Goal: Task Accomplishment & Management: Use online tool/utility

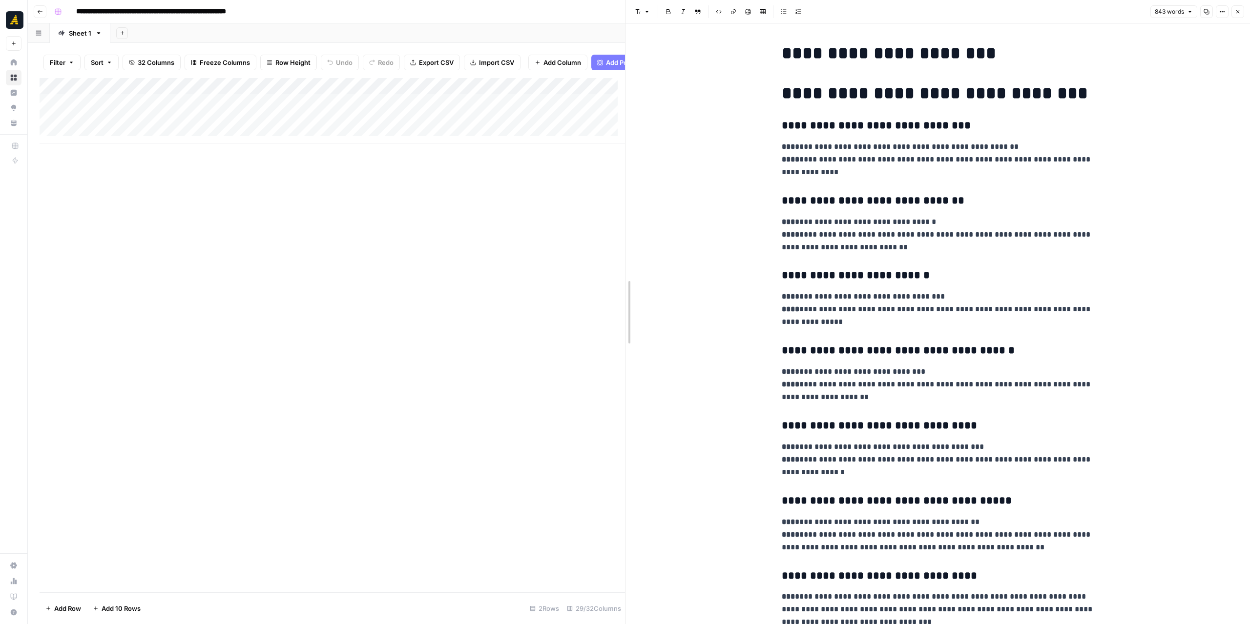
drag, startPoint x: 630, startPoint y: 186, endPoint x: 715, endPoint y: 177, distance: 85.8
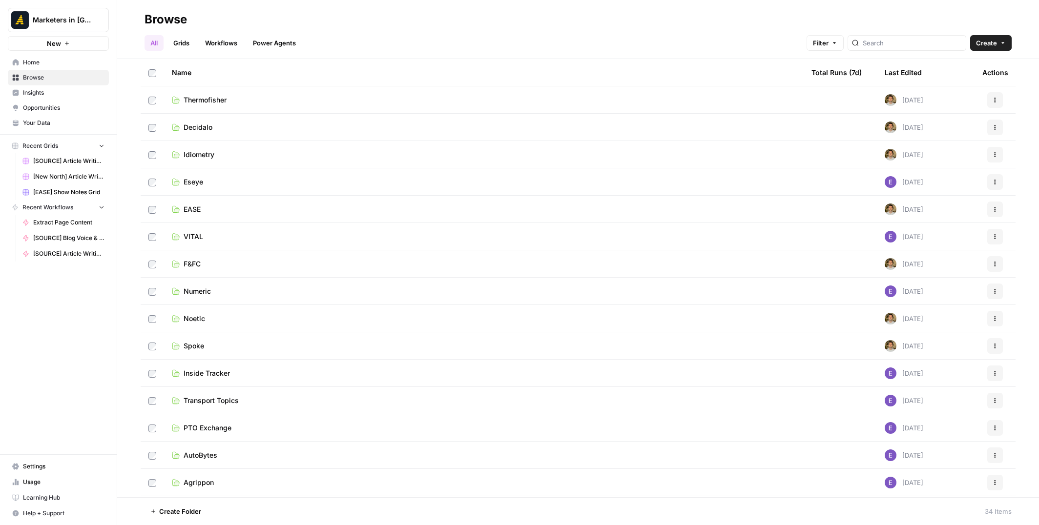
scroll to position [146, 0]
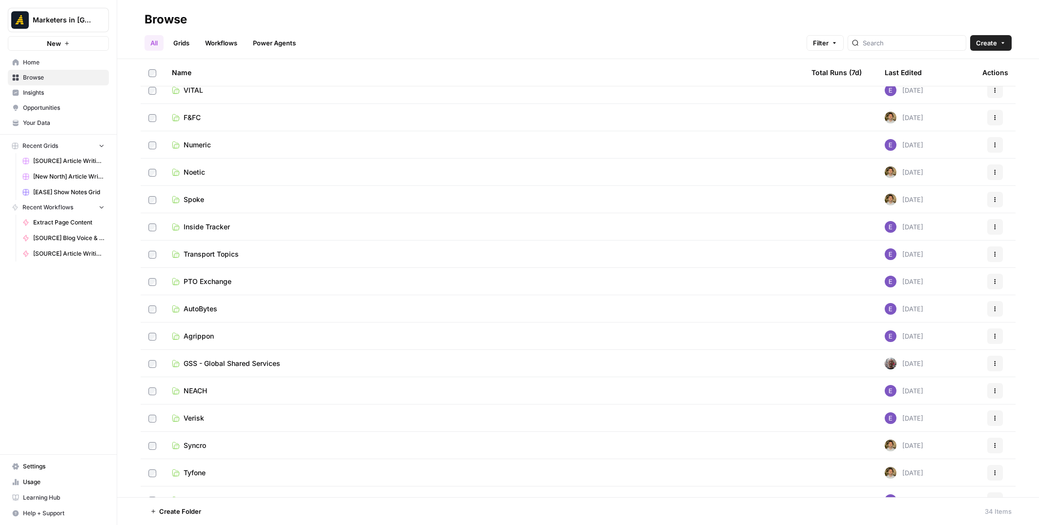
click at [222, 152] on td "Numeric" at bounding box center [484, 144] width 640 height 27
click at [207, 144] on span "Numeric" at bounding box center [197, 145] width 27 height 10
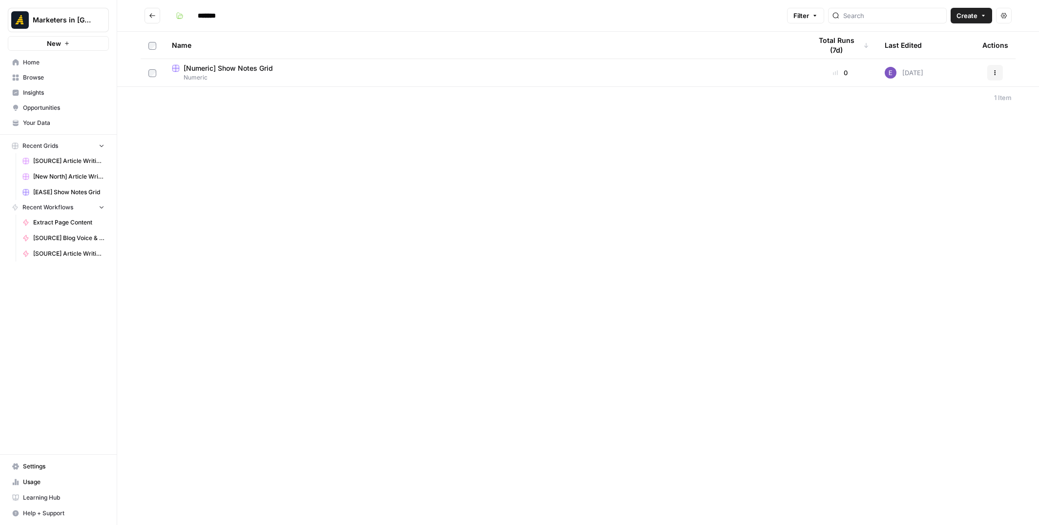
click at [250, 69] on span "[Numeric] Show Notes Grid" at bounding box center [228, 68] width 89 height 10
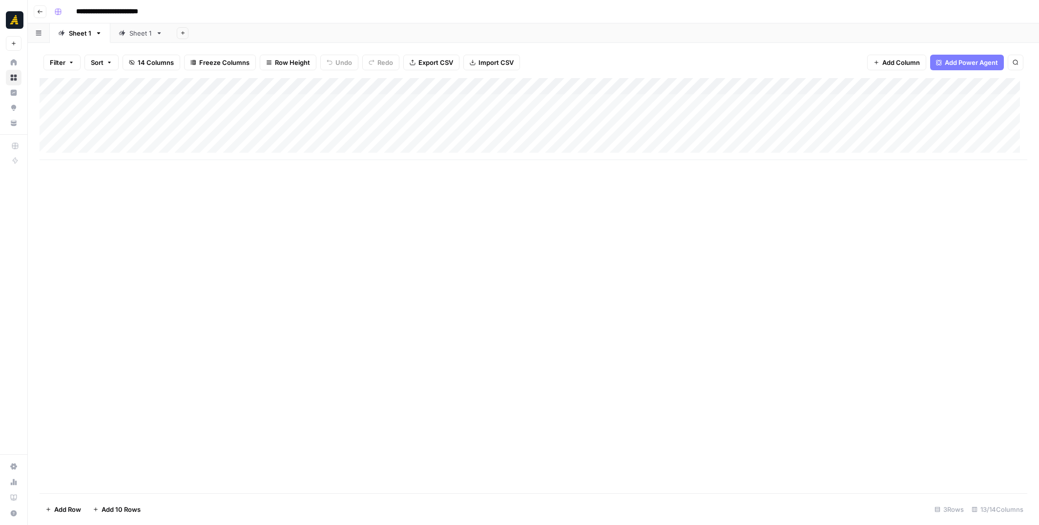
click at [117, 149] on div "Add Column" at bounding box center [534, 119] width 988 height 82
click at [119, 138] on div "Add Column" at bounding box center [534, 127] width 988 height 99
click at [485, 130] on div "Add Column" at bounding box center [534, 127] width 988 height 99
click at [131, 158] on div "Add Column" at bounding box center [534, 127] width 988 height 99
click at [538, 151] on div "Add Column" at bounding box center [534, 127] width 988 height 99
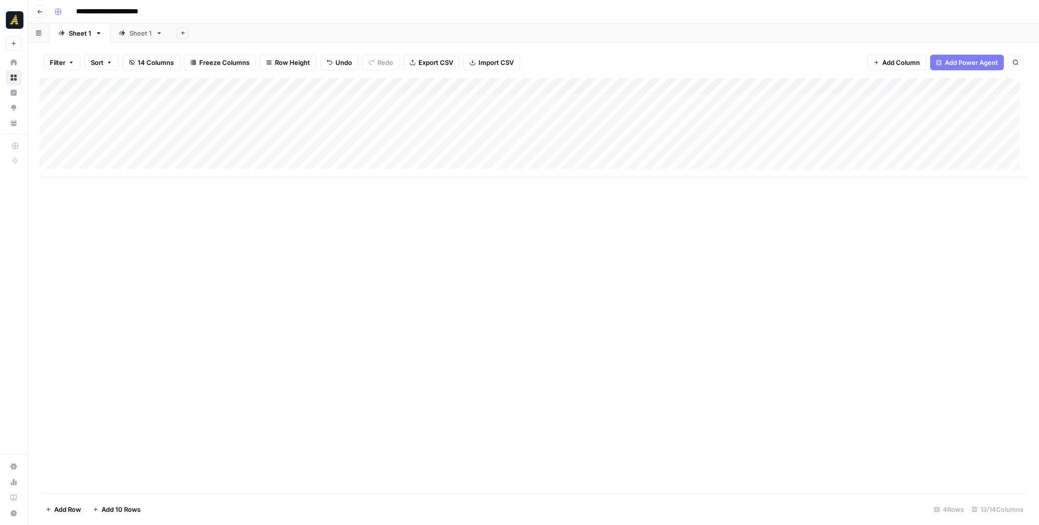
click at [538, 151] on div "Add Column" at bounding box center [534, 127] width 988 height 99
click at [702, 47] on p at bounding box center [780, 49] width 312 height 13
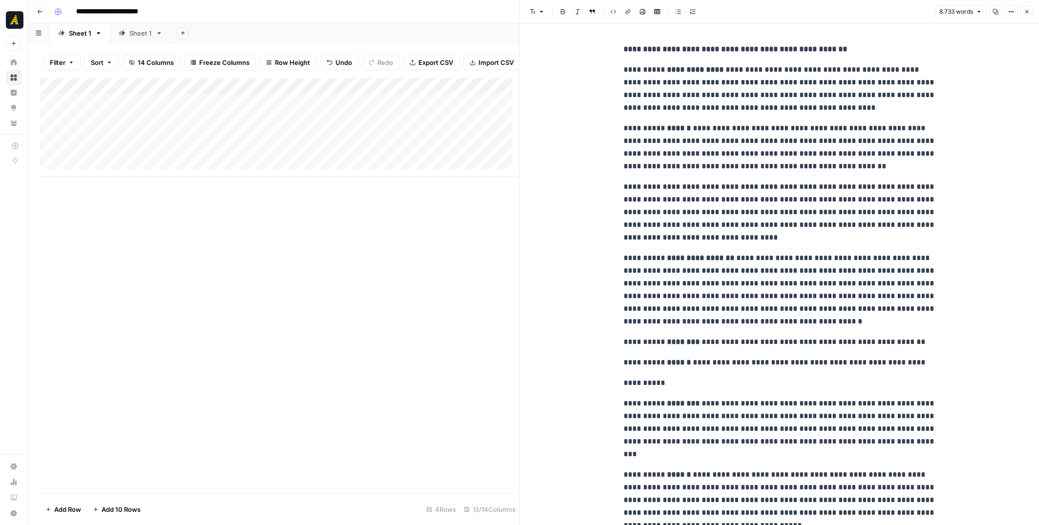
scroll to position [9050, 0]
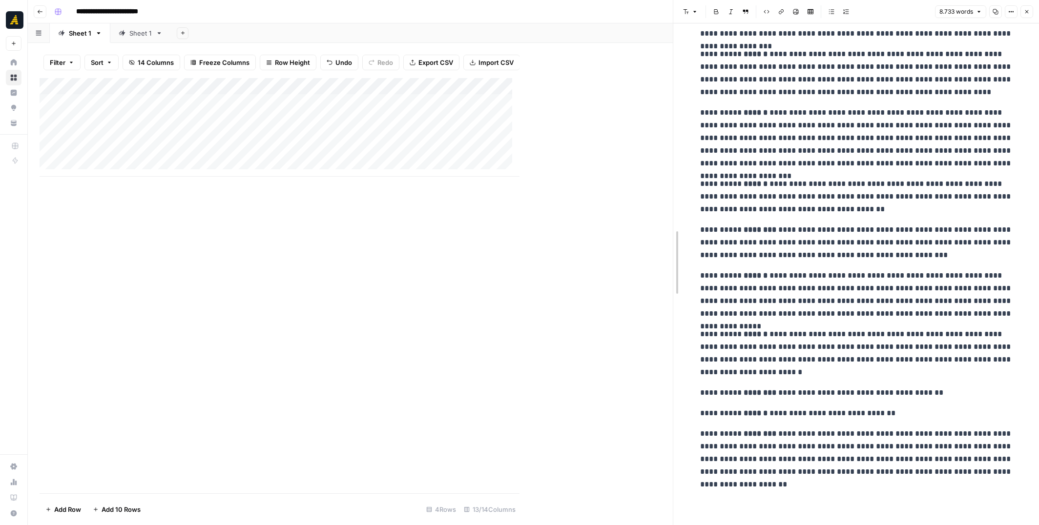
drag, startPoint x: 520, startPoint y: 228, endPoint x: 757, endPoint y: 228, distance: 236.3
click at [273, 162] on div "Add Column" at bounding box center [356, 127] width 633 height 99
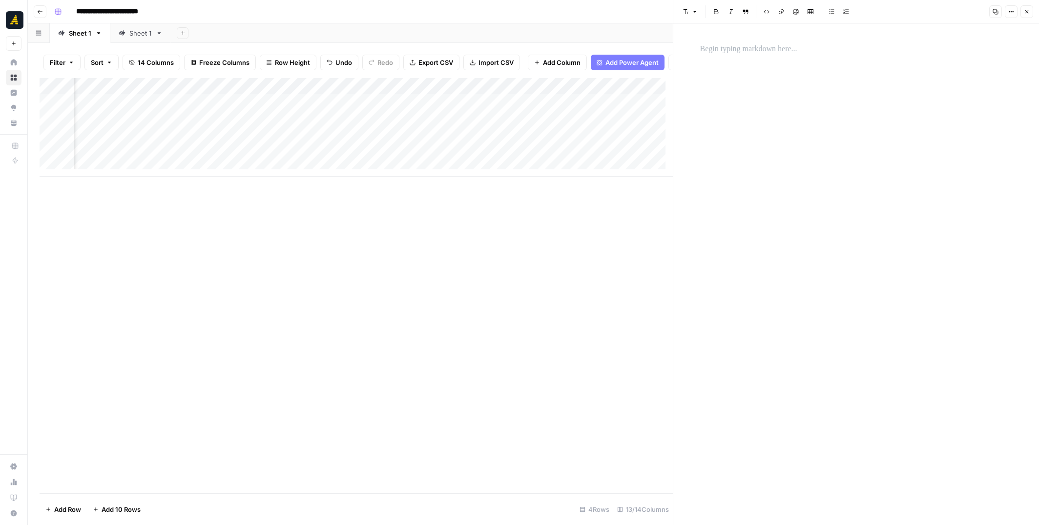
click at [714, 52] on p at bounding box center [856, 49] width 312 height 13
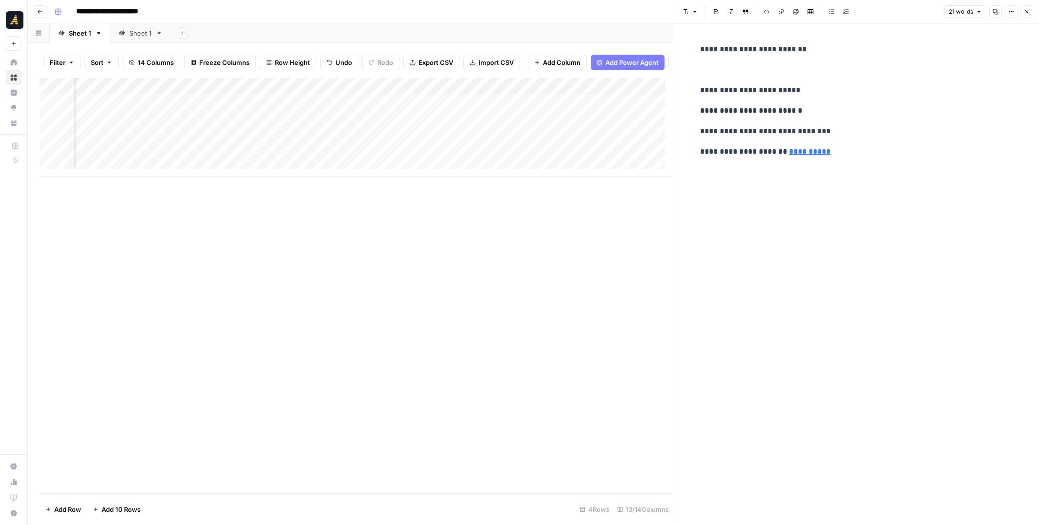
click at [1031, 12] on button "Close" at bounding box center [1026, 11] width 13 height 13
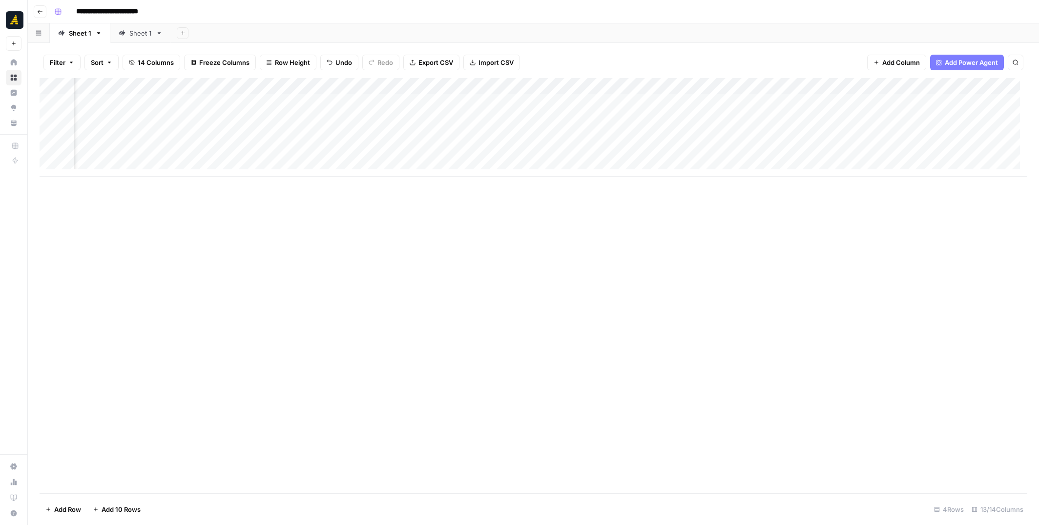
click at [404, 151] on div "Add Column" at bounding box center [534, 127] width 988 height 99
click at [462, 152] on div "Add Column" at bounding box center [534, 127] width 988 height 99
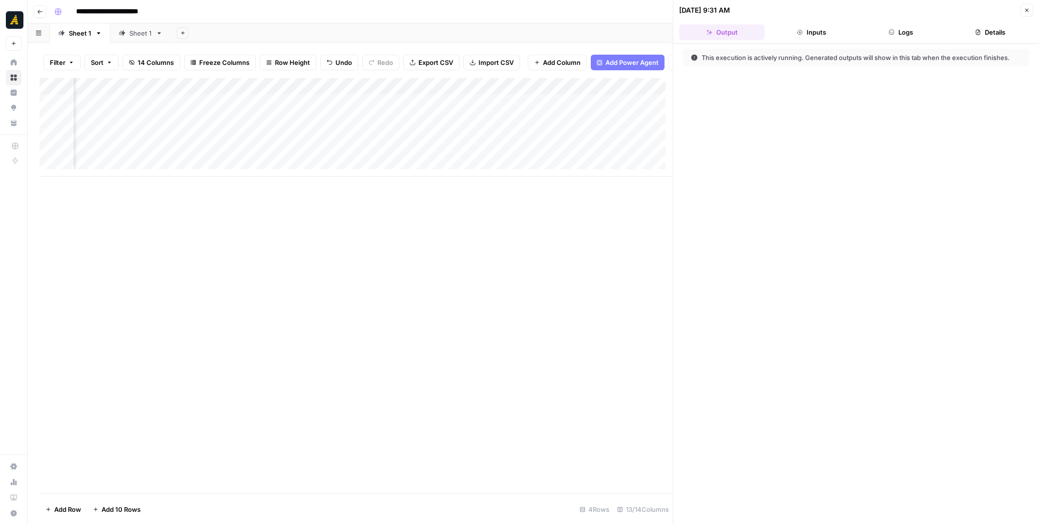
click at [906, 31] on button "Logs" at bounding box center [900, 32] width 85 height 16
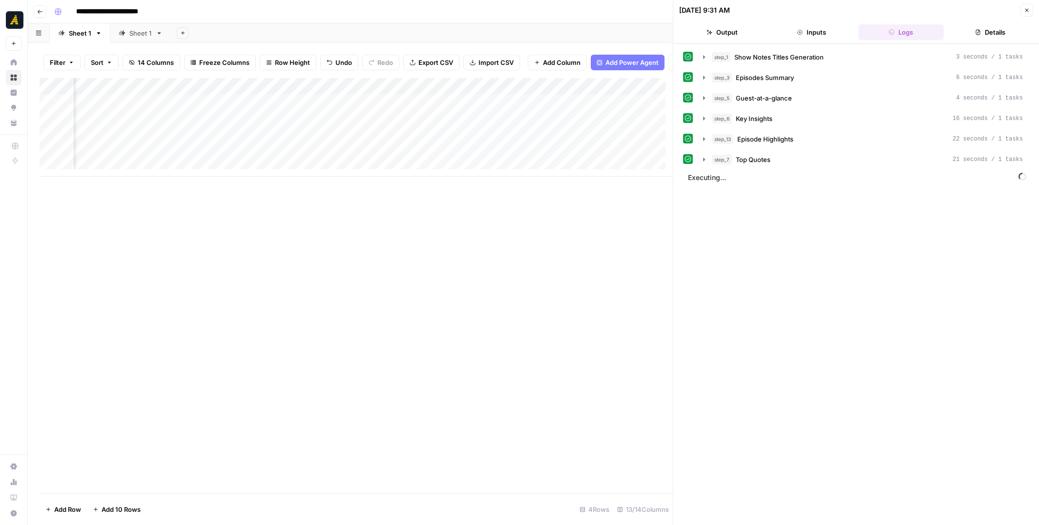
scroll to position [0, 535]
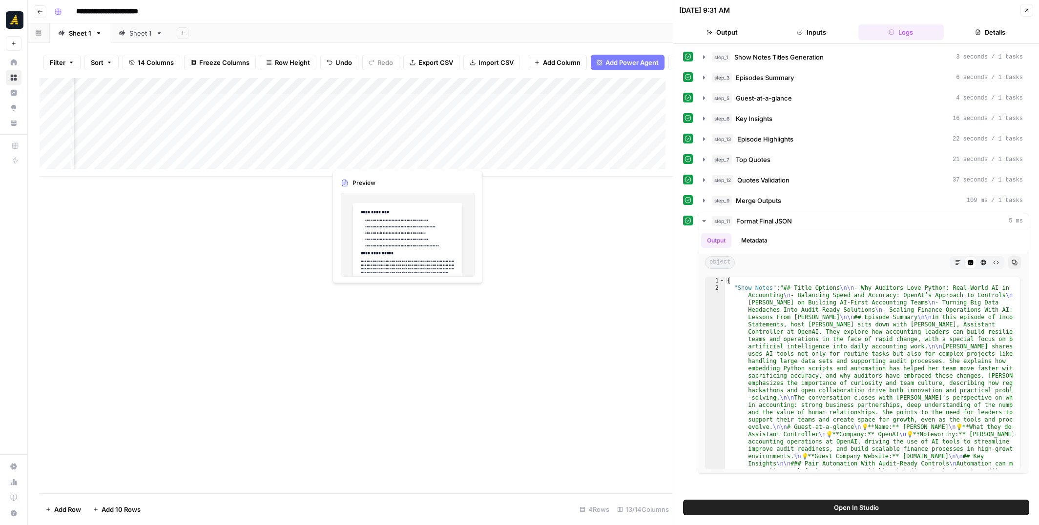
click at [386, 162] on div "Add Column" at bounding box center [356, 127] width 633 height 99
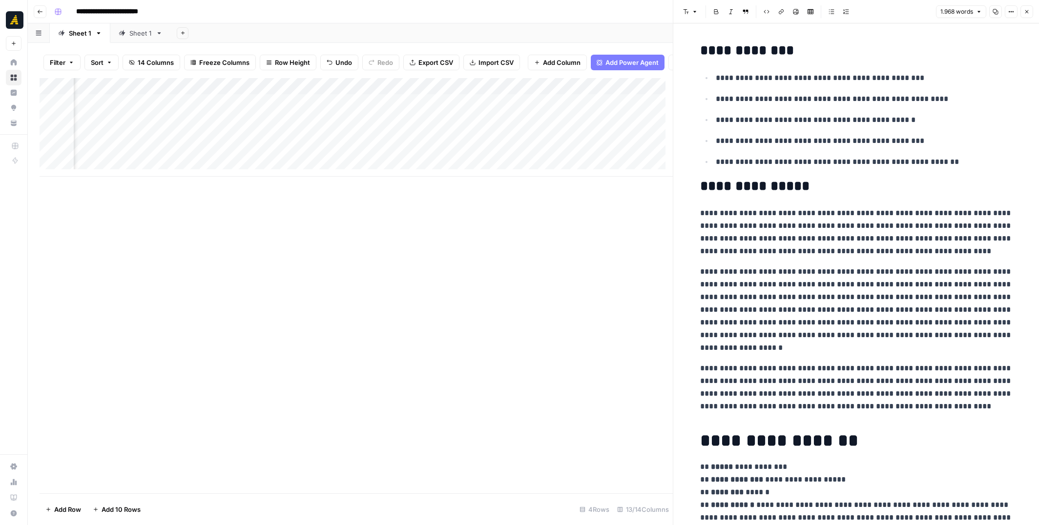
scroll to position [98, 0]
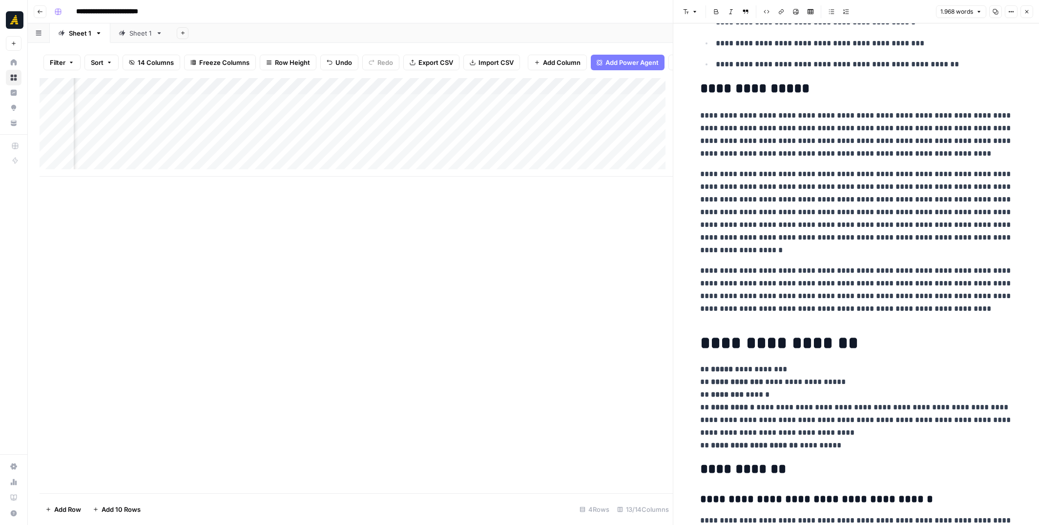
click at [992, 14] on button "Copy" at bounding box center [995, 11] width 13 height 13
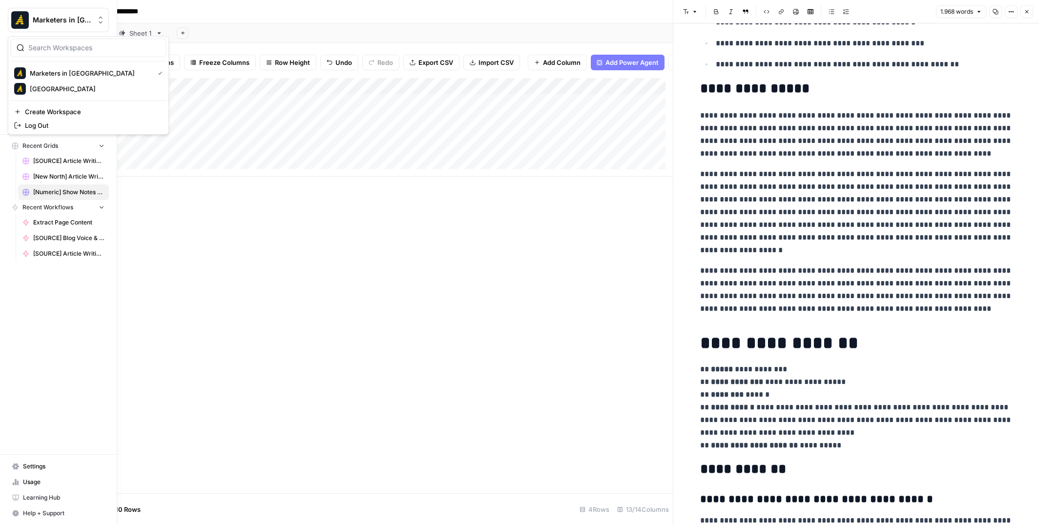
drag, startPoint x: 37, startPoint y: 10, endPoint x: 74, endPoint y: 7, distance: 37.2
click at [74, 7] on div "Marketers in Demand New" at bounding box center [58, 25] width 117 height 51
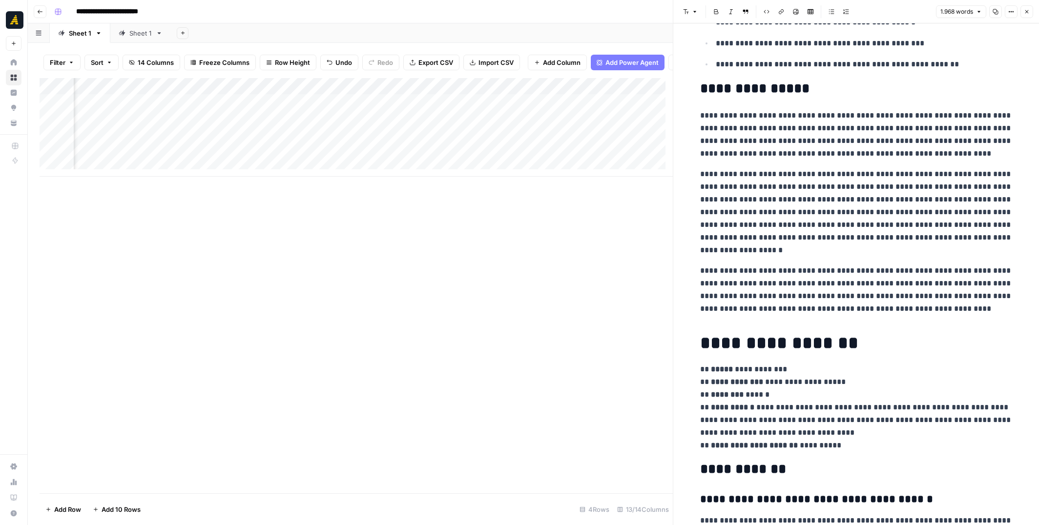
click at [41, 17] on button "Go back" at bounding box center [40, 11] width 13 height 13
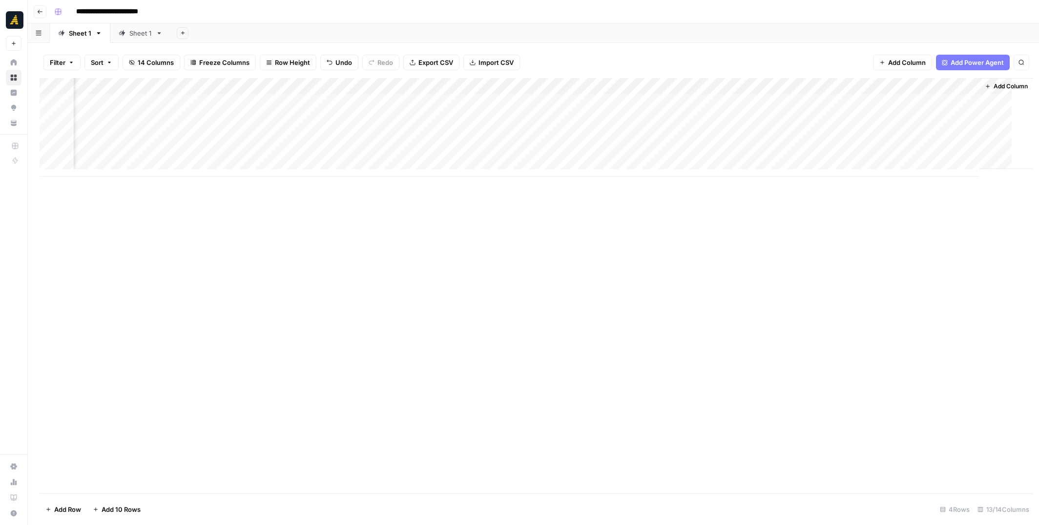
scroll to position [0, 525]
click at [39, 14] on icon "button" at bounding box center [40, 12] width 6 height 6
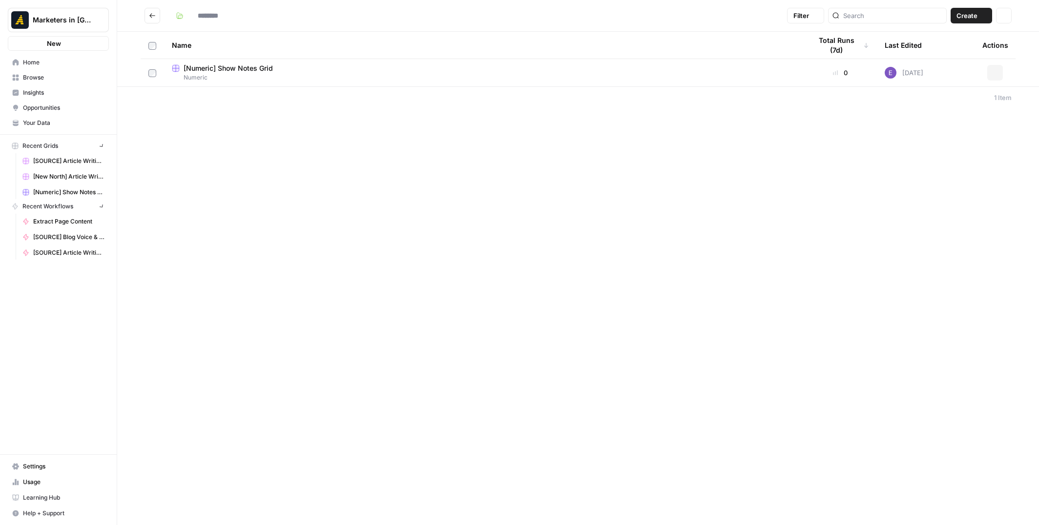
type input "*******"
click at [75, 80] on span "Browse" at bounding box center [64, 77] width 82 height 9
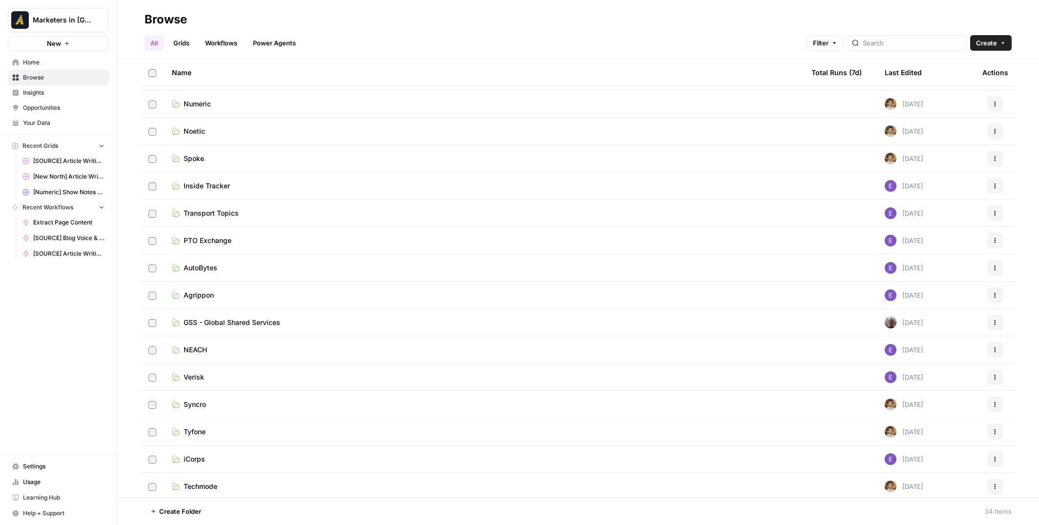
scroll to position [293, 0]
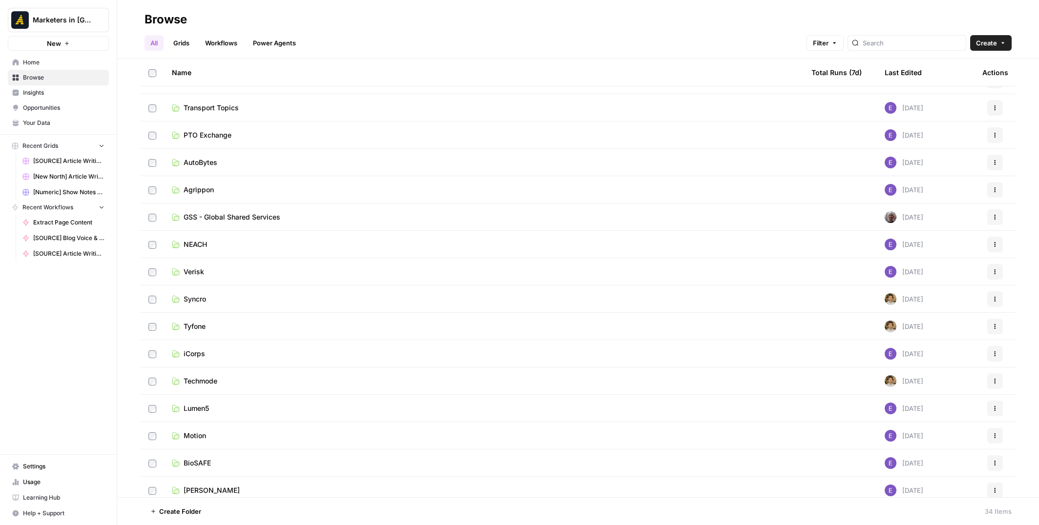
click at [283, 214] on link "GSS - Global Shared Services" at bounding box center [484, 217] width 624 height 10
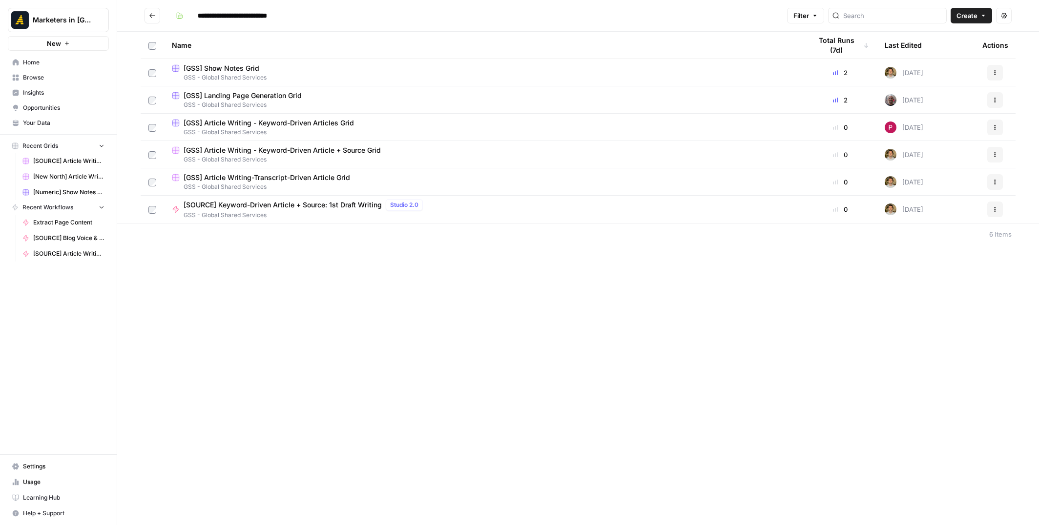
click at [542, 300] on div "**********" at bounding box center [578, 262] width 922 height 525
click at [149, 15] on icon "Go back" at bounding box center [152, 15] width 7 height 7
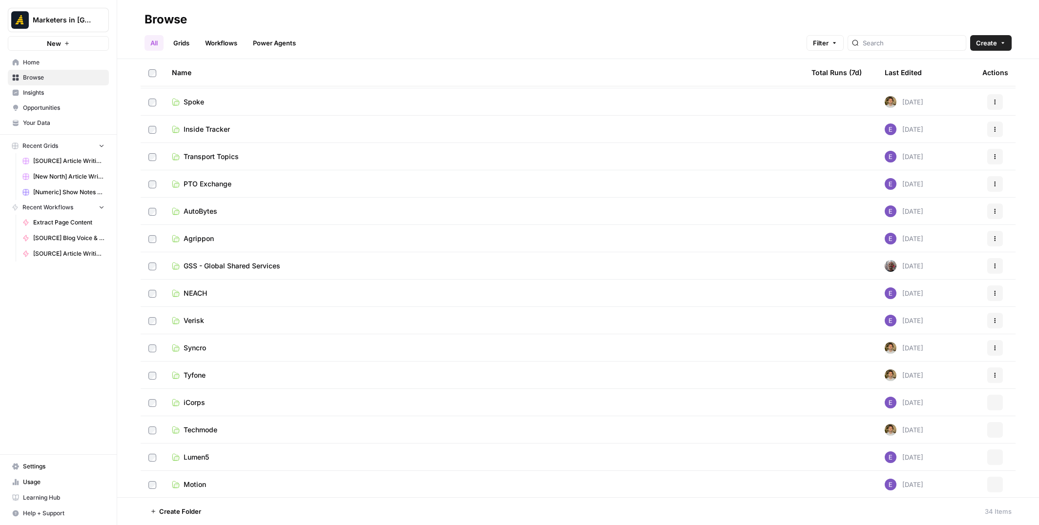
scroll to position [518, 0]
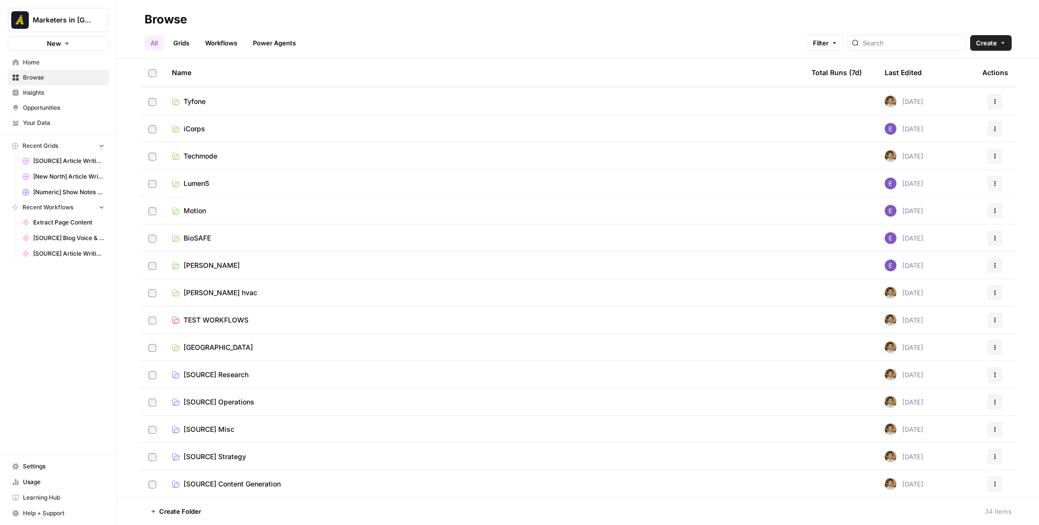
click at [273, 482] on span "[SOURCE] Content Generation" at bounding box center [232, 484] width 97 height 10
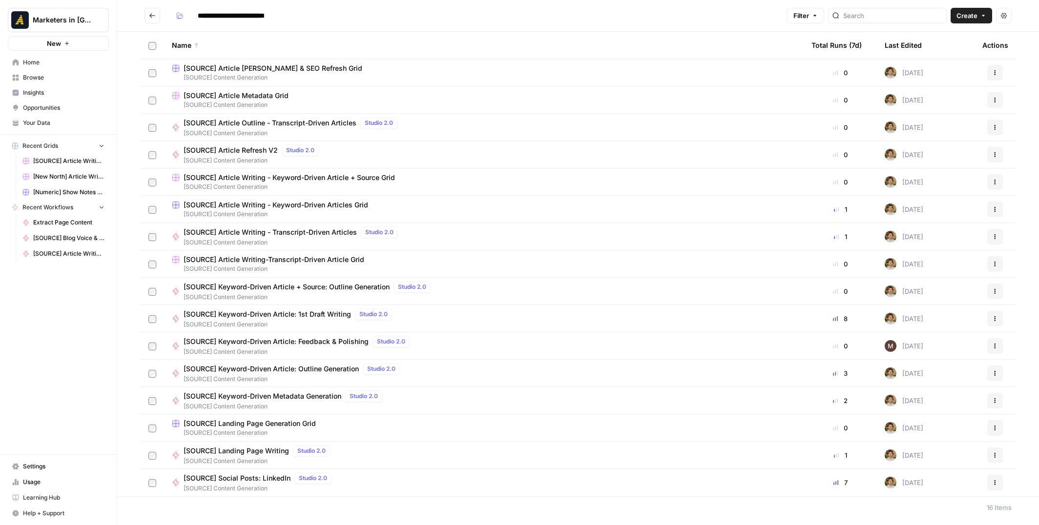
click at [292, 73] on span "[SOURCE] Content Generation" at bounding box center [484, 77] width 624 height 9
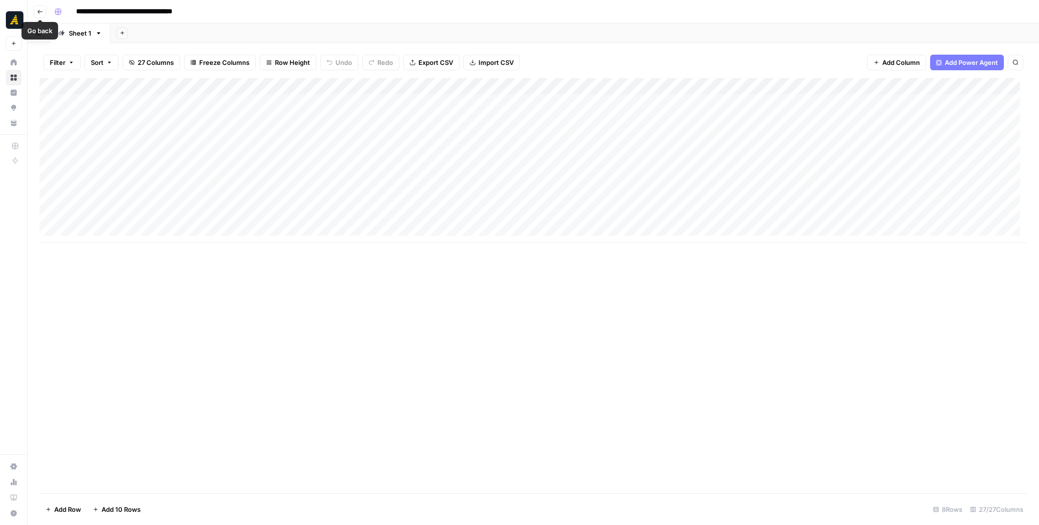
click at [42, 10] on icon "button" at bounding box center [40, 12] width 6 height 6
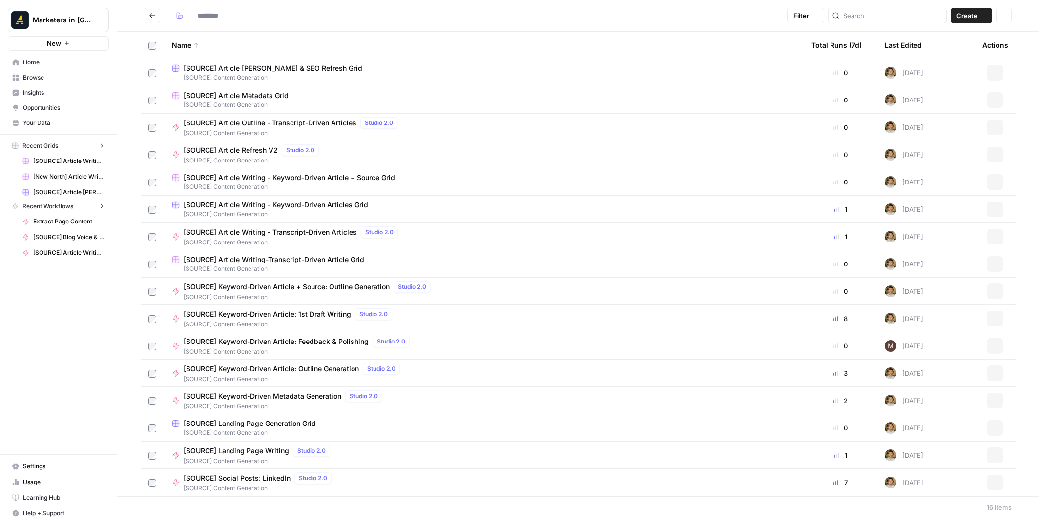
type input "**********"
click at [154, 68] on label at bounding box center [152, 72] width 8 height 9
click at [993, 78] on button "Actions" at bounding box center [995, 73] width 16 height 16
click at [941, 97] on span "Duplicate" at bounding box center [952, 96] width 78 height 10
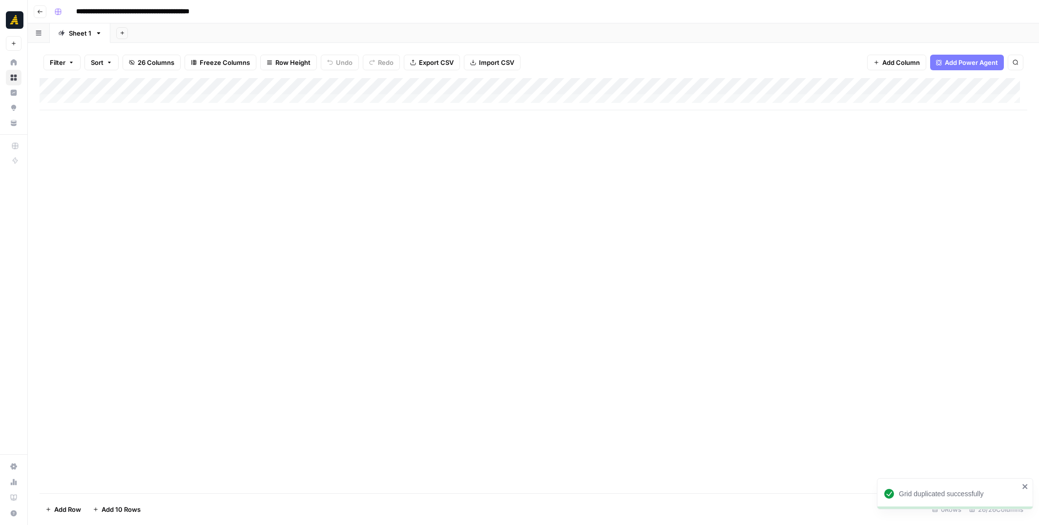
click at [106, 12] on input "**********" at bounding box center [157, 12] width 171 height 16
drag, startPoint x: 106, startPoint y: 12, endPoint x: 80, endPoint y: 10, distance: 25.9
click at [80, 10] on input "**********" at bounding box center [157, 12] width 171 height 16
drag, startPoint x: 199, startPoint y: 10, endPoint x: 237, endPoint y: 10, distance: 38.1
click at [237, 10] on div "**********" at bounding box center [539, 12] width 979 height 16
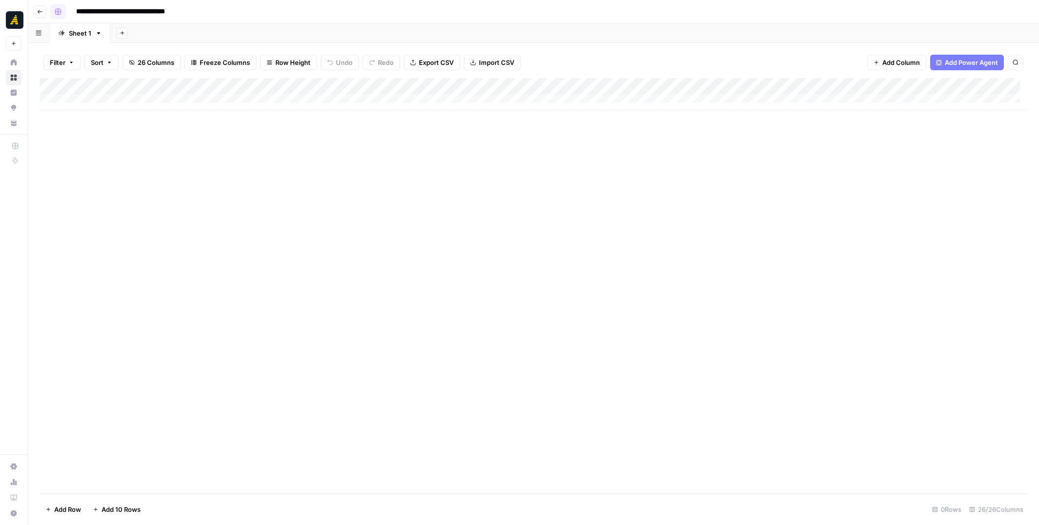
type input "**********"
click at [55, 12] on rect "button" at bounding box center [58, 12] width 6 height 6
click at [104, 146] on span "Red" at bounding box center [104, 144] width 70 height 10
click at [145, 187] on div "Add Column" at bounding box center [534, 286] width 988 height 416
click at [35, 8] on button "Go back" at bounding box center [40, 11] width 13 height 13
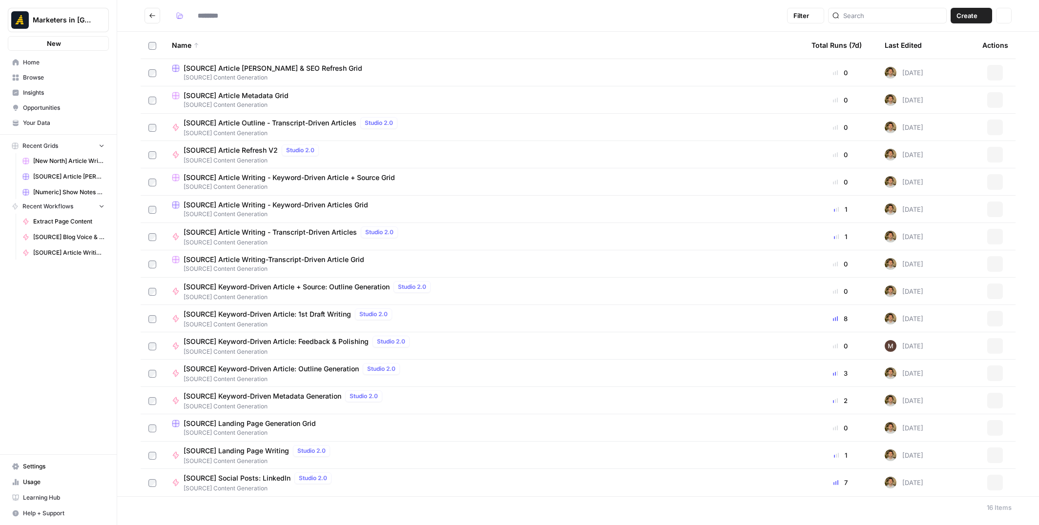
type input "**********"
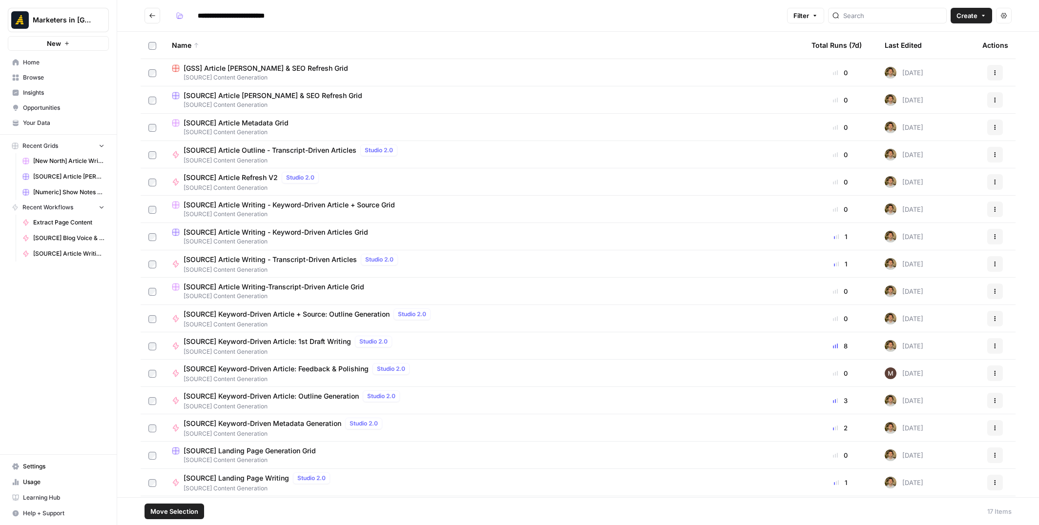
click at [191, 507] on span "Move Selection" at bounding box center [174, 512] width 48 height 10
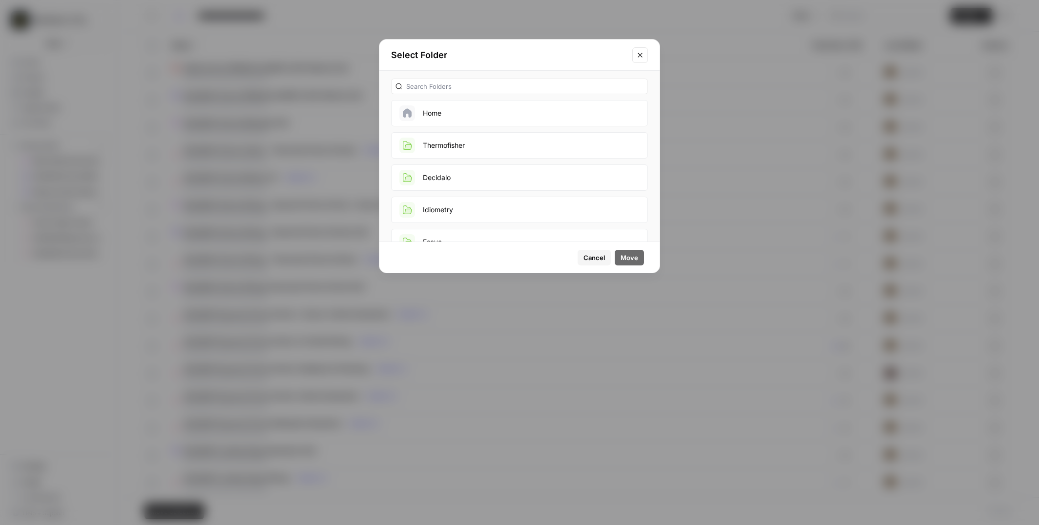
click at [435, 81] on div at bounding box center [519, 87] width 257 height 16
type input "G"
click at [499, 209] on button "GSS - Global Shared Services" at bounding box center [519, 210] width 257 height 26
click at [631, 253] on span "Move" at bounding box center [630, 258] width 18 height 10
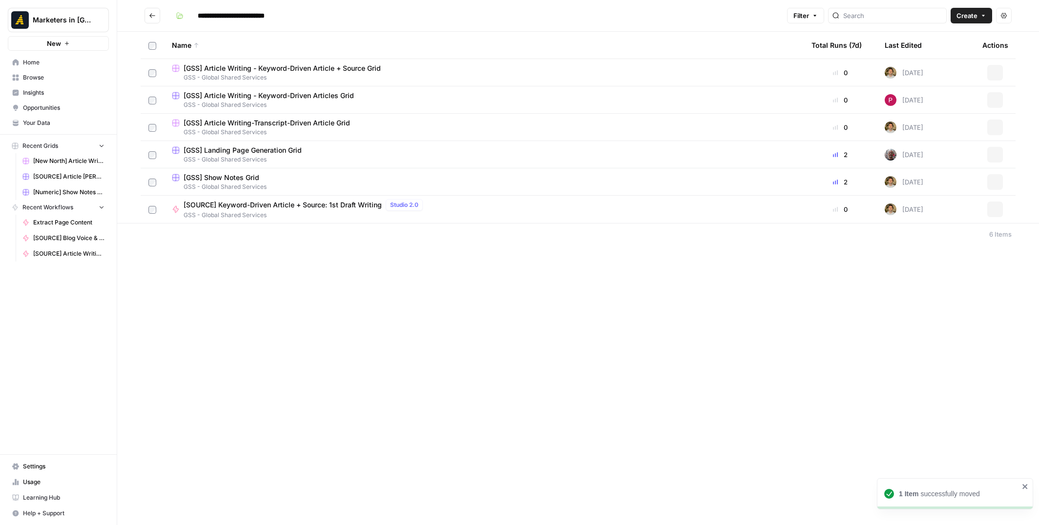
type input "**********"
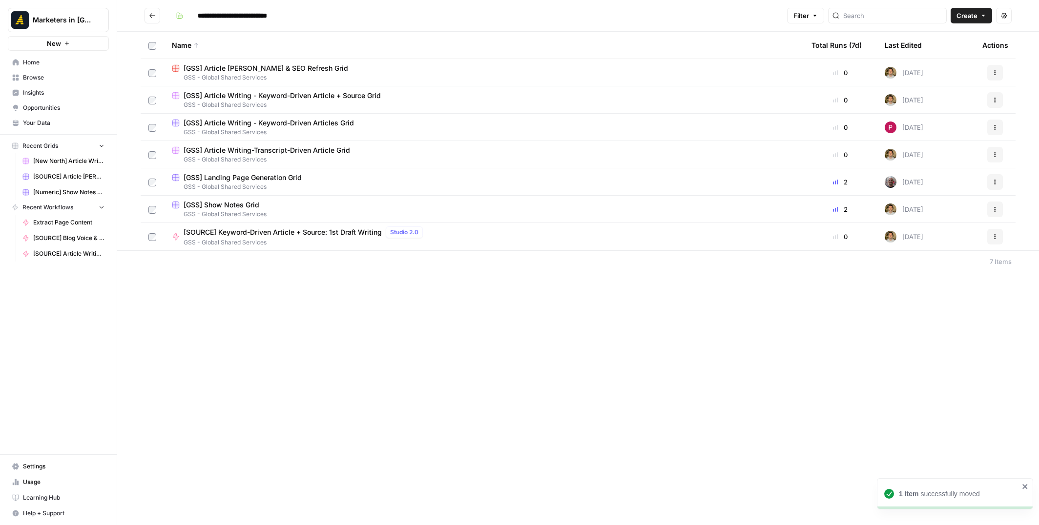
click at [312, 70] on div "[GSS] Article AEO & SEO Refresh Grid" at bounding box center [484, 68] width 624 height 10
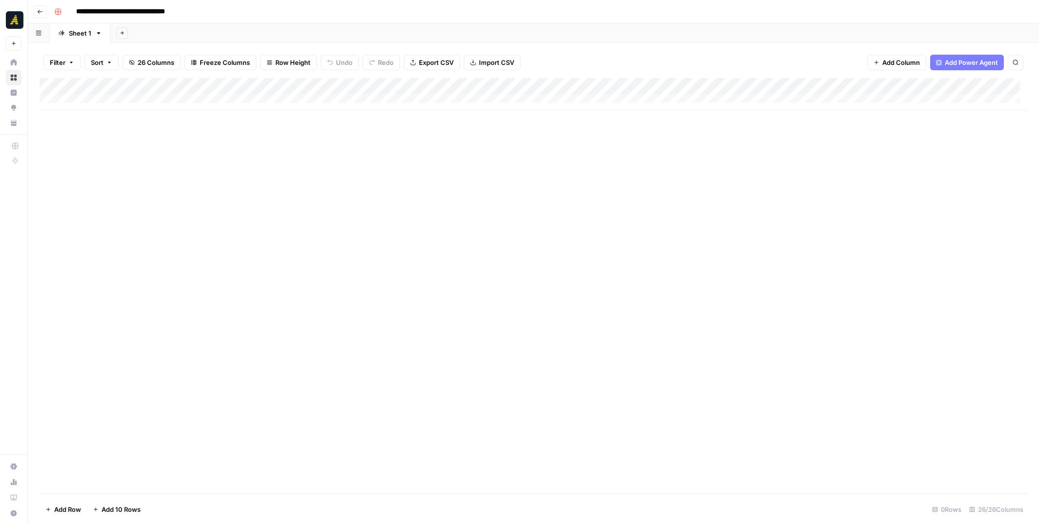
click at [165, 97] on div "Add Column" at bounding box center [534, 94] width 988 height 32
click at [160, 118] on div "Add Column" at bounding box center [534, 102] width 988 height 49
click at [745, 87] on div "Add Column" at bounding box center [534, 110] width 988 height 65
click at [751, 200] on span "Remove Column" at bounding box center [755, 204] width 85 height 10
click at [494, 100] on span "Delete" at bounding box center [484, 101] width 21 height 10
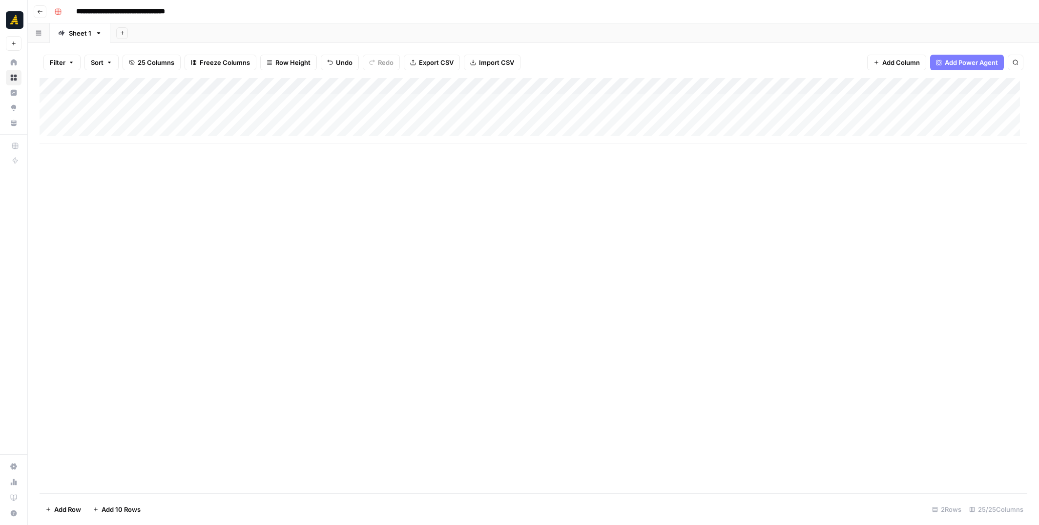
click at [764, 87] on div "Add Column" at bounding box center [534, 110] width 988 height 65
click at [746, 205] on span "Remove Column" at bounding box center [755, 204] width 85 height 10
click at [497, 102] on button "Delete" at bounding box center [484, 101] width 33 height 18
click at [755, 83] on div "Add Column" at bounding box center [534, 110] width 988 height 65
click at [736, 199] on span "Remove Column" at bounding box center [755, 204] width 85 height 10
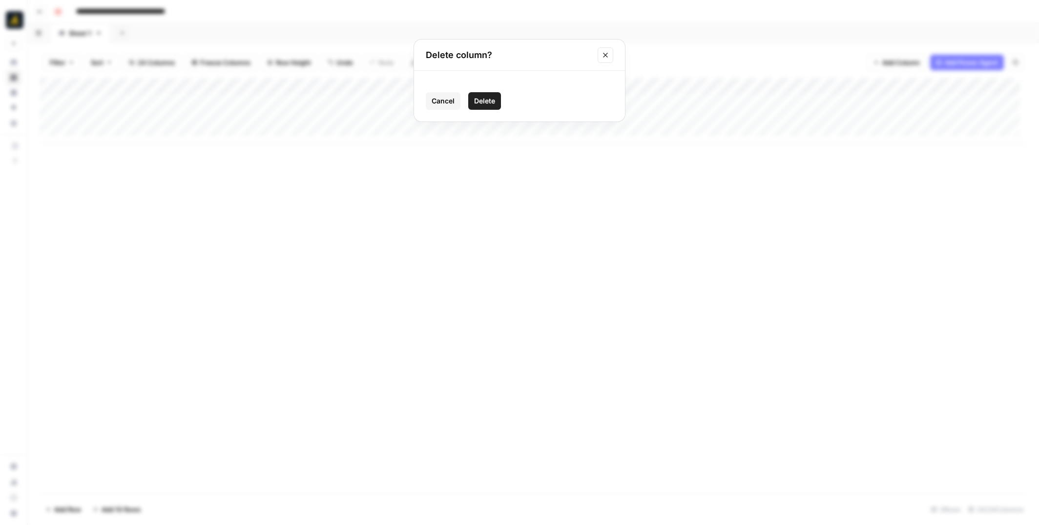
drag, startPoint x: 490, startPoint y: 100, endPoint x: 547, endPoint y: 101, distance: 56.7
click at [495, 100] on button "Delete" at bounding box center [484, 101] width 33 height 18
click at [753, 84] on div "Add Column" at bounding box center [534, 110] width 988 height 65
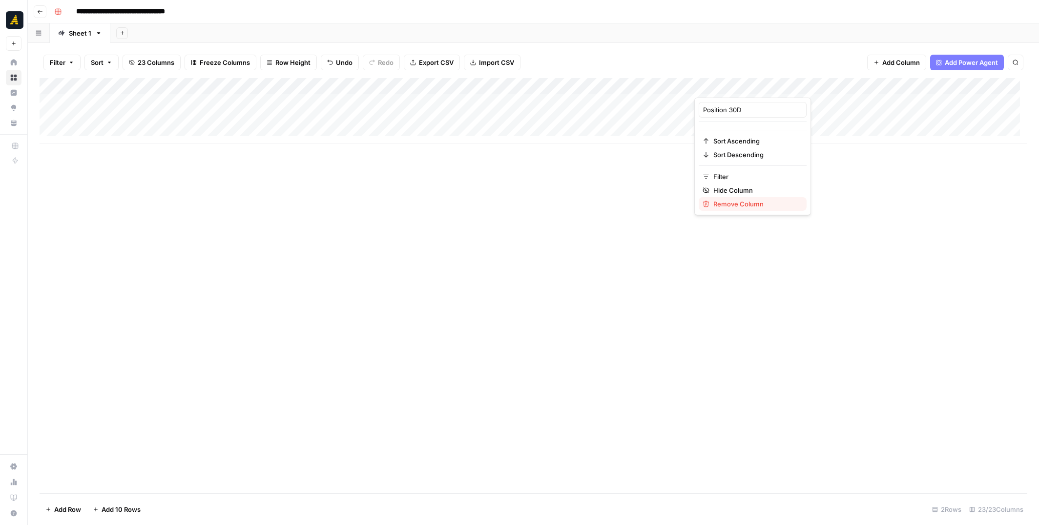
click at [740, 207] on span "Remove Column" at bounding box center [755, 204] width 85 height 10
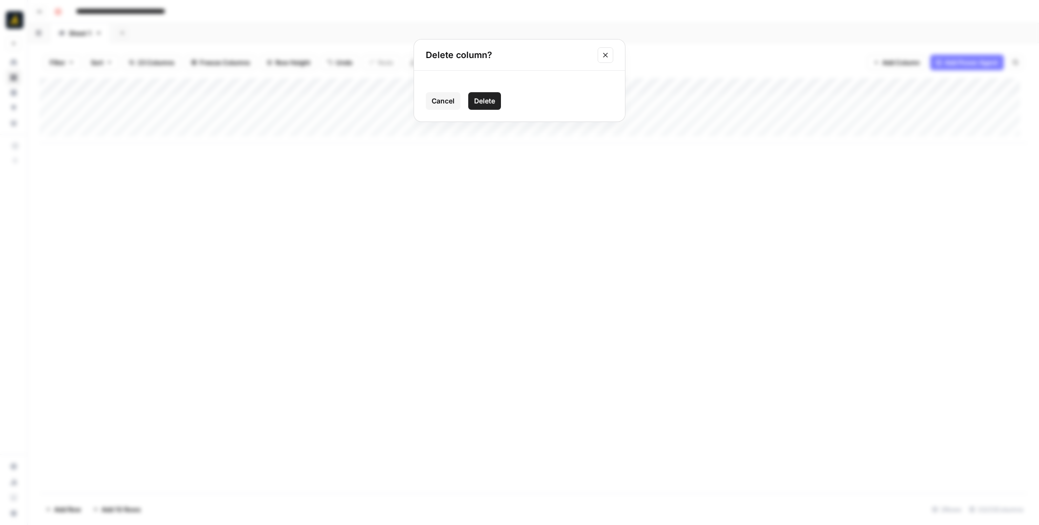
click at [500, 102] on button "Delete" at bounding box center [484, 101] width 33 height 18
click at [533, 195] on div "Add Column" at bounding box center [534, 286] width 988 height 416
click at [357, 97] on div "Add Column" at bounding box center [534, 110] width 988 height 65
drag, startPoint x: 312, startPoint y: 83, endPoint x: 250, endPoint y: 81, distance: 62.1
click at [250, 81] on div "Add Column" at bounding box center [534, 110] width 988 height 65
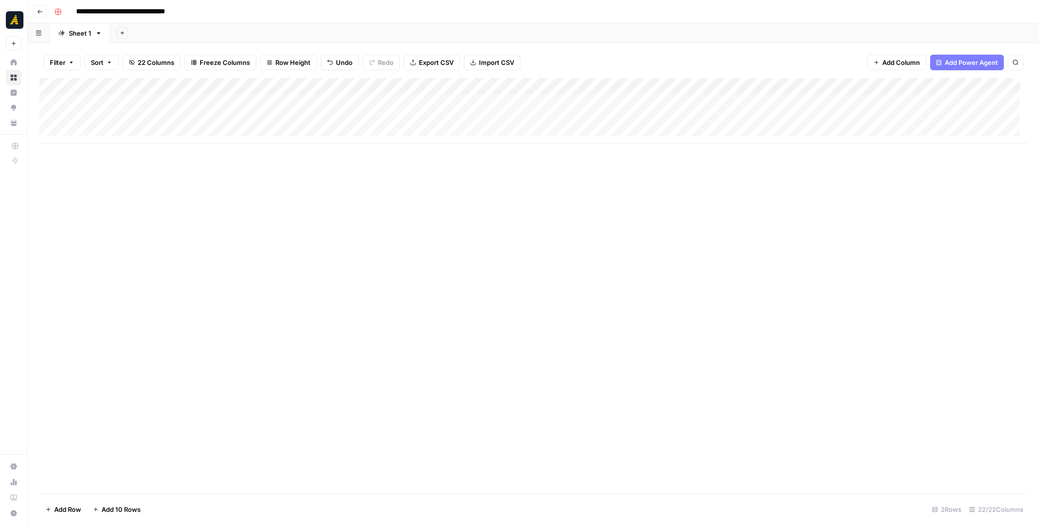
click at [437, 102] on div "Add Column" at bounding box center [534, 110] width 988 height 65
click at [714, 49] on p at bounding box center [780, 49] width 312 height 13
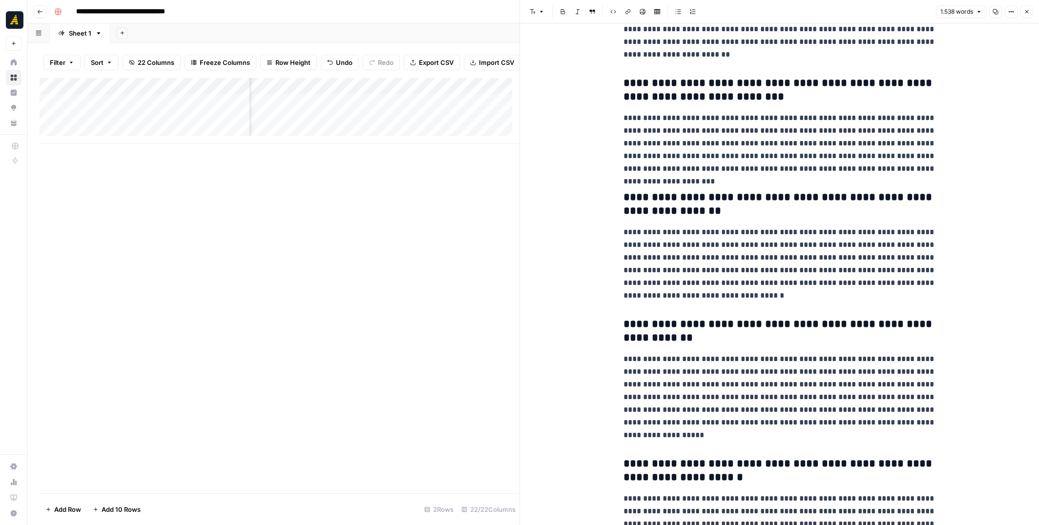
scroll to position [0, 196]
click at [318, 109] on div "Add Column" at bounding box center [280, 110] width 480 height 65
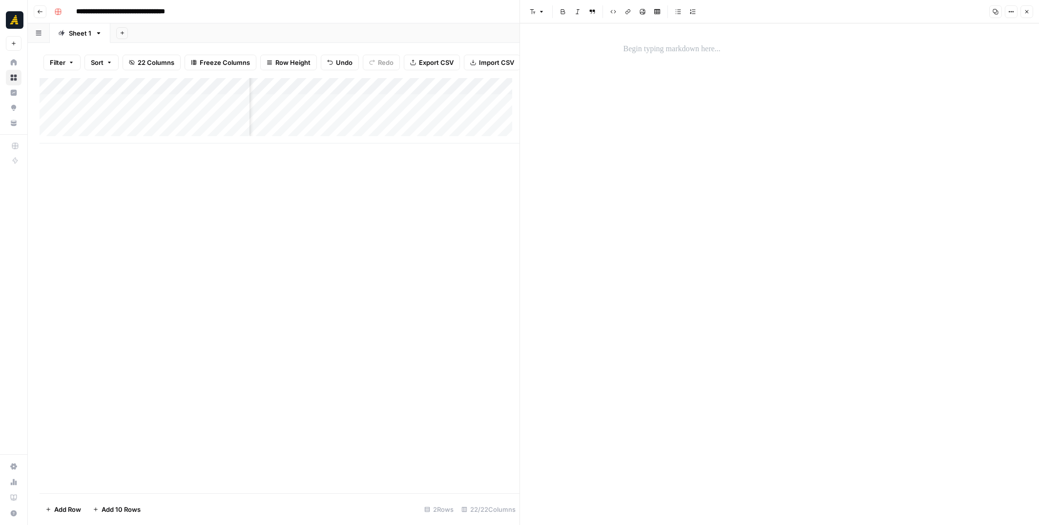
click at [640, 52] on p at bounding box center [780, 49] width 312 height 13
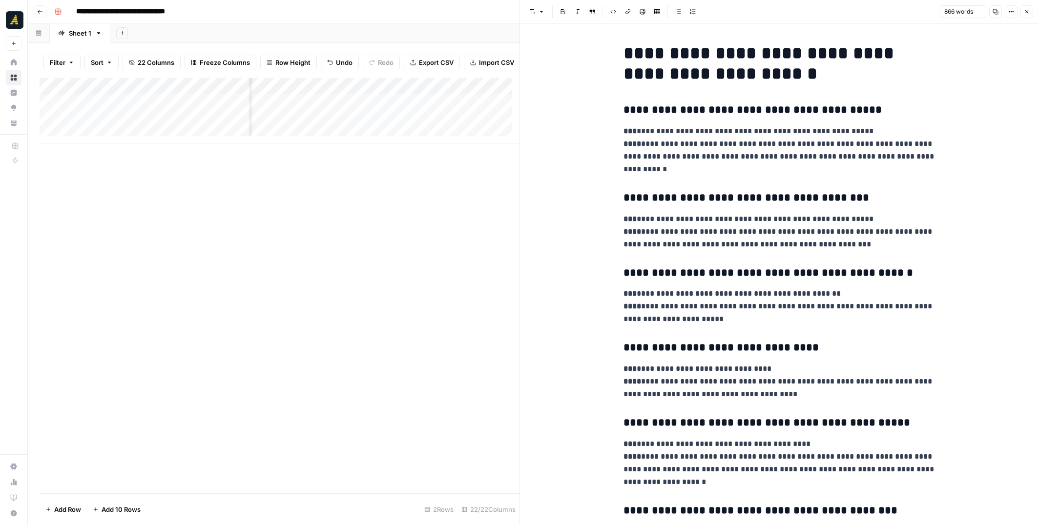
scroll to position [1532, 0]
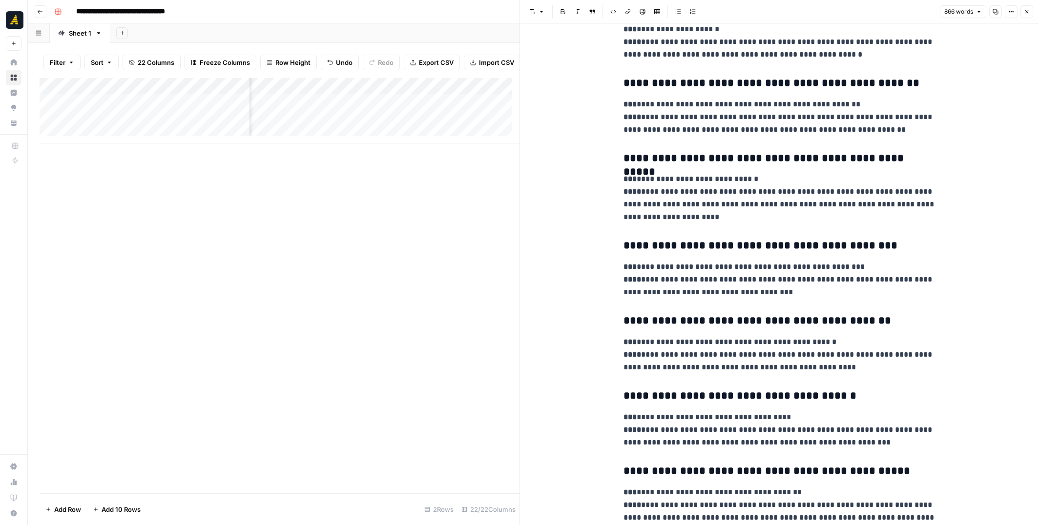
click at [397, 112] on div "Add Column" at bounding box center [280, 110] width 480 height 65
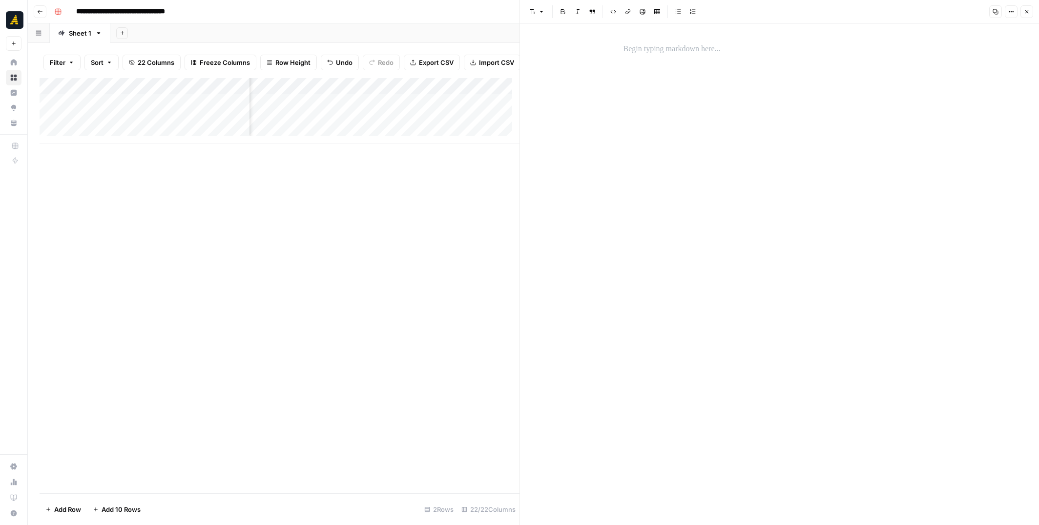
click at [630, 47] on p at bounding box center [780, 49] width 312 height 13
click at [690, 46] on link "**********" at bounding box center [669, 48] width 91 height 7
click at [692, 50] on link "**********" at bounding box center [669, 48] width 91 height 7
click at [767, 37] on icon at bounding box center [765, 36] width 6 height 6
click at [764, 56] on div "**********" at bounding box center [780, 49] width 324 height 21
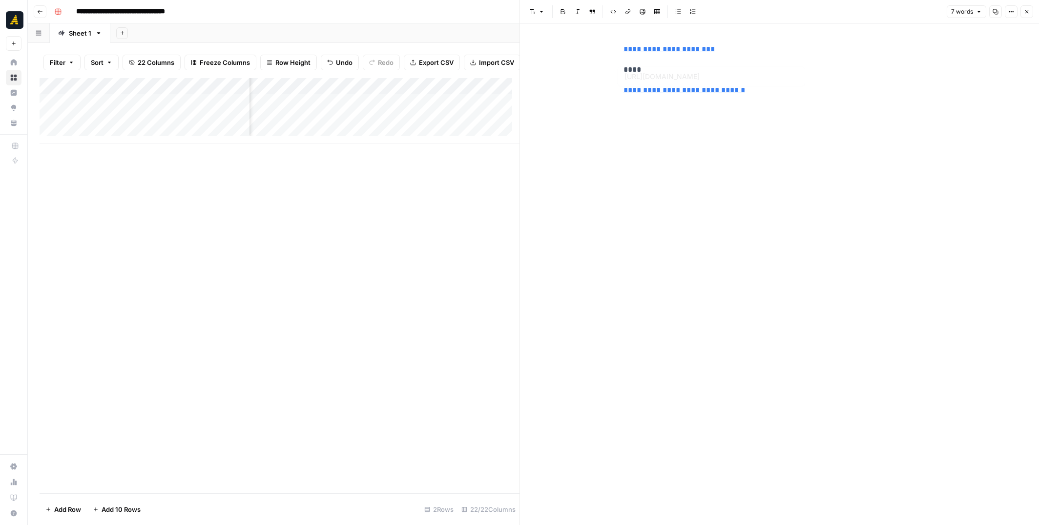
click at [602, 89] on div "**********" at bounding box center [779, 274] width 519 height 502
click at [623, 91] on div "**********" at bounding box center [780, 70] width 324 height 62
click at [708, 178] on div "**********" at bounding box center [780, 274] width 324 height 502
drag, startPoint x: 519, startPoint y: 206, endPoint x: 711, endPoint y: 225, distance: 193.4
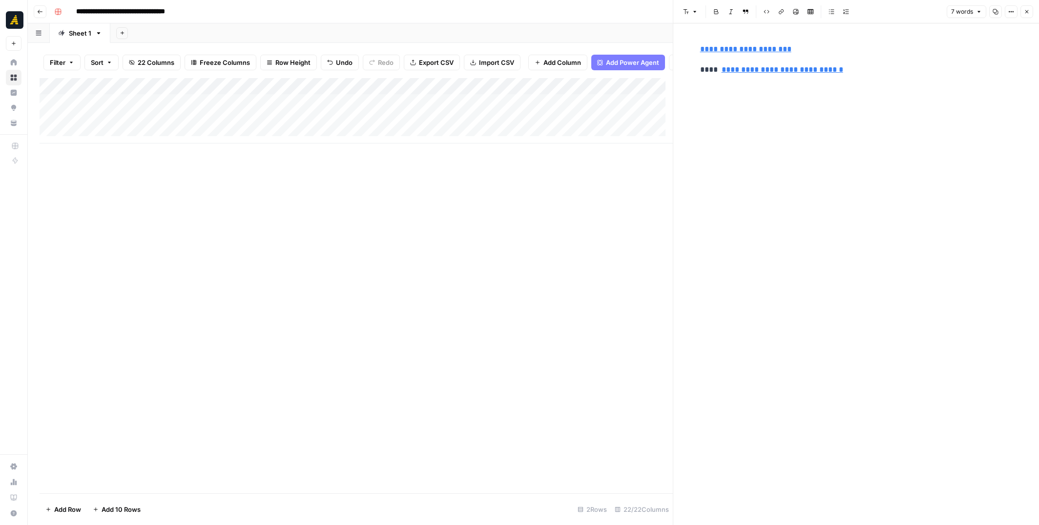
click at [201, 104] on div "Add Column" at bounding box center [356, 110] width 633 height 65
click at [225, 126] on div "Add Column" at bounding box center [356, 110] width 633 height 65
click at [296, 105] on div "Add Column" at bounding box center [356, 110] width 633 height 65
click at [506, 104] on div "Add Column" at bounding box center [356, 110] width 633 height 65
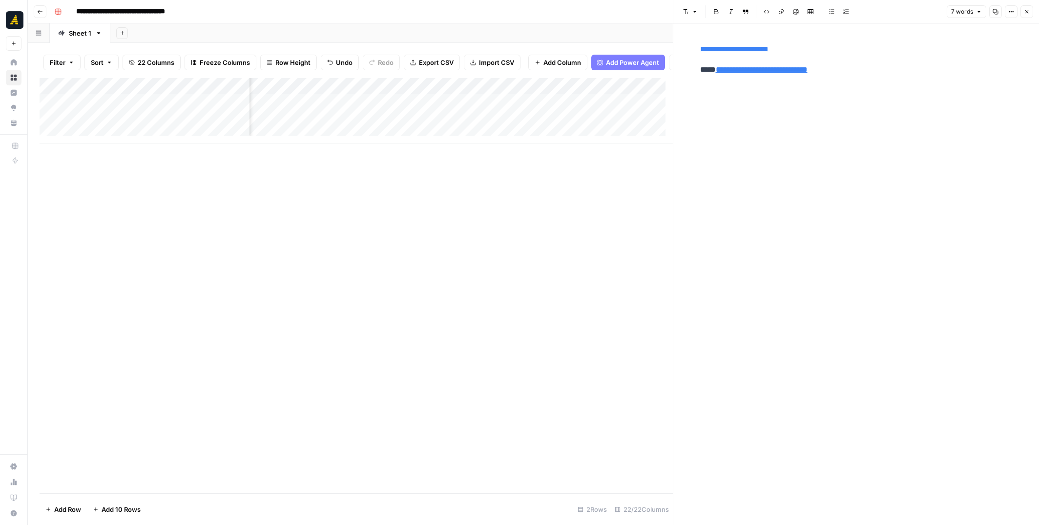
scroll to position [0, 0]
click at [274, 122] on div "Add Column" at bounding box center [356, 110] width 633 height 65
click at [548, 106] on div "Add Column" at bounding box center [356, 110] width 633 height 65
click at [543, 129] on div "Add Column" at bounding box center [356, 110] width 633 height 65
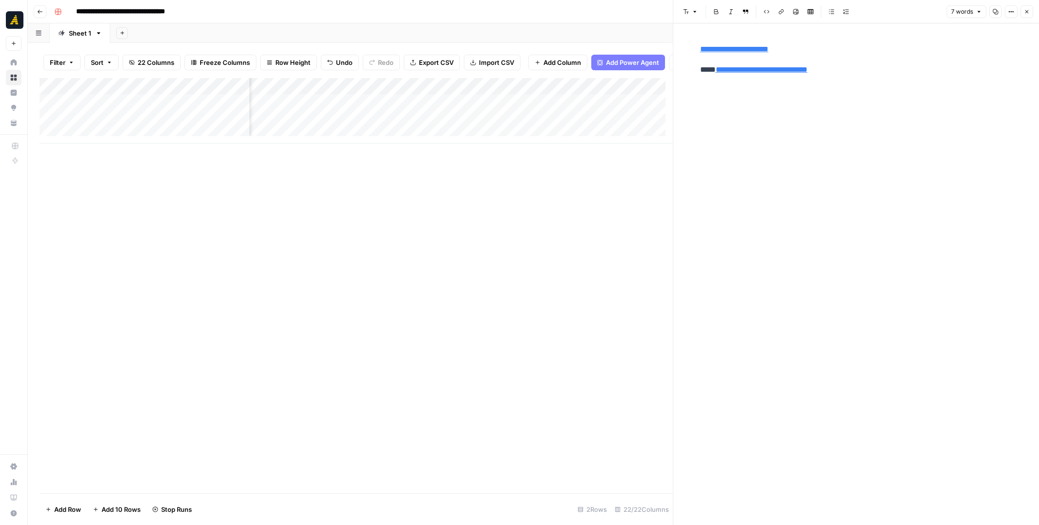
drag, startPoint x: 243, startPoint y: 151, endPoint x: 256, endPoint y: 150, distance: 12.7
click at [256, 144] on div "Add Column" at bounding box center [356, 110] width 633 height 65
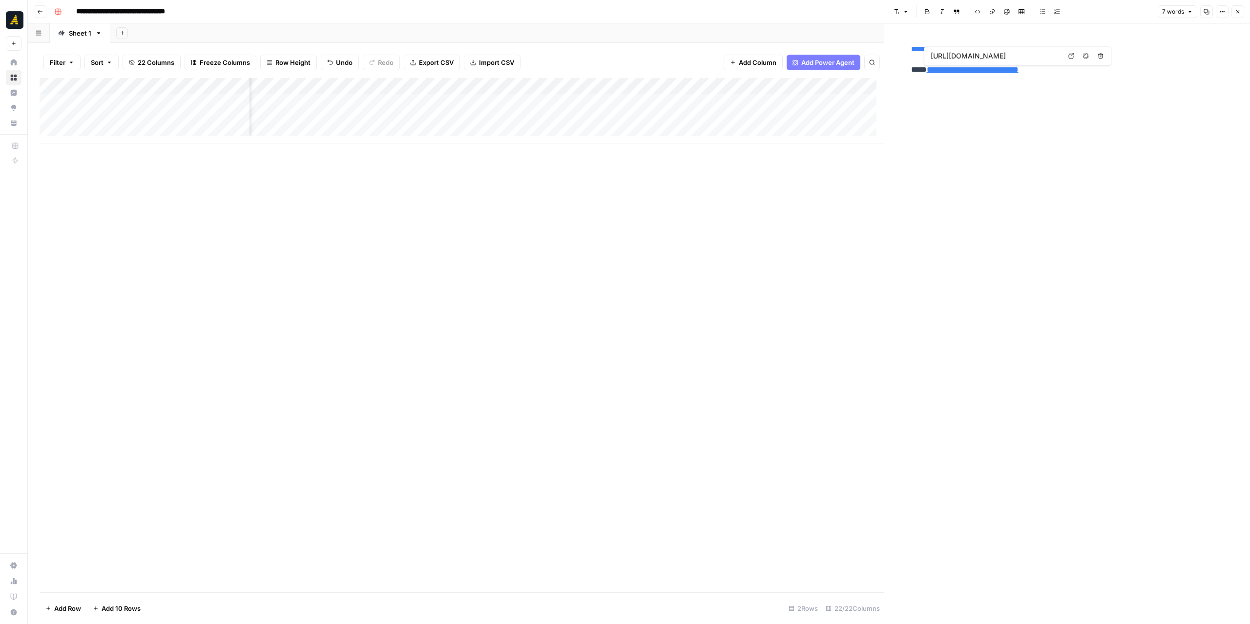
scroll to position [0, 777]
click at [502, 87] on div "Add Column" at bounding box center [462, 110] width 844 height 65
click at [494, 258] on span "Remove Column" at bounding box center [496, 259] width 85 height 10
click at [599, 107] on span "Delete" at bounding box center [590, 110] width 21 height 10
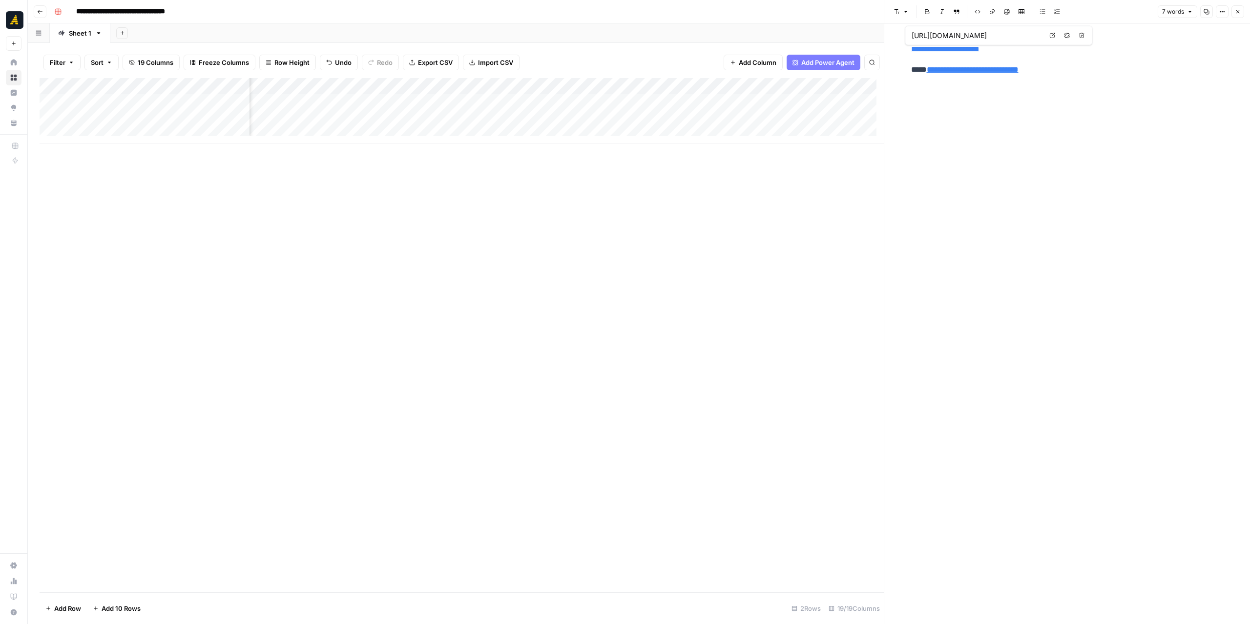
click at [624, 101] on div "Add Column" at bounding box center [462, 110] width 844 height 65
drag, startPoint x: 519, startPoint y: 84, endPoint x: 799, endPoint y: 96, distance: 280.5
click at [799, 96] on div "Add Column" at bounding box center [462, 110] width 844 height 65
drag, startPoint x: 352, startPoint y: 89, endPoint x: 790, endPoint y: 91, distance: 438.5
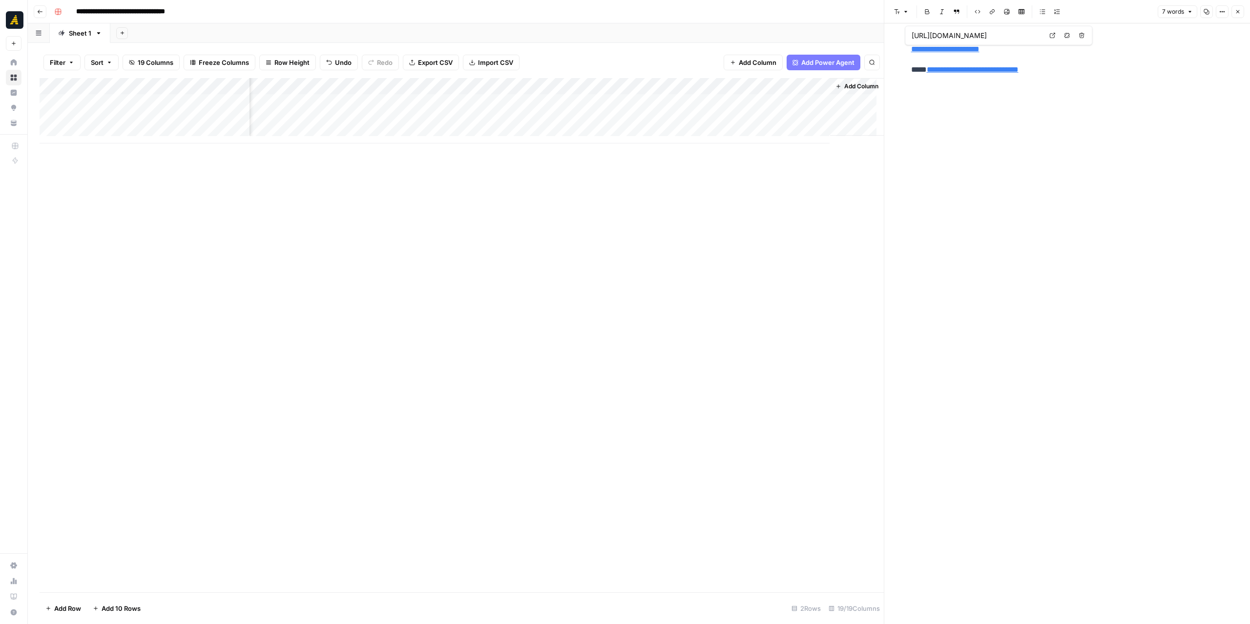
click at [790, 91] on div "Add Column" at bounding box center [462, 110] width 844 height 65
click at [97, 126] on div "Add Column" at bounding box center [462, 110] width 844 height 65
drag, startPoint x: 124, startPoint y: 145, endPoint x: 131, endPoint y: 146, distance: 7.4
click at [124, 144] on div "Add Column" at bounding box center [462, 119] width 844 height 82
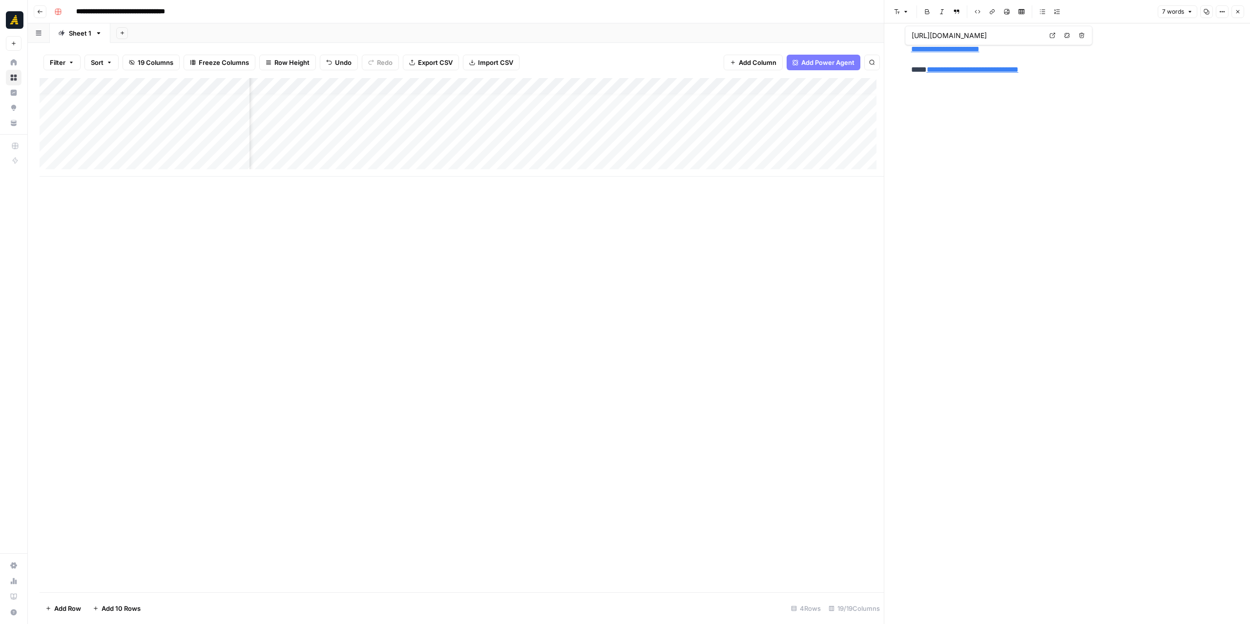
click at [131, 161] on div "Add Column" at bounding box center [462, 127] width 844 height 99
click at [1039, 199] on div "**********" at bounding box center [1067, 323] width 324 height 601
click at [1039, 13] on icon "button" at bounding box center [1238, 12] width 6 height 6
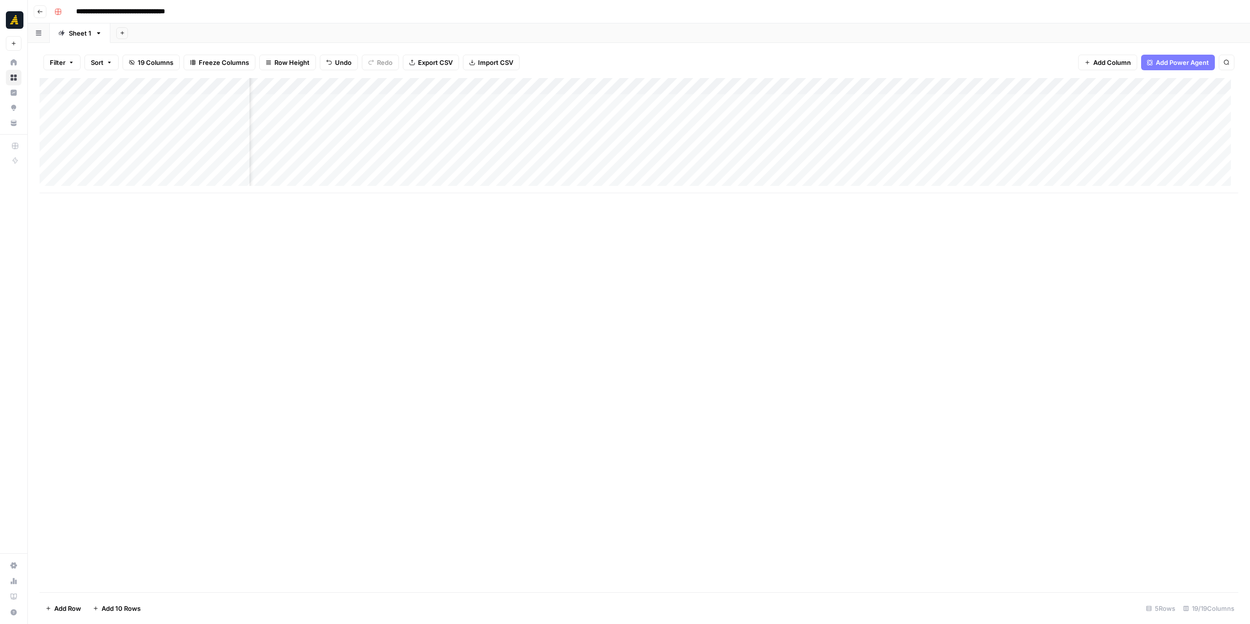
scroll to position [0, 630]
click at [512, 109] on div "Add Column" at bounding box center [639, 135] width 1199 height 115
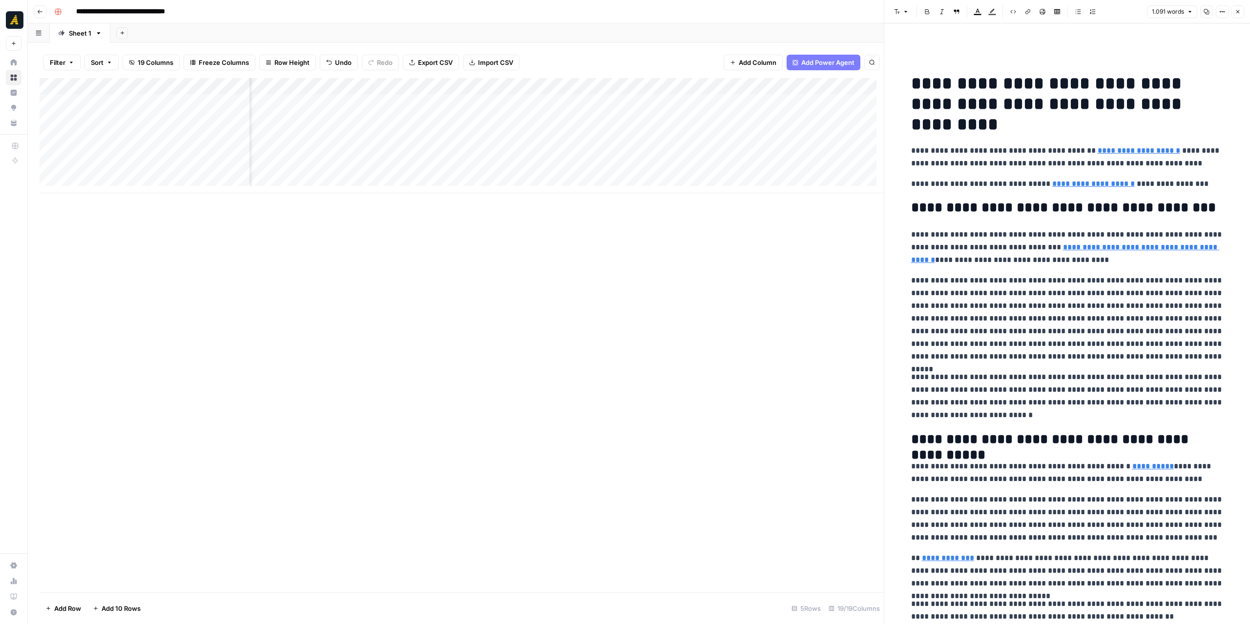
click at [498, 118] on div "Add Column" at bounding box center [462, 135] width 844 height 115
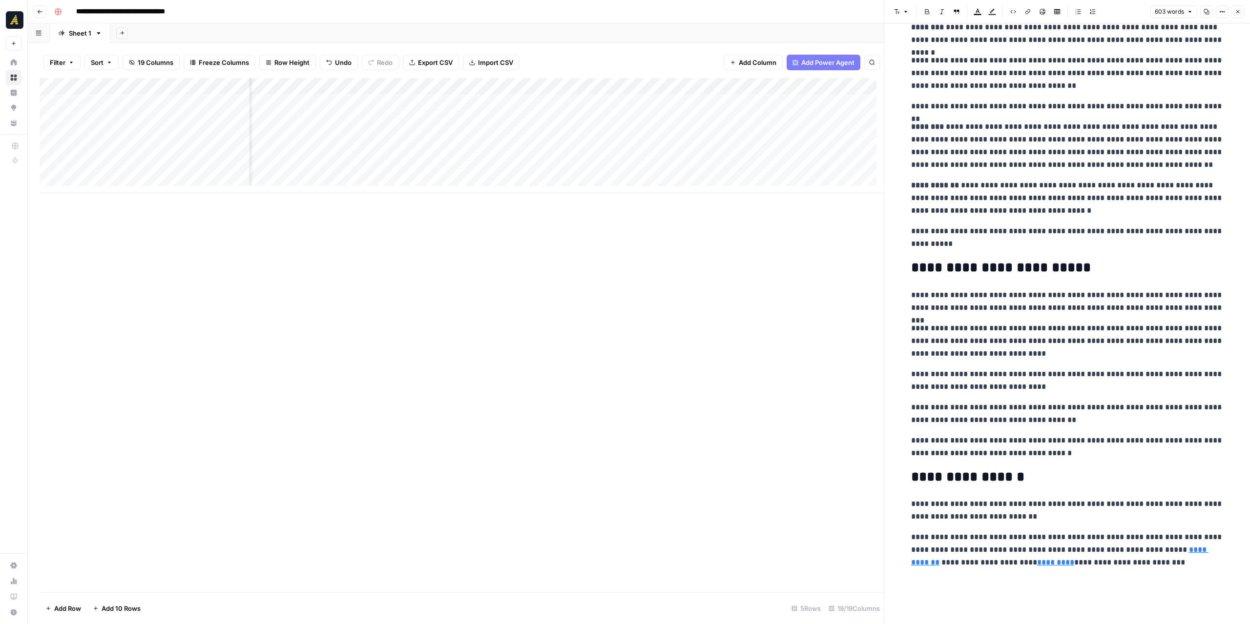
scroll to position [0, 901]
click at [422, 104] on div "Add Column" at bounding box center [462, 135] width 844 height 115
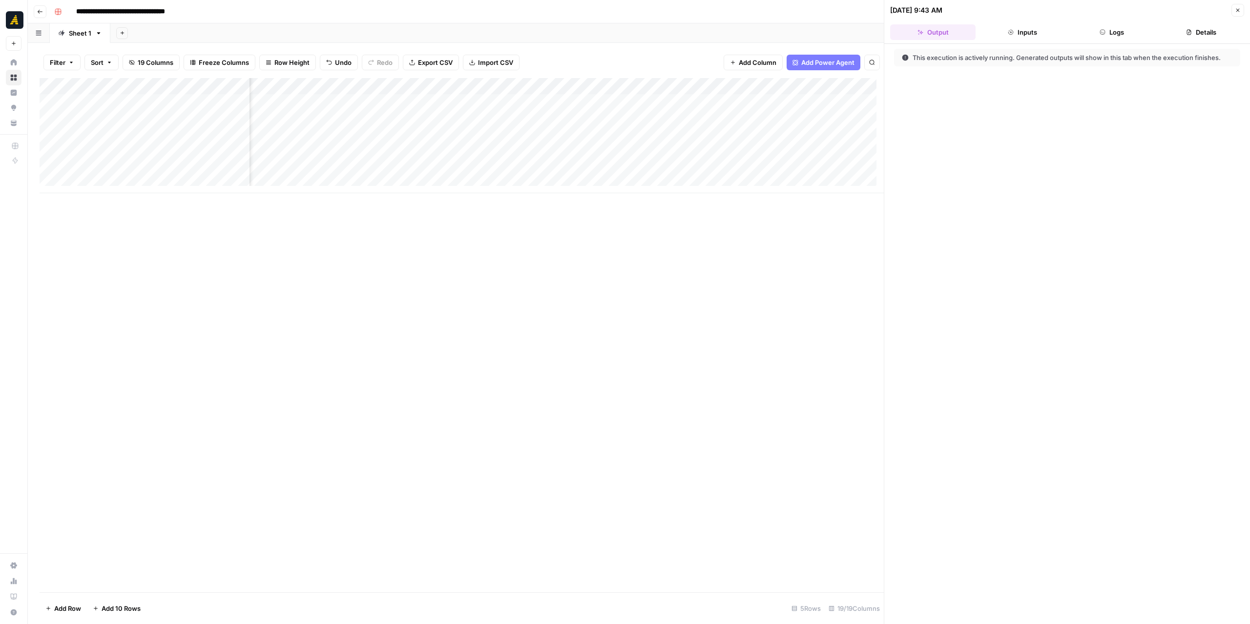
click at [1039, 33] on button "Logs" at bounding box center [1111, 32] width 85 height 16
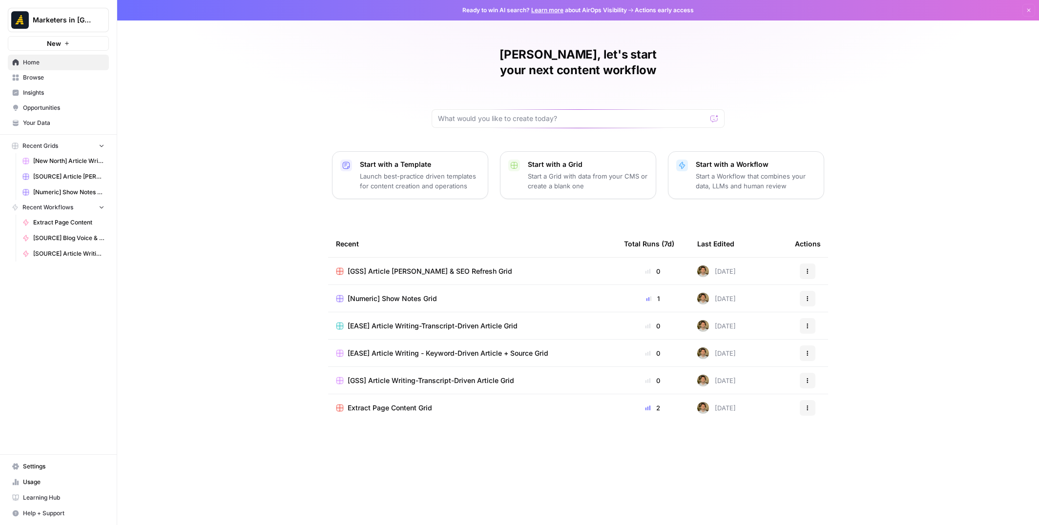
click at [47, 74] on span "Browse" at bounding box center [64, 77] width 82 height 9
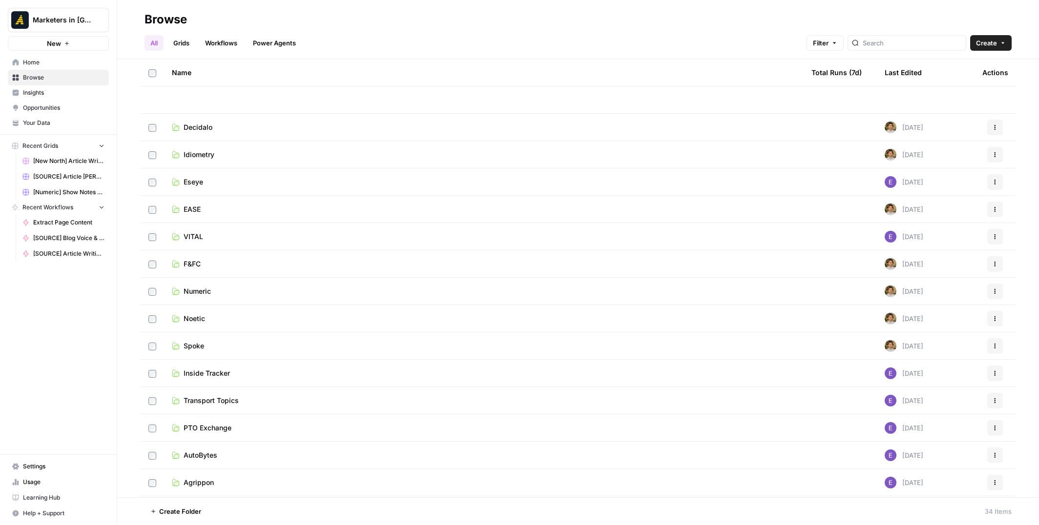
scroll to position [293, 0]
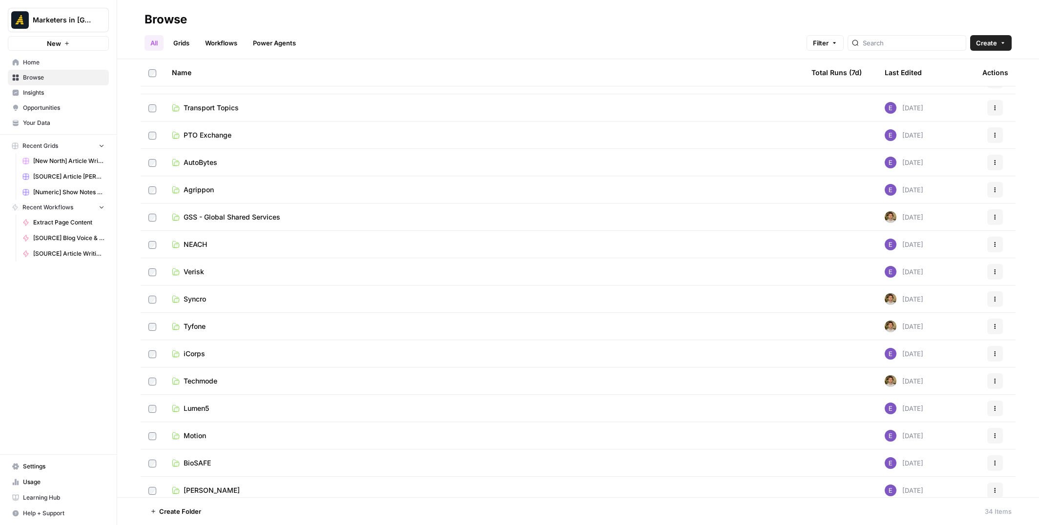
click at [250, 215] on span "GSS - Global Shared Services" at bounding box center [232, 217] width 97 height 10
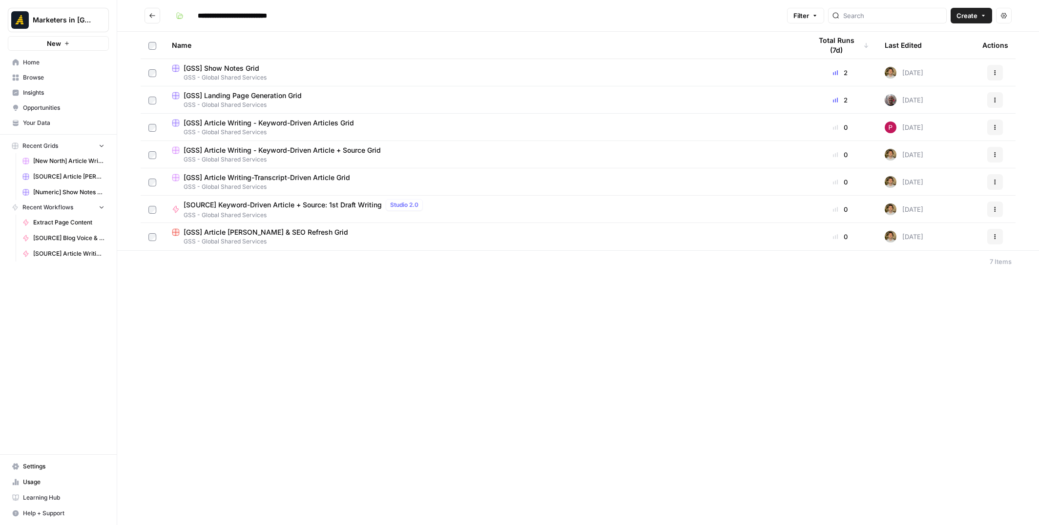
click at [360, 123] on div "[GSS] Article Writing - Keyword-Driven Articles Grid" at bounding box center [484, 123] width 624 height 10
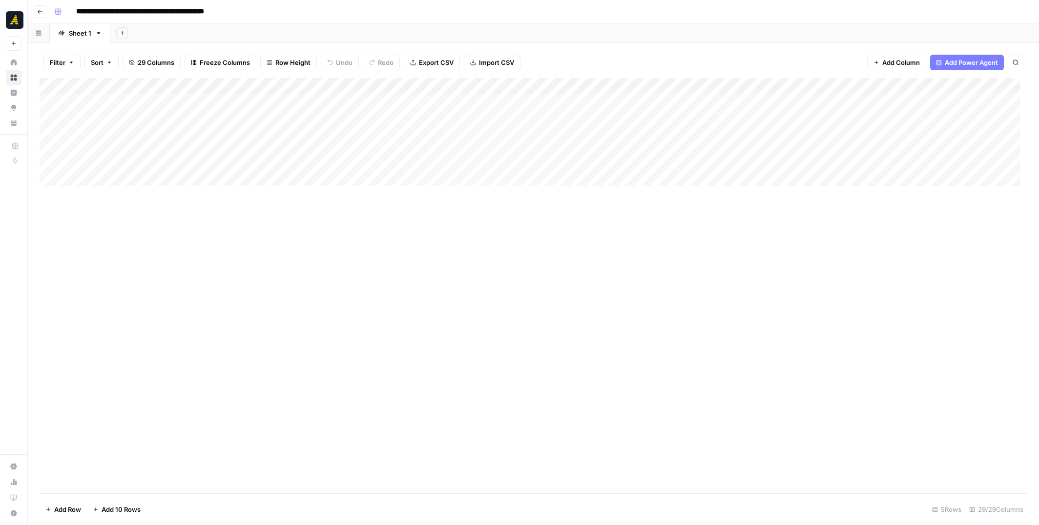
click at [222, 103] on div "Add Column" at bounding box center [534, 135] width 988 height 115
click at [353, 102] on div "Add Column" at bounding box center [534, 135] width 988 height 115
click at [630, 99] on div "Add Column" at bounding box center [534, 135] width 988 height 115
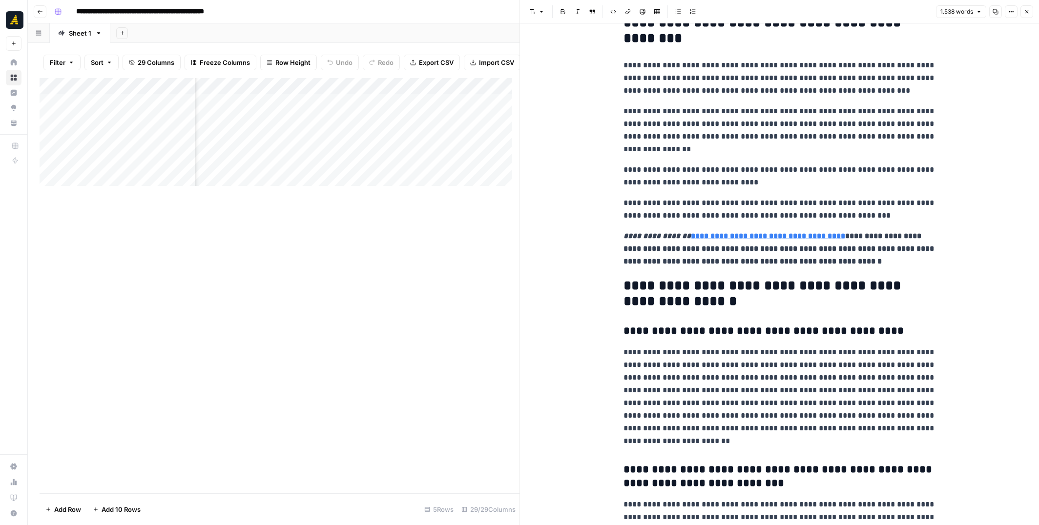
scroll to position [0, 394]
click at [231, 161] on div "Add Column" at bounding box center [280, 135] width 480 height 115
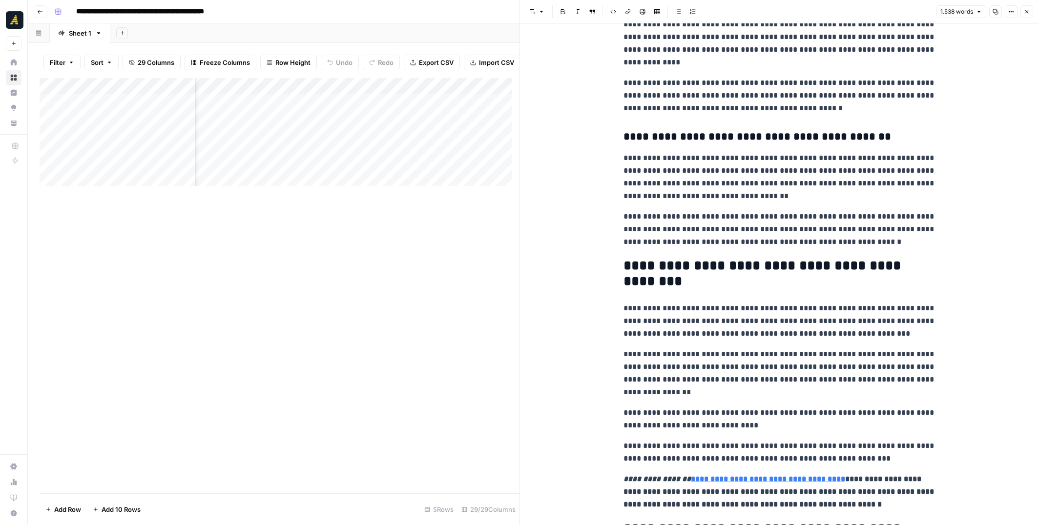
scroll to position [2041, 0]
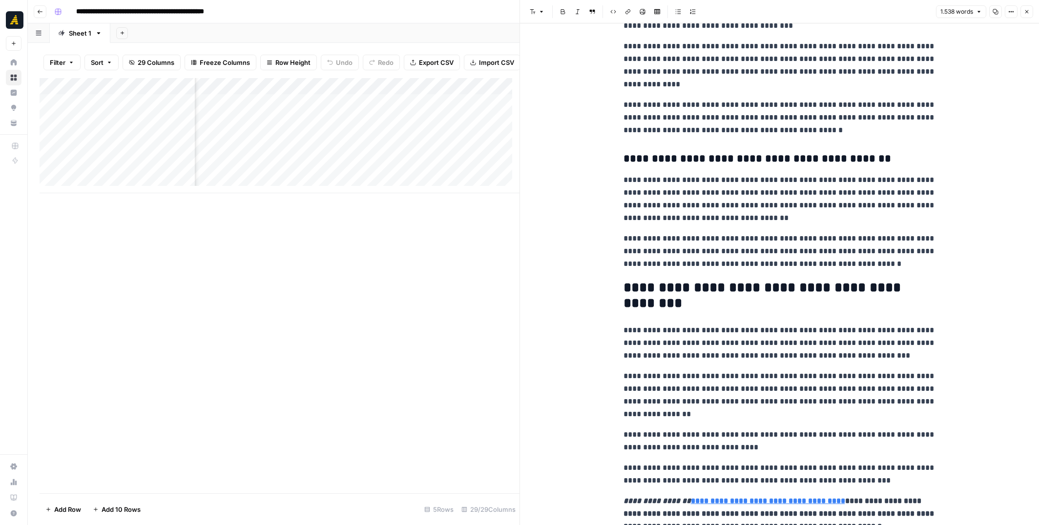
click at [1001, 11] on button "Copy" at bounding box center [995, 11] width 13 height 13
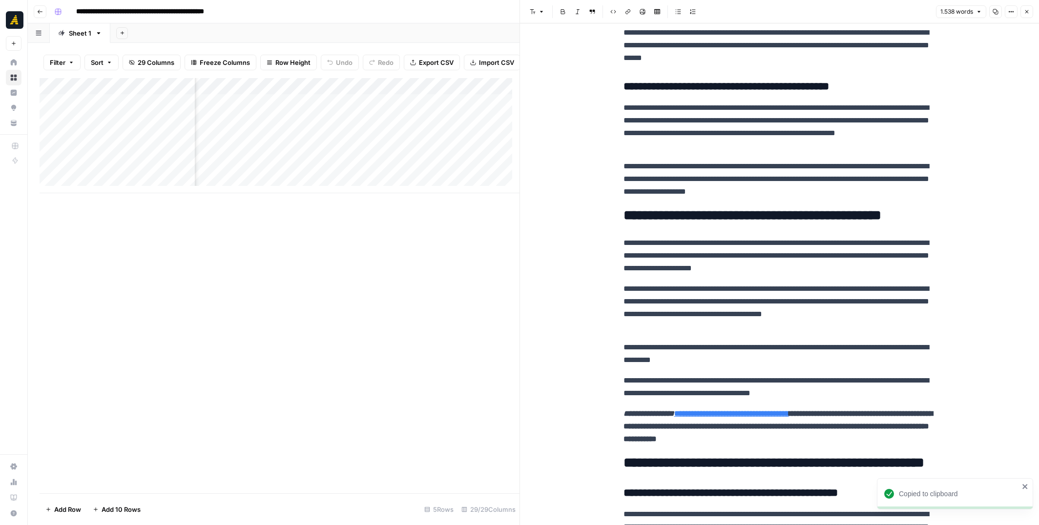
scroll to position [0, 198]
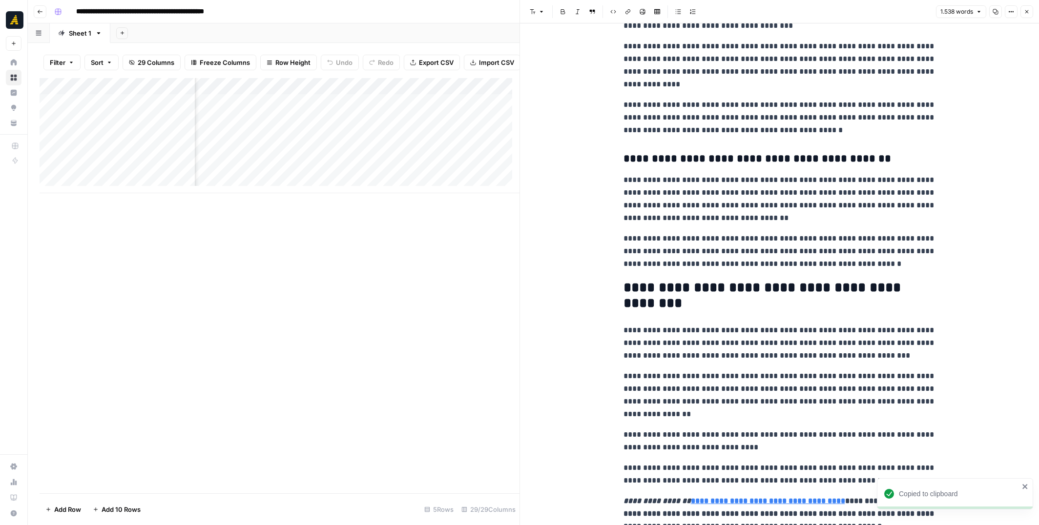
click at [304, 108] on div "Add Column" at bounding box center [280, 135] width 480 height 115
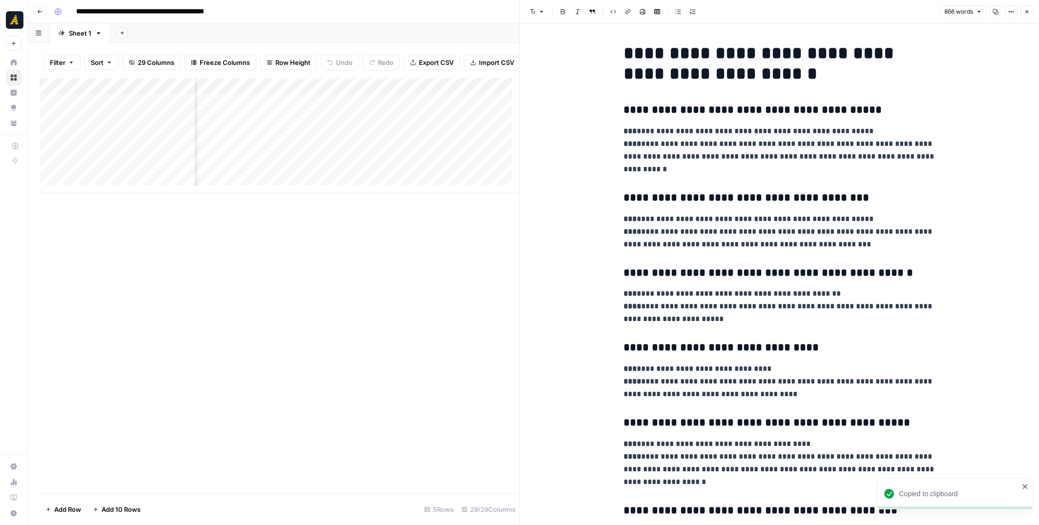
click at [995, 12] on icon "button" at bounding box center [996, 12] width 6 height 6
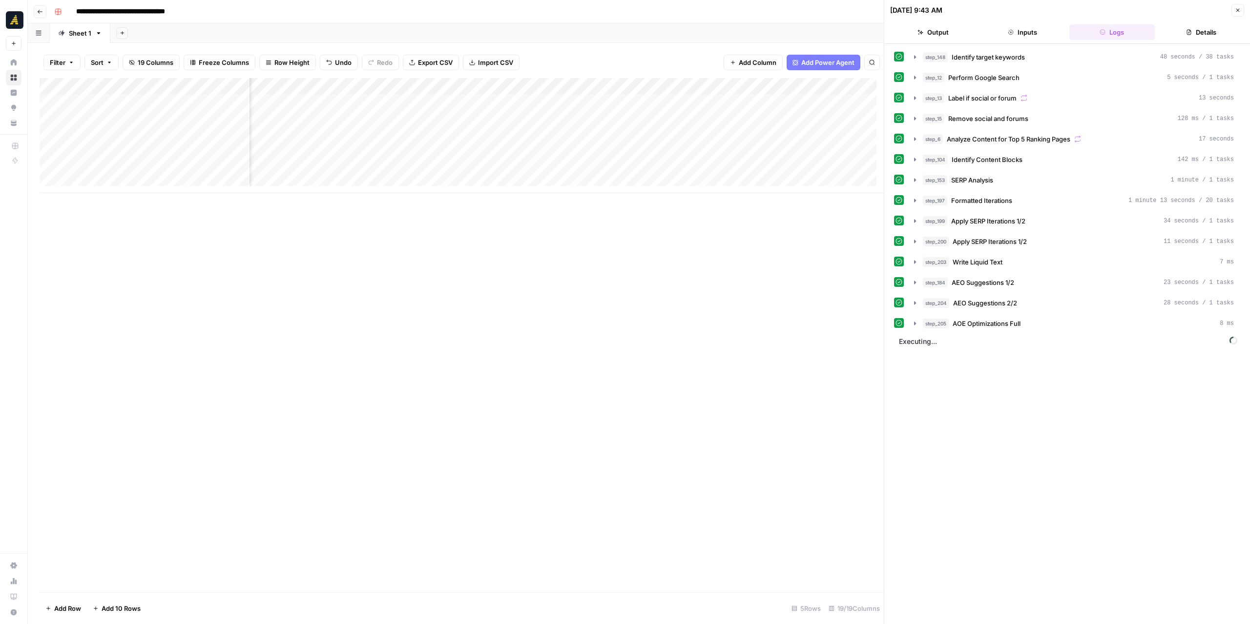
scroll to position [0, 903]
click at [370, 88] on div "Add Column" at bounding box center [462, 135] width 844 height 115
click at [377, 178] on span "Edit Workflow" at bounding box center [370, 182] width 85 height 10
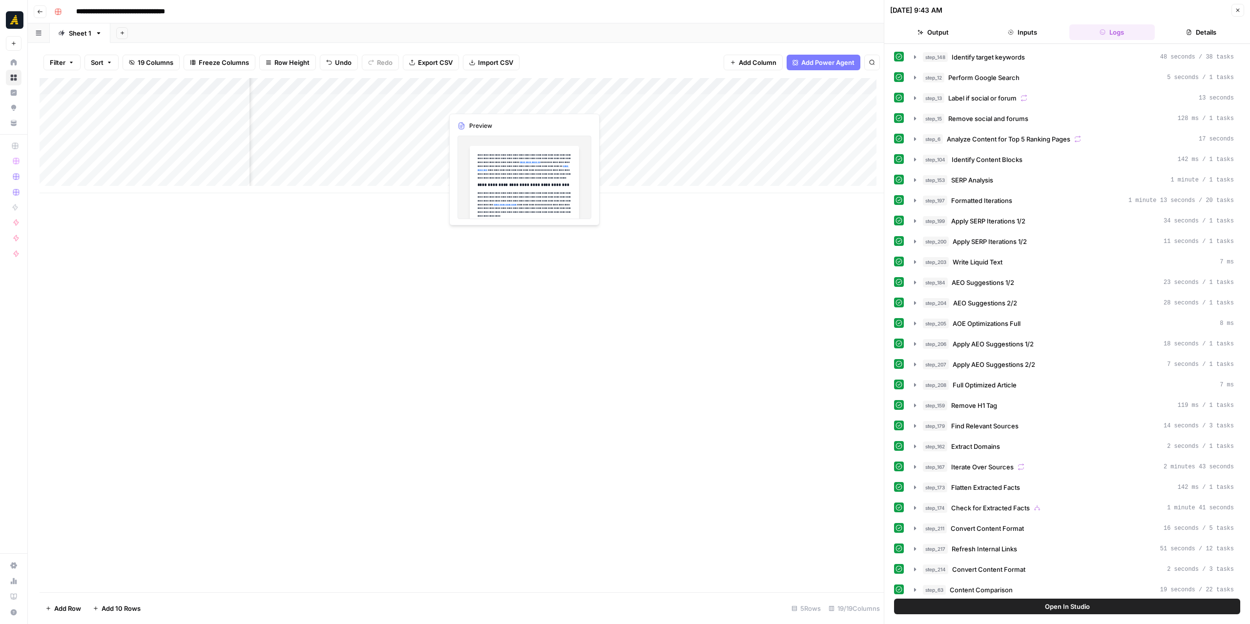
click at [518, 101] on div "Add Column" at bounding box center [462, 135] width 844 height 115
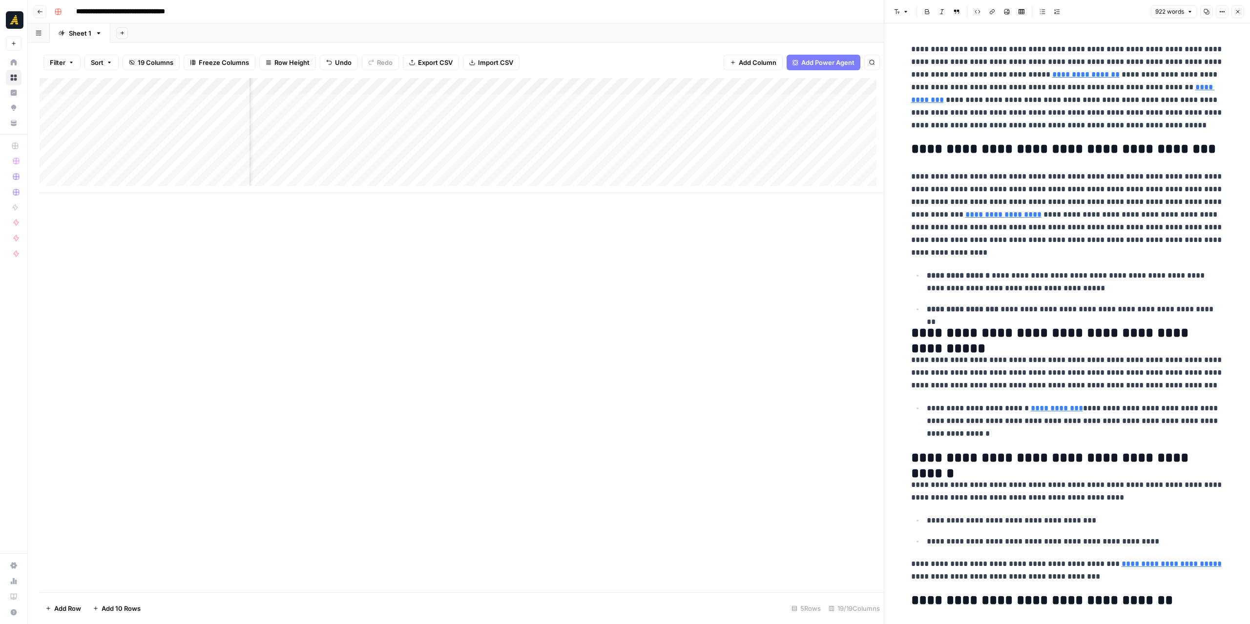
click at [600, 104] on div "Add Column" at bounding box center [462, 135] width 844 height 115
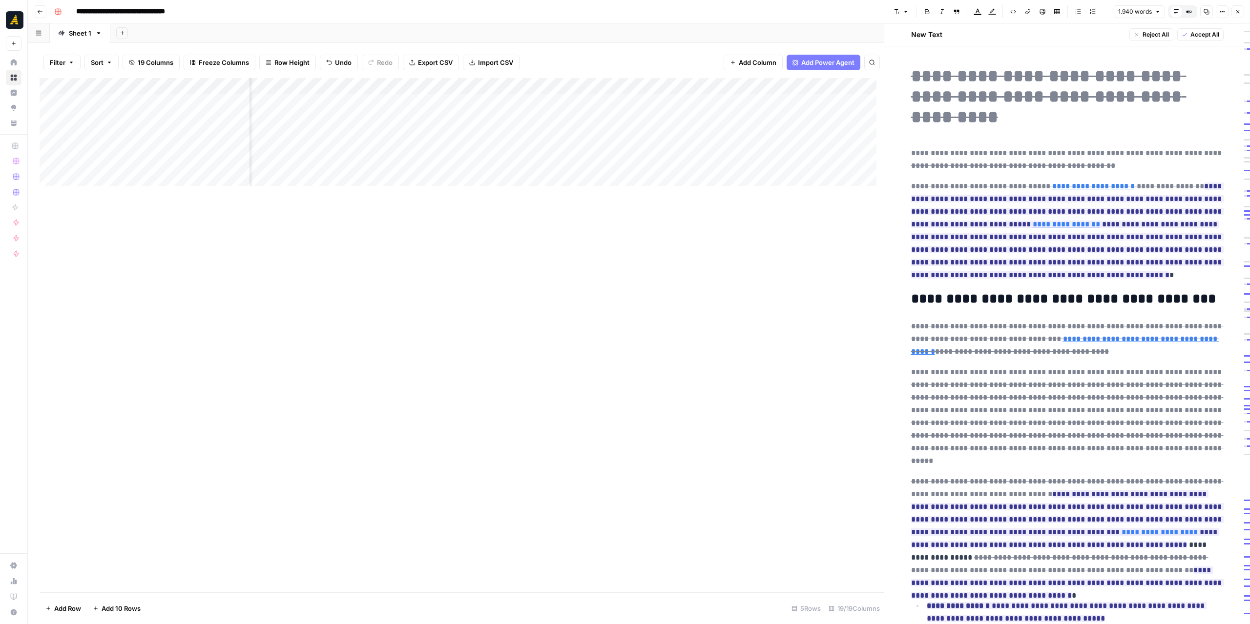
click at [393, 116] on div "Add Column" at bounding box center [462, 135] width 844 height 115
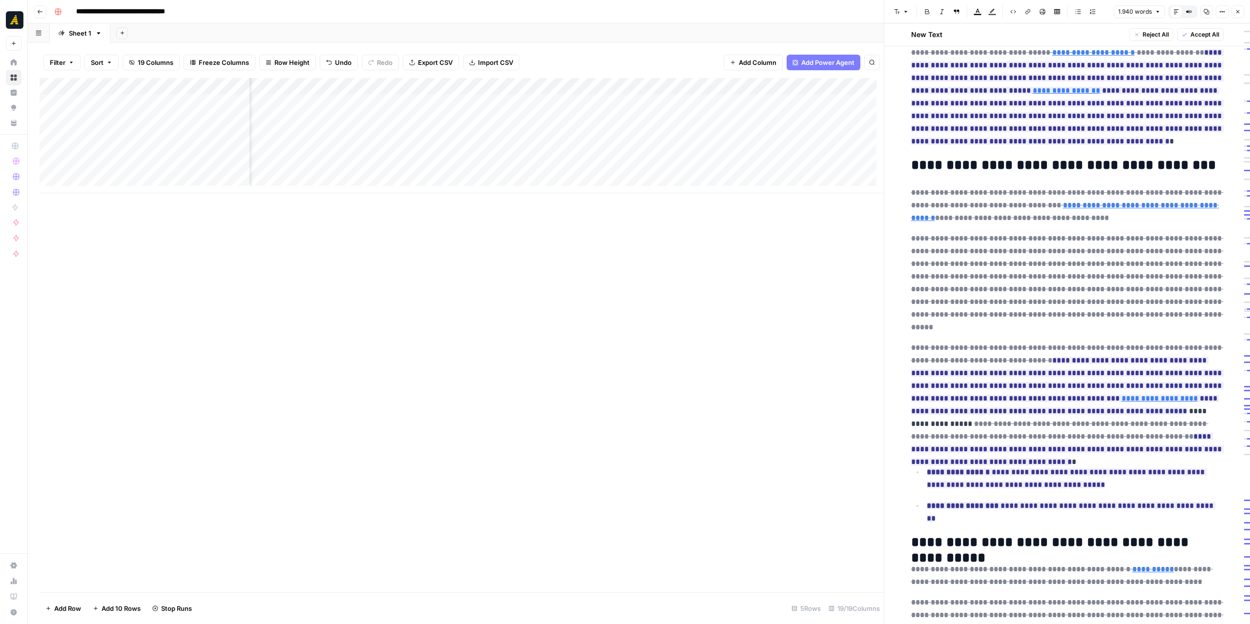
scroll to position [293, 0]
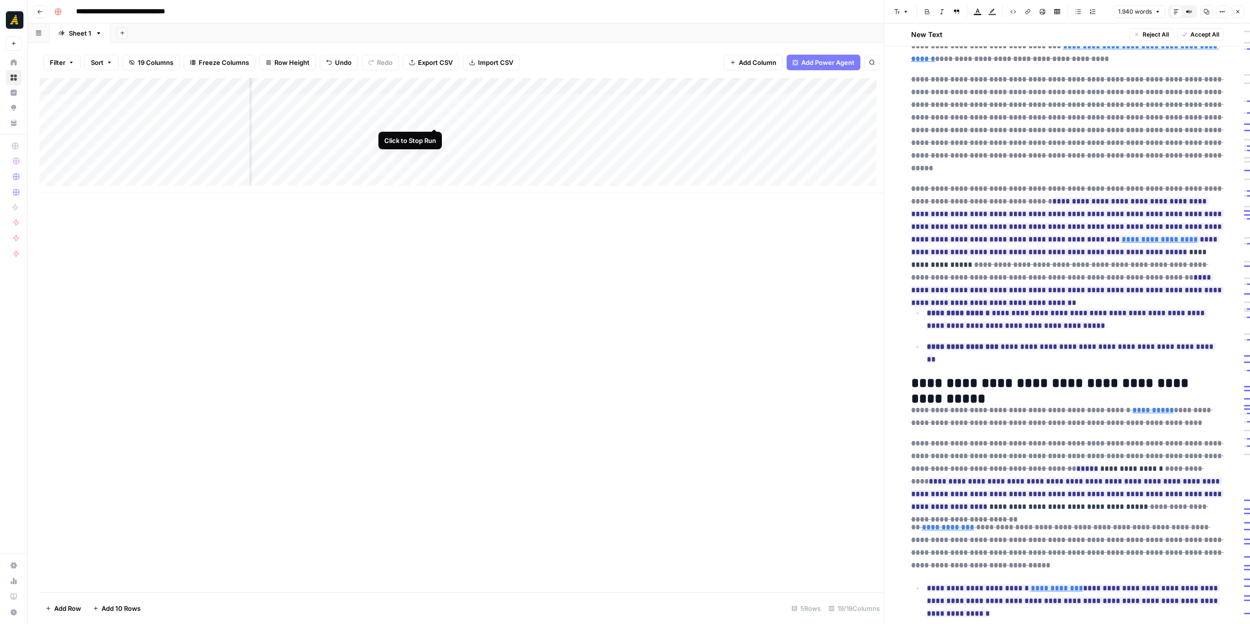
click at [432, 119] on div "Add Column" at bounding box center [462, 135] width 844 height 115
click at [397, 86] on div "Add Column" at bounding box center [462, 135] width 844 height 115
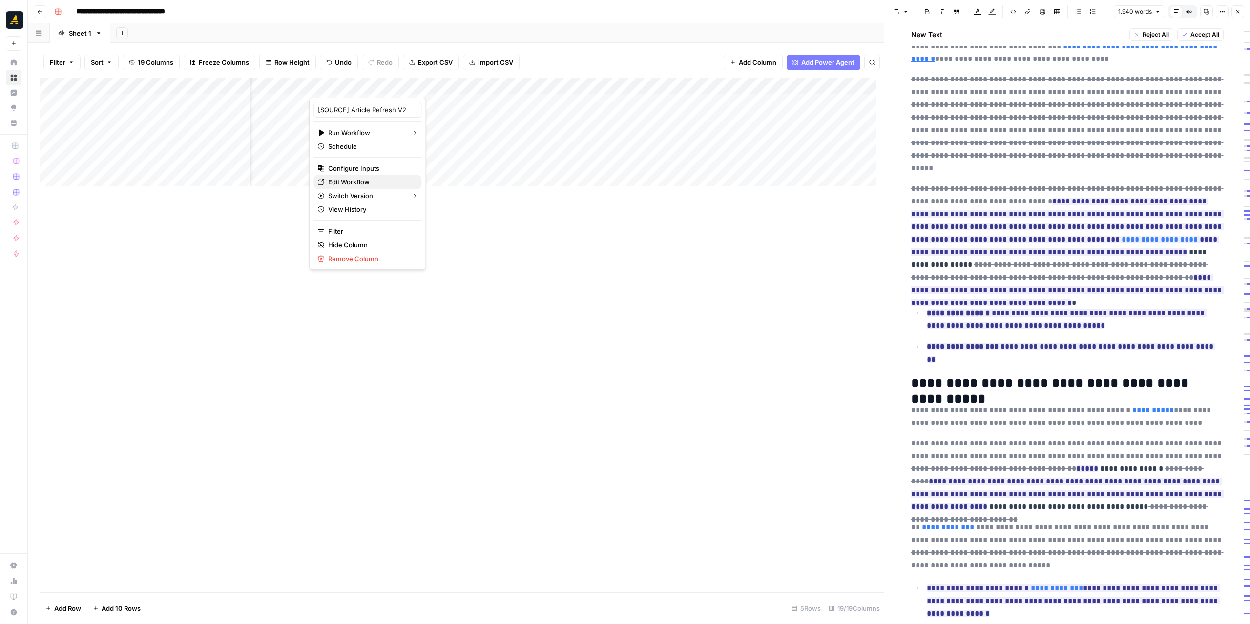
click at [357, 181] on span "Edit Workflow" at bounding box center [370, 182] width 85 height 10
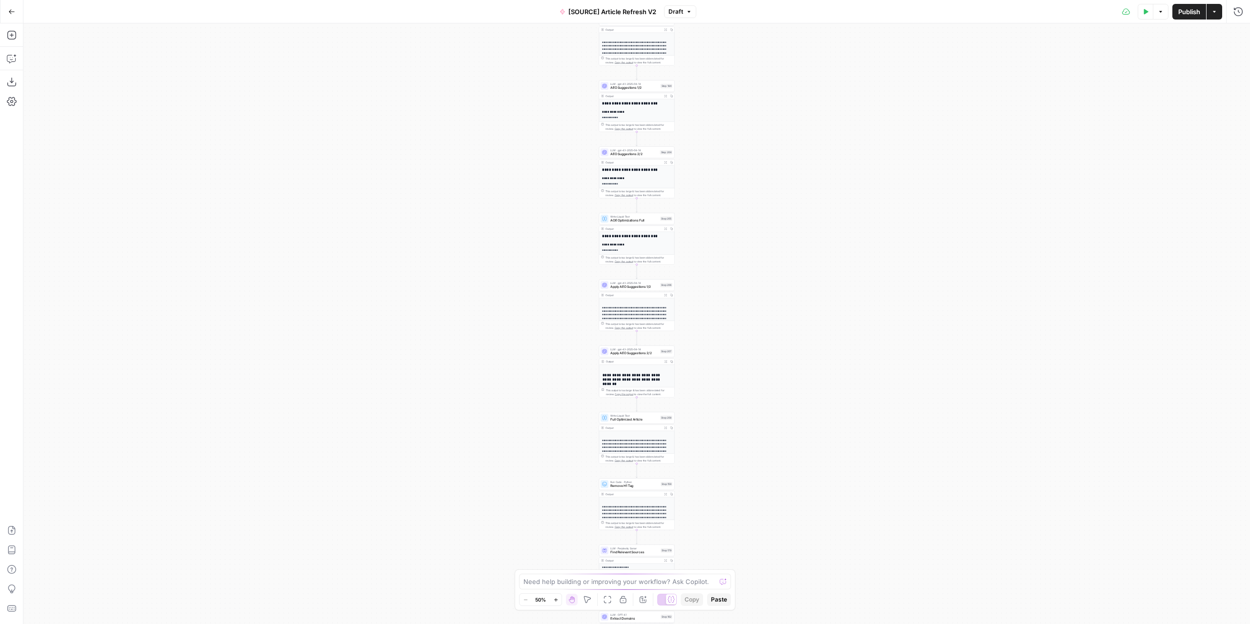
click at [707, 133] on div "true false true false true false Workflow Input Settings Inputs Power Agent Ide…" at bounding box center [636, 323] width 1227 height 601
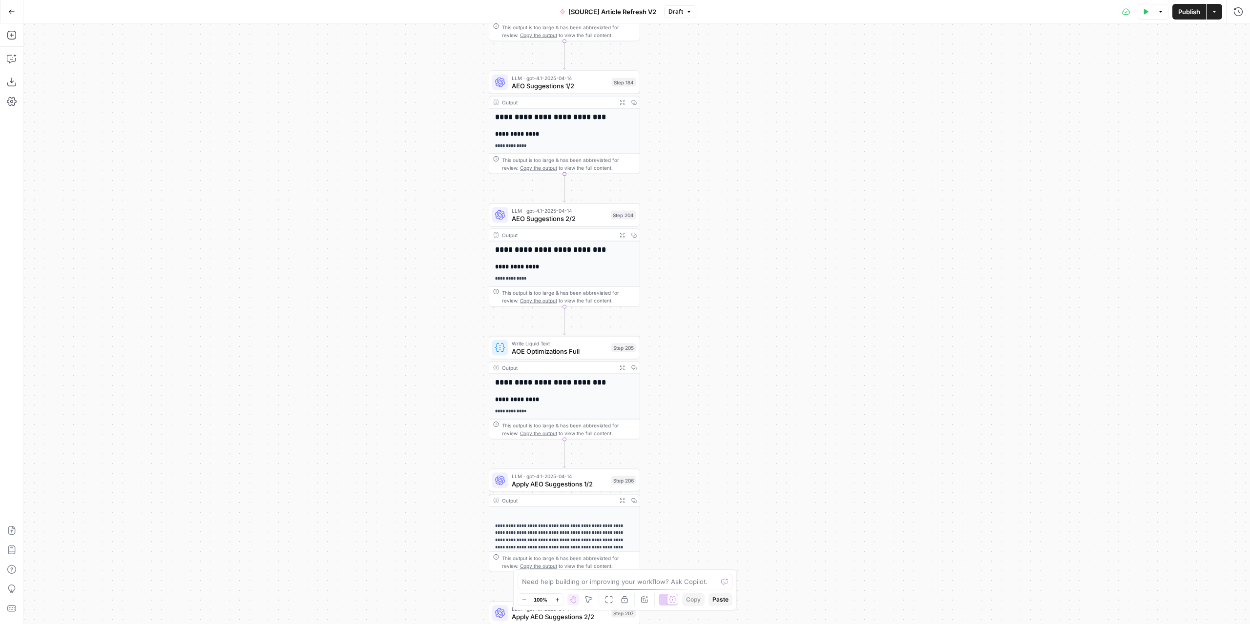
drag, startPoint x: 703, startPoint y: 123, endPoint x: 700, endPoint y: 171, distance: 48.9
click at [700, 171] on div "true false true false true false Workflow Input Settings Inputs Power Agent Ide…" at bounding box center [636, 323] width 1227 height 601
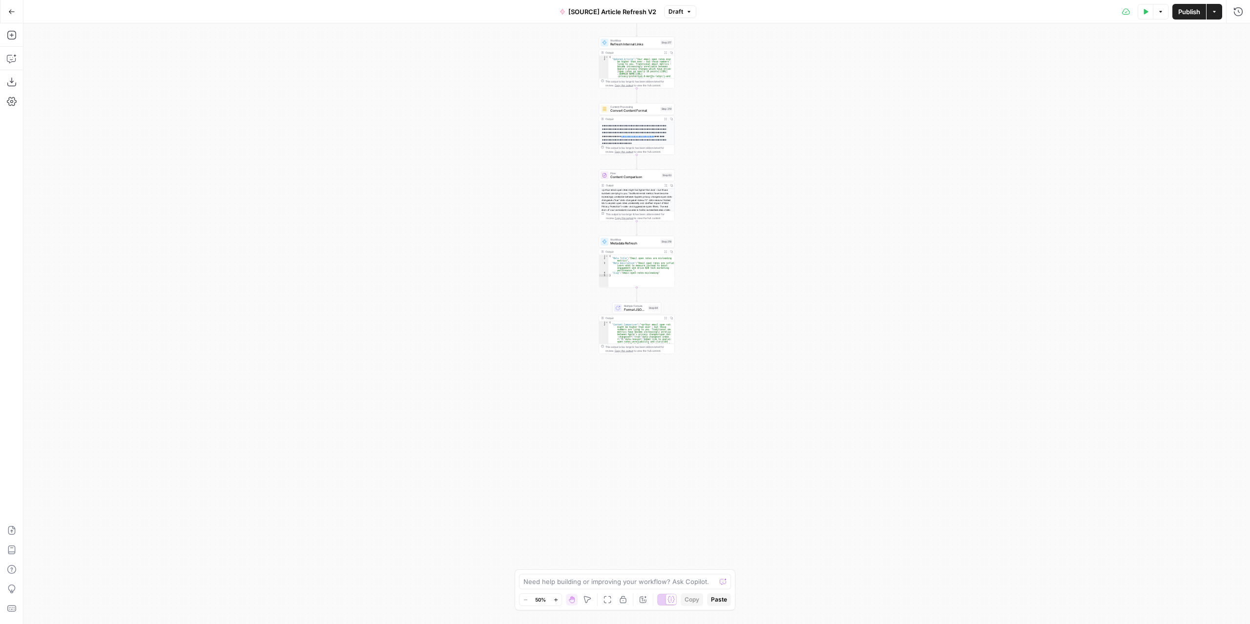
click at [742, 253] on div "true false true false true false Workflow Input Settings Inputs Power Agent Ide…" at bounding box center [636, 323] width 1227 height 601
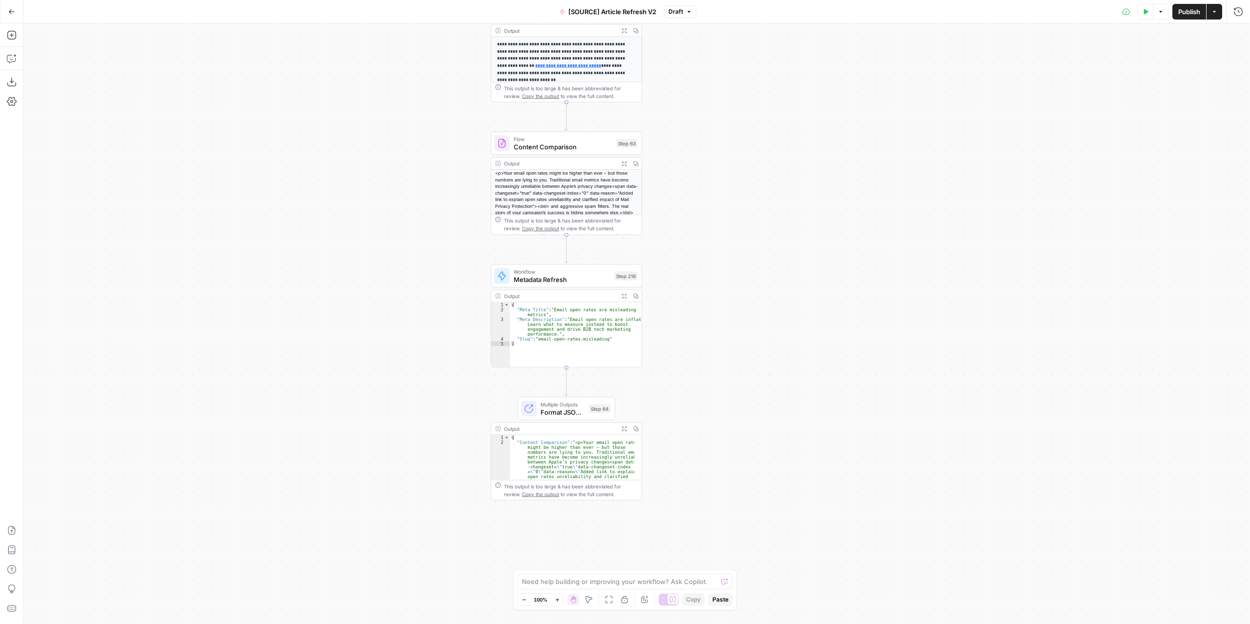
drag, startPoint x: 679, startPoint y: 208, endPoint x: 713, endPoint y: 253, distance: 57.5
click at [713, 253] on div "true false true false true false Workflow Input Settings Inputs Power Agent Ide…" at bounding box center [636, 323] width 1227 height 601
click at [7, 34] on icon "button" at bounding box center [12, 35] width 10 height 10
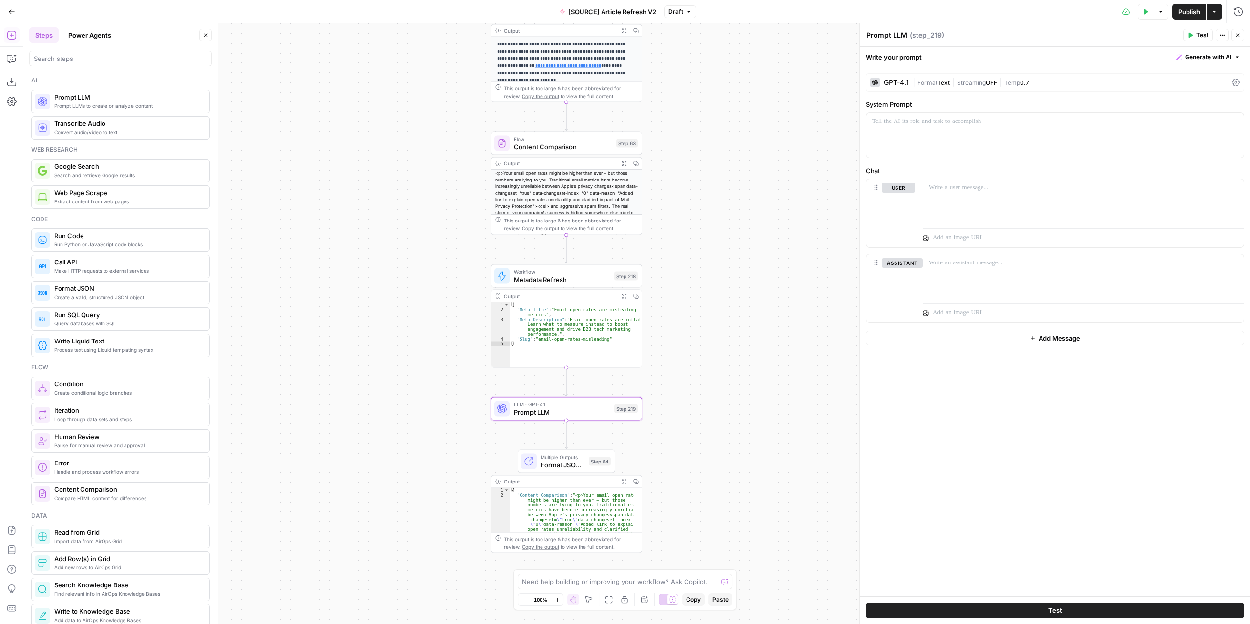
click at [896, 31] on textarea "Prompt LLM" at bounding box center [886, 35] width 41 height 10
type textarea "I"
type textarea "Prompts Image Generation"
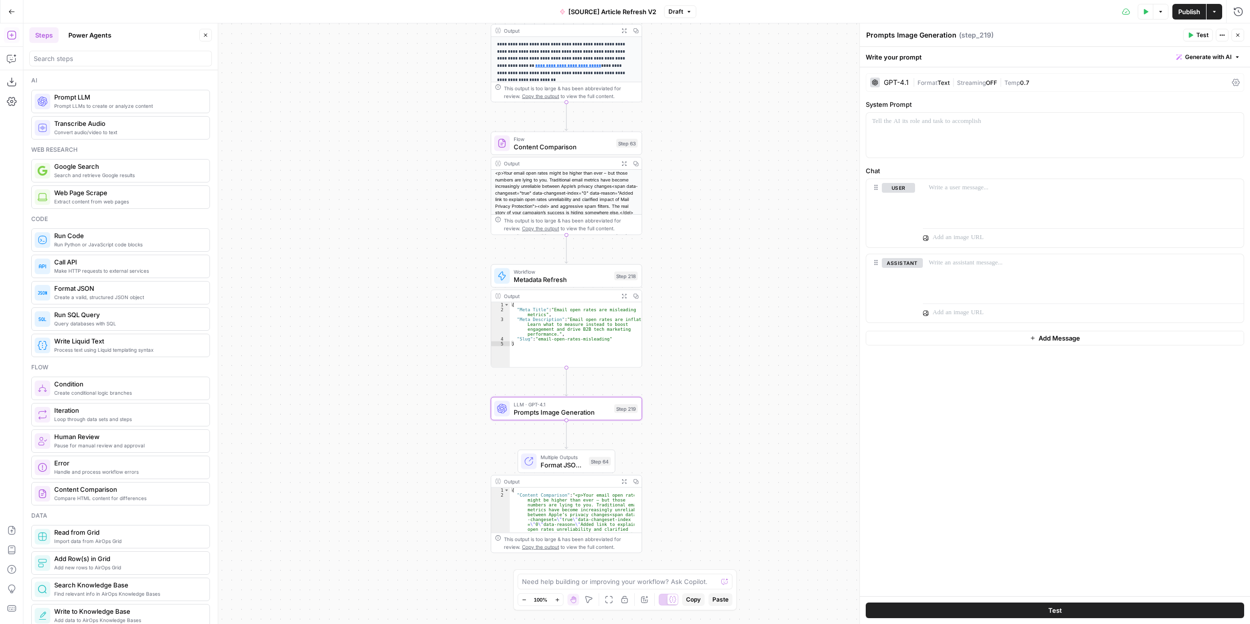
click at [760, 216] on div "true false false true false true Workflow Input Settings Inputs Power Agent Ide…" at bounding box center [636, 323] width 1227 height 601
click at [902, 278] on button "Delete" at bounding box center [902, 277] width 41 height 11
click at [936, 125] on p at bounding box center [1055, 122] width 366 height 10
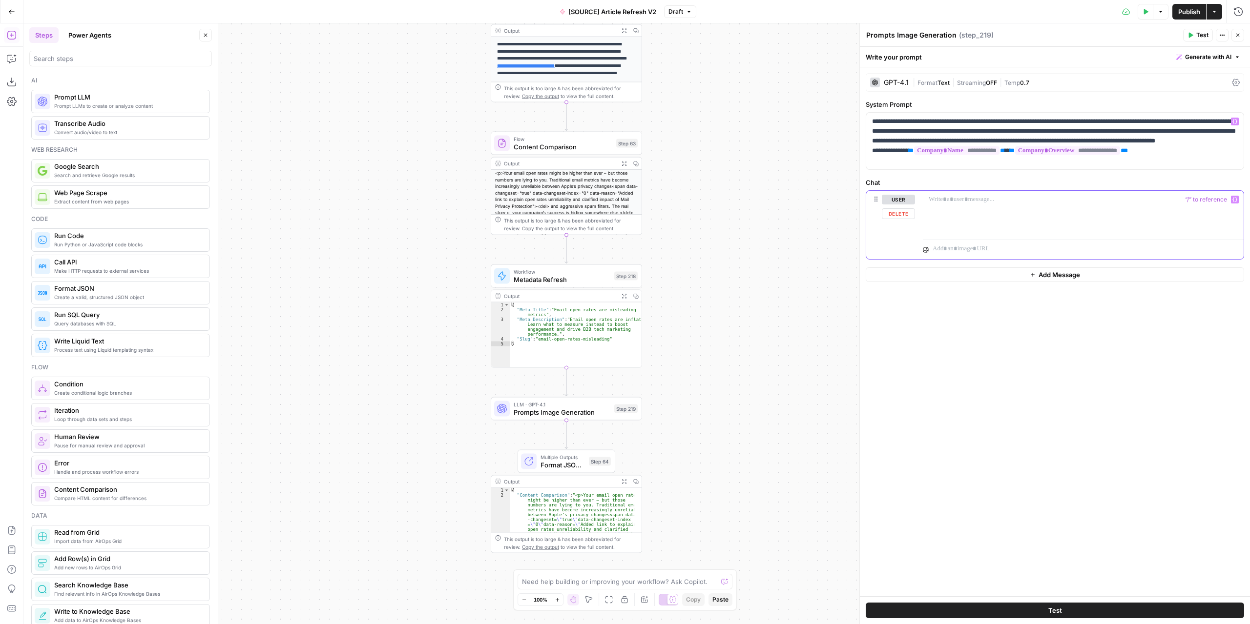
drag, startPoint x: 956, startPoint y: 201, endPoint x: 963, endPoint y: 205, distance: 8.1
click at [954, 201] on p at bounding box center [1083, 200] width 309 height 10
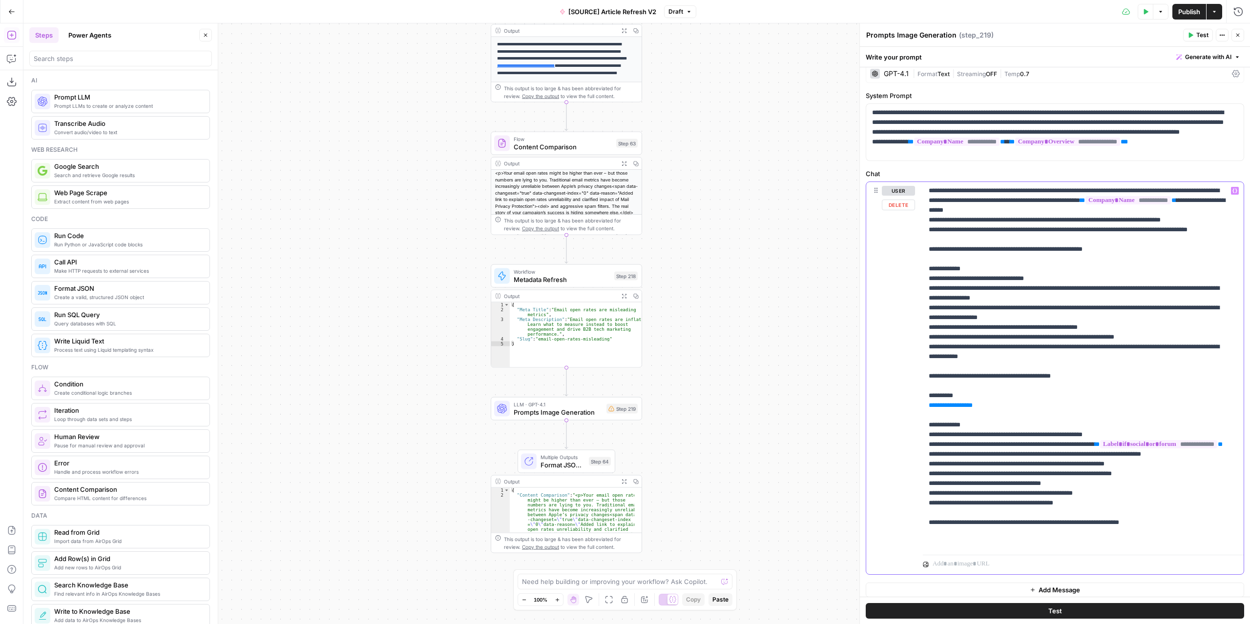
scroll to position [14, 0]
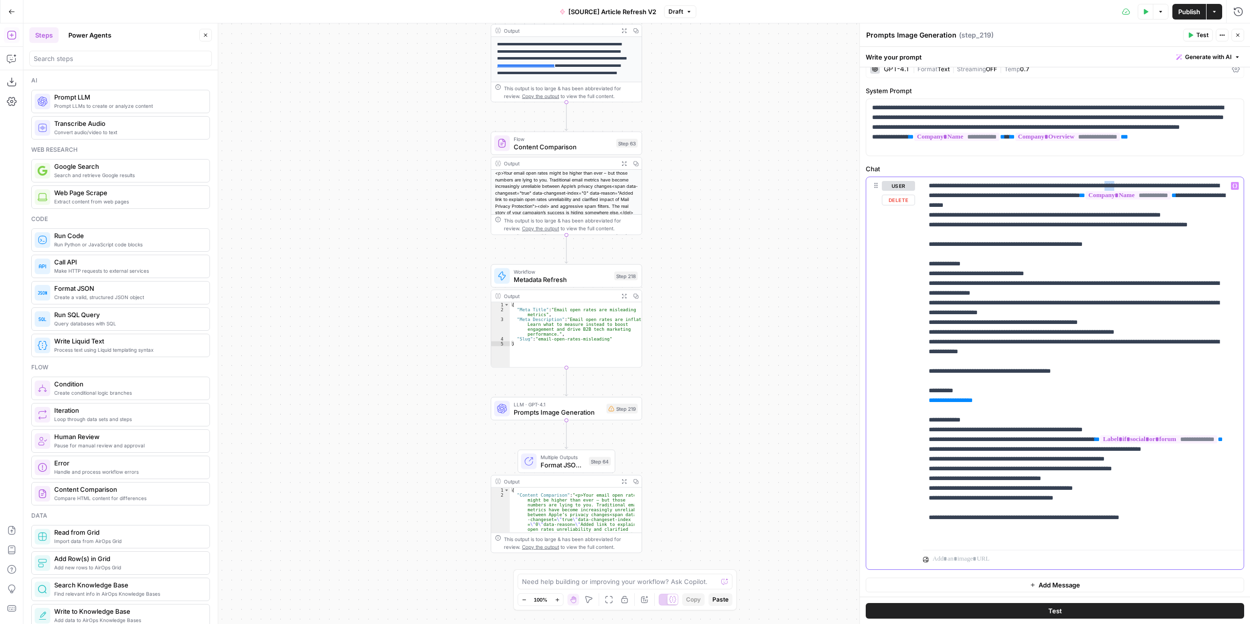
drag, startPoint x: 1146, startPoint y: 187, endPoint x: 1136, endPoint y: 183, distance: 11.3
click at [1136, 183] on p "**********" at bounding box center [1080, 361] width 302 height 361
drag, startPoint x: 992, startPoint y: 407, endPoint x: 923, endPoint y: 412, distance: 68.5
click at [923, 412] on div "**********" at bounding box center [1083, 361] width 321 height 369
click at [1237, 186] on span "Variables Menu" at bounding box center [1237, 186] width 0 height 0
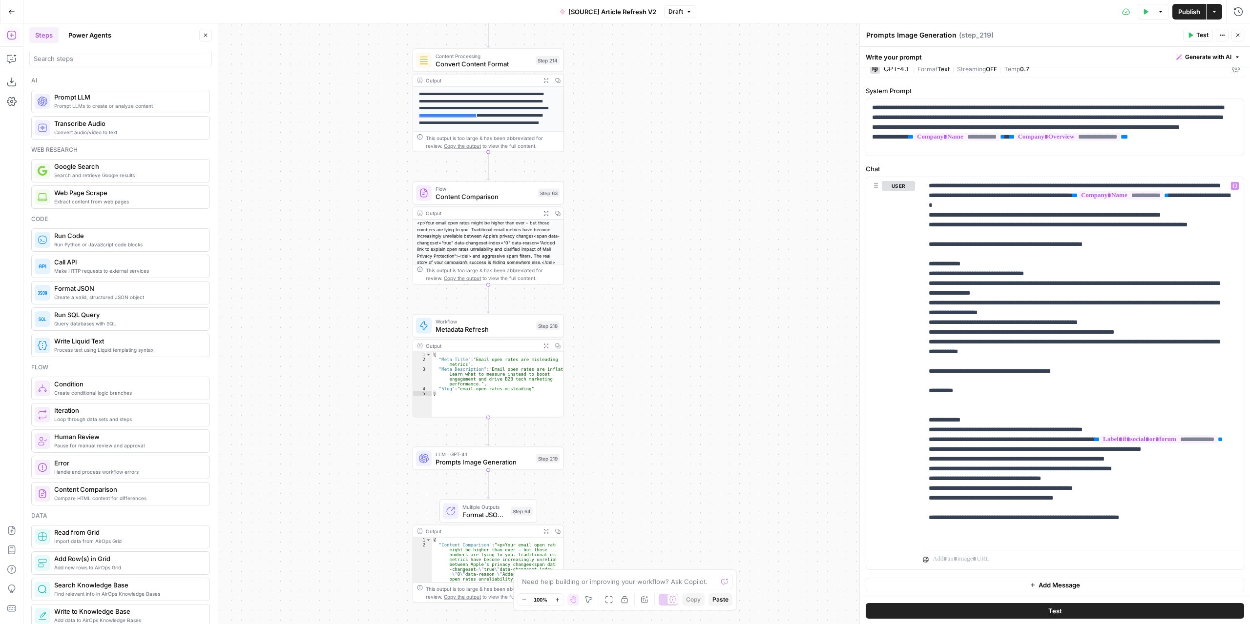
drag, startPoint x: 450, startPoint y: 247, endPoint x: 372, endPoint y: 296, distance: 92.6
click at [372, 296] on div "true false false true false true Workflow Input Settings Inputs Power Agent Ide…" at bounding box center [636, 323] width 1227 height 601
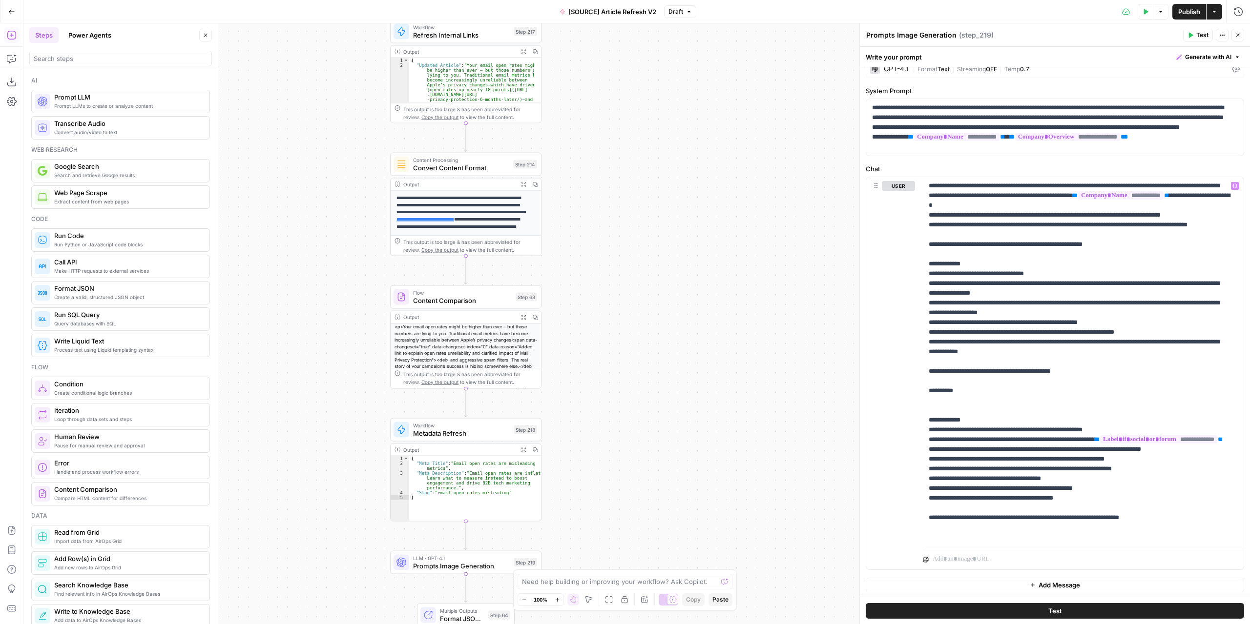
drag, startPoint x: 352, startPoint y: 179, endPoint x: 339, endPoint y: 260, distance: 82.1
click at [339, 260] on div "true false false true false true Workflow Input Settings Inputs Power Agent Ide…" at bounding box center [636, 323] width 1227 height 601
click at [994, 400] on p "**********" at bounding box center [1080, 361] width 302 height 361
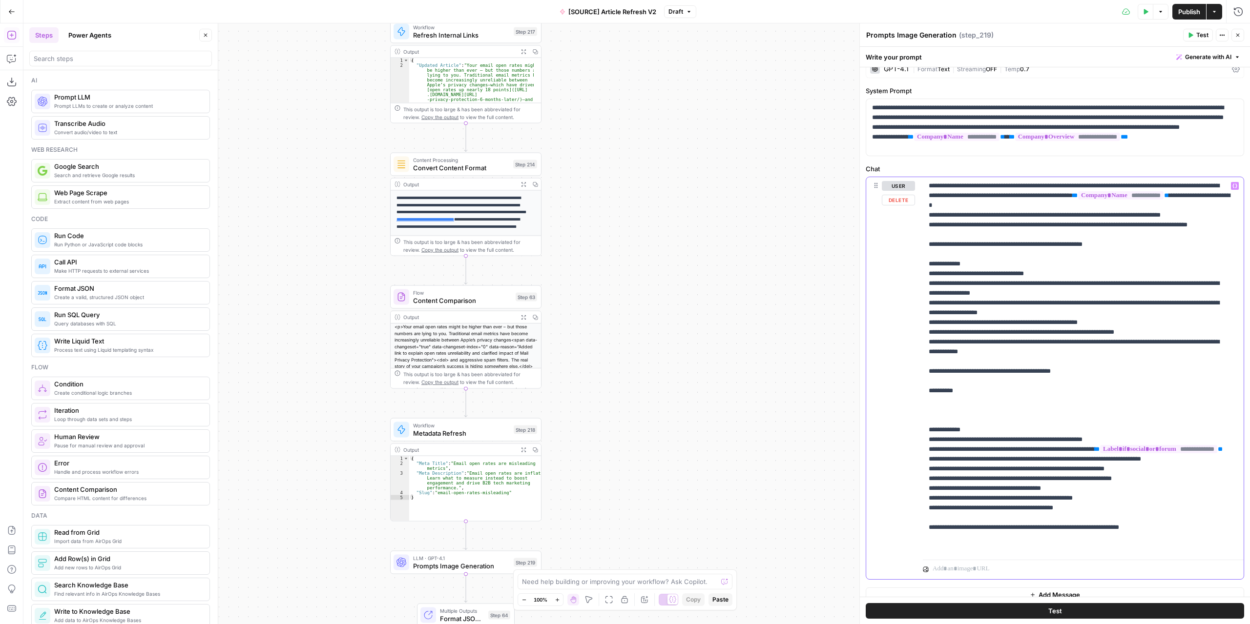
click at [1228, 181] on p "**********" at bounding box center [1080, 366] width 302 height 371
click at [954, 410] on p "**********" at bounding box center [1080, 366] width 302 height 371
click at [1232, 184] on icon "button" at bounding box center [1234, 186] width 5 height 5
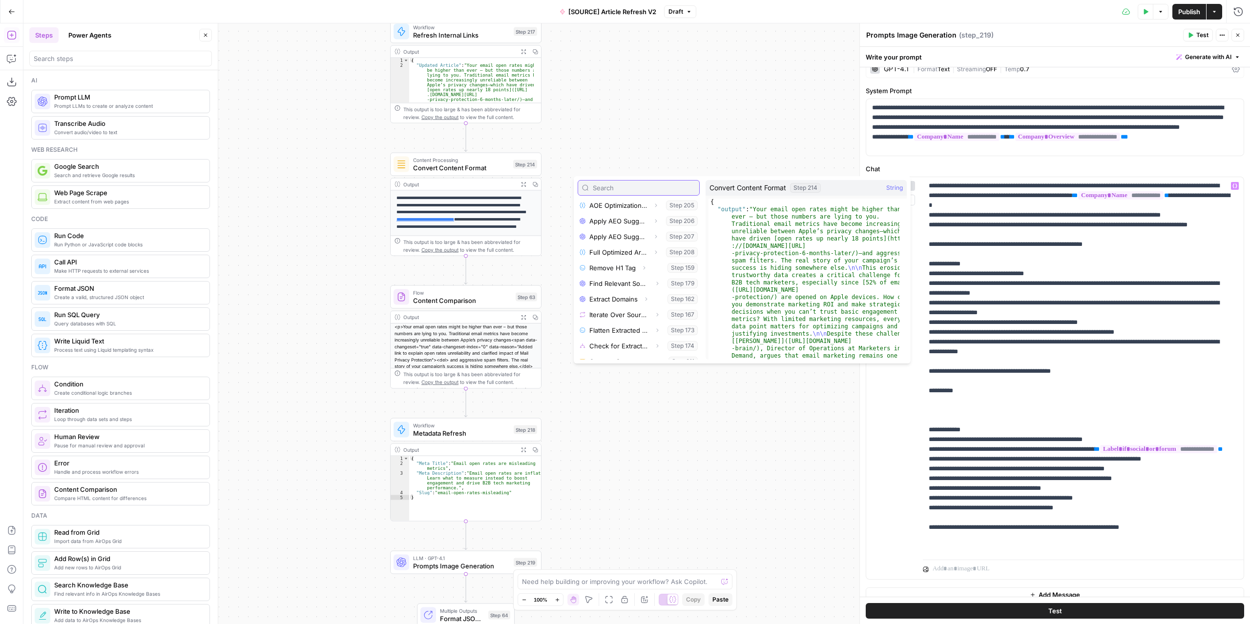
scroll to position [479, 0]
click at [654, 321] on icon "button" at bounding box center [657, 321] width 6 height 6
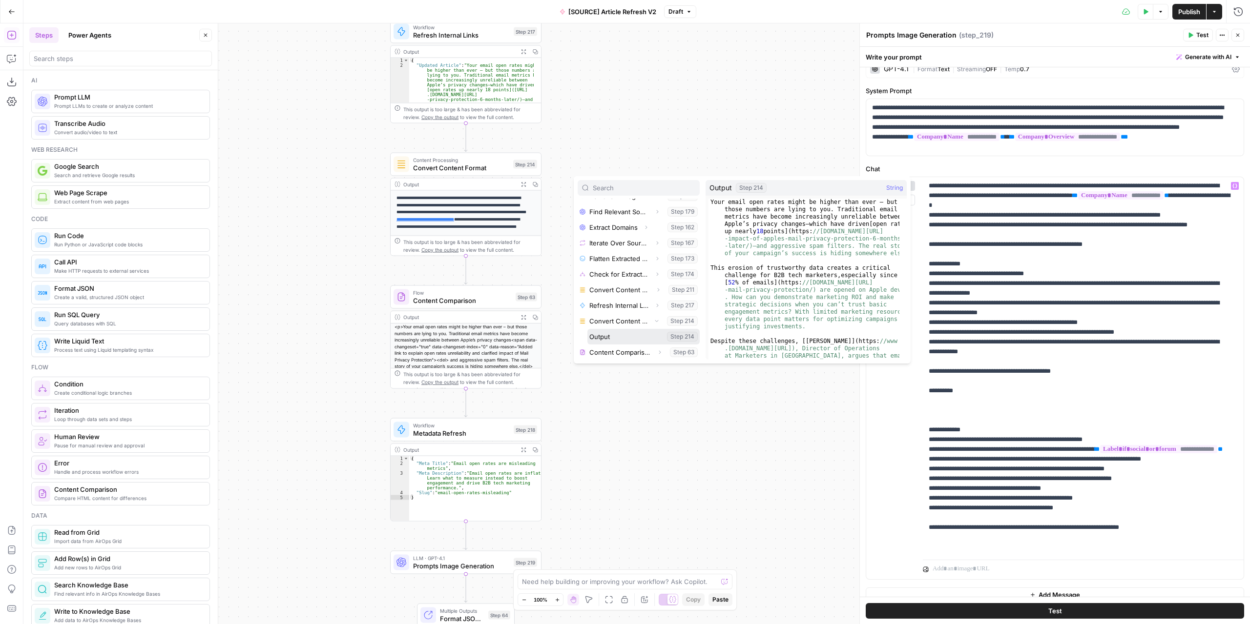
click at [612, 335] on button "Select variable Output" at bounding box center [643, 337] width 112 height 16
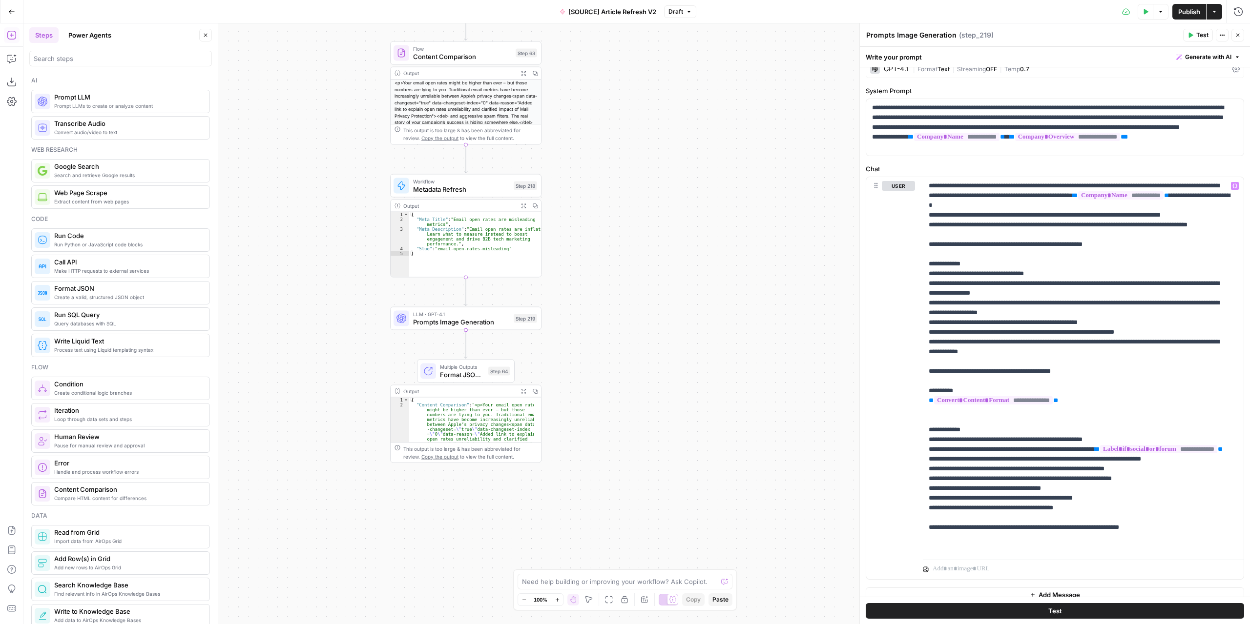
click at [465, 369] on span "Multiple Outputs" at bounding box center [462, 367] width 44 height 8
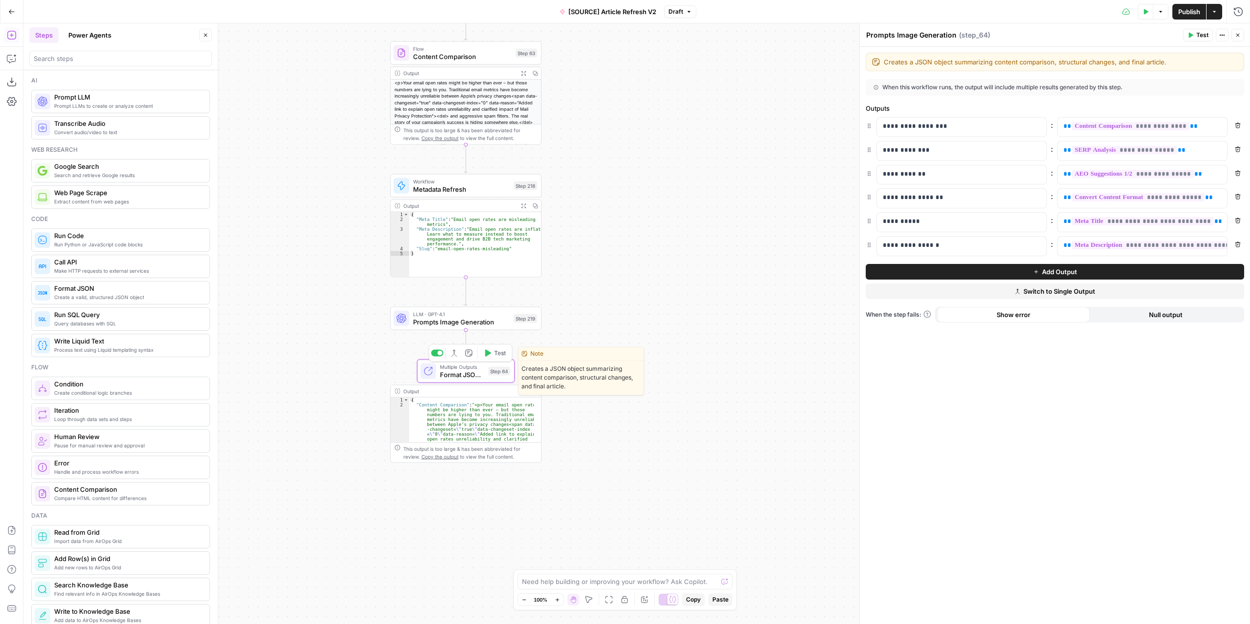
type textarea "Format JSON Summary"
click at [972, 269] on button "Add Output" at bounding box center [1055, 272] width 378 height 16
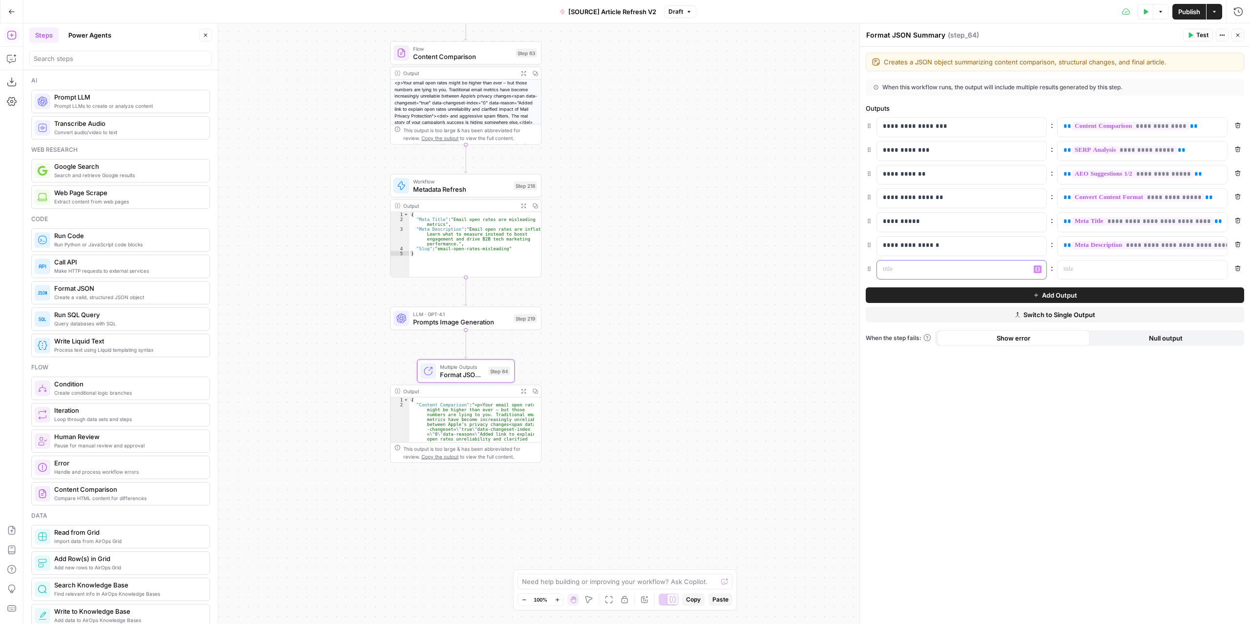
click at [960, 268] on p at bounding box center [954, 270] width 142 height 10
click at [1095, 270] on p at bounding box center [1134, 270] width 142 height 10
click at [1217, 267] on icon "button" at bounding box center [1218, 269] width 5 height 5
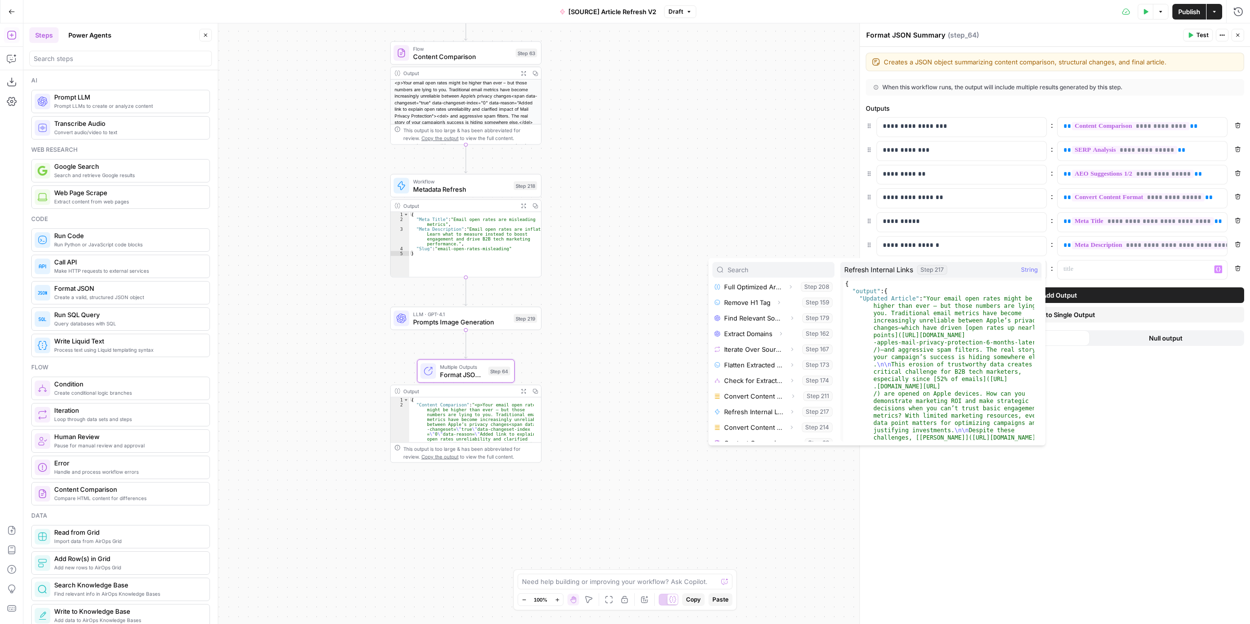
scroll to position [495, 0]
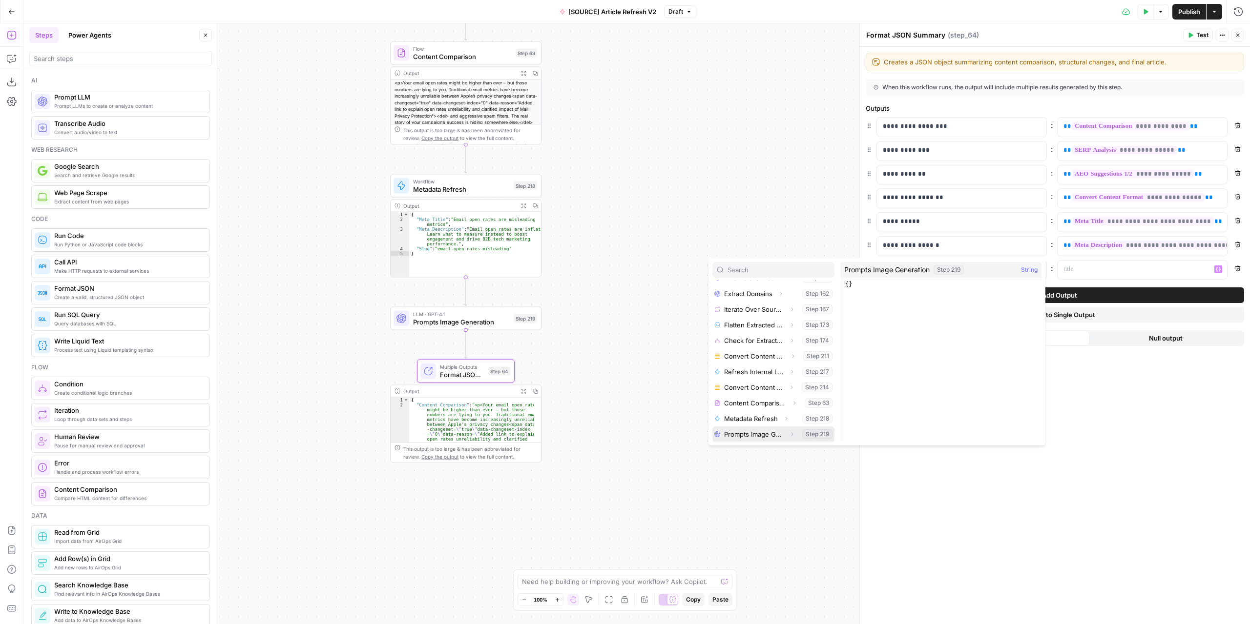
drag, startPoint x: 741, startPoint y: 435, endPoint x: 779, endPoint y: 437, distance: 38.1
click at [742, 435] on button "Select variable Prompts Image Generation" at bounding box center [773, 435] width 122 height 16
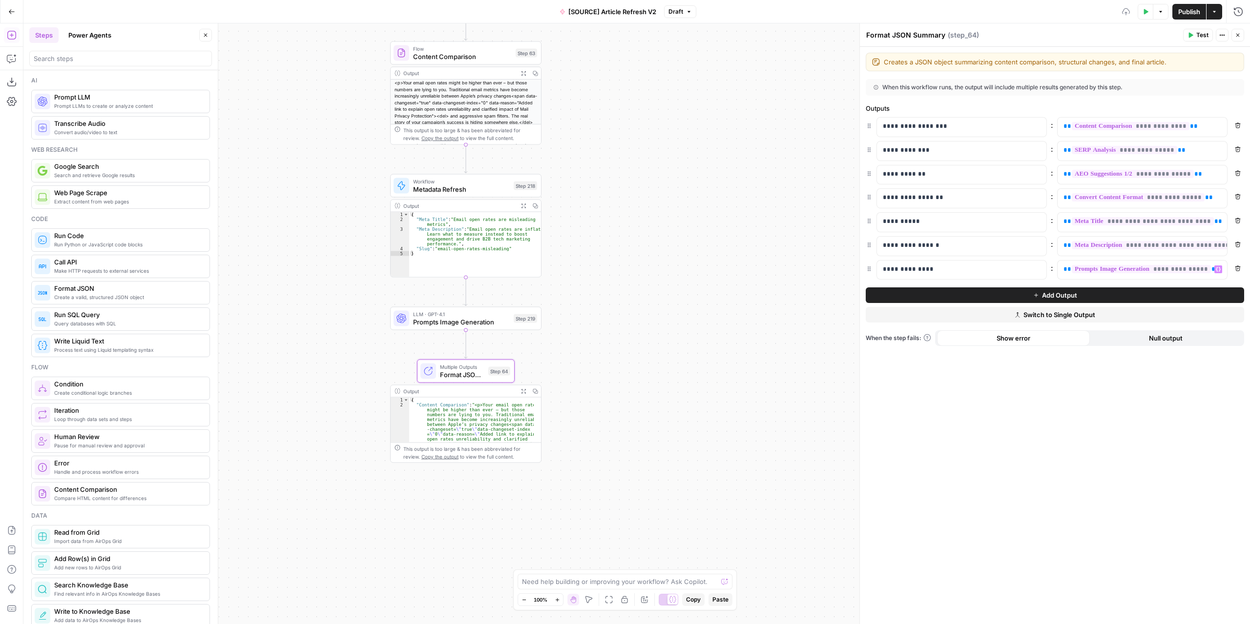
click at [1063, 453] on div "**********" at bounding box center [1055, 336] width 390 height 578
click at [1200, 6] on button "Publish" at bounding box center [1189, 12] width 34 height 16
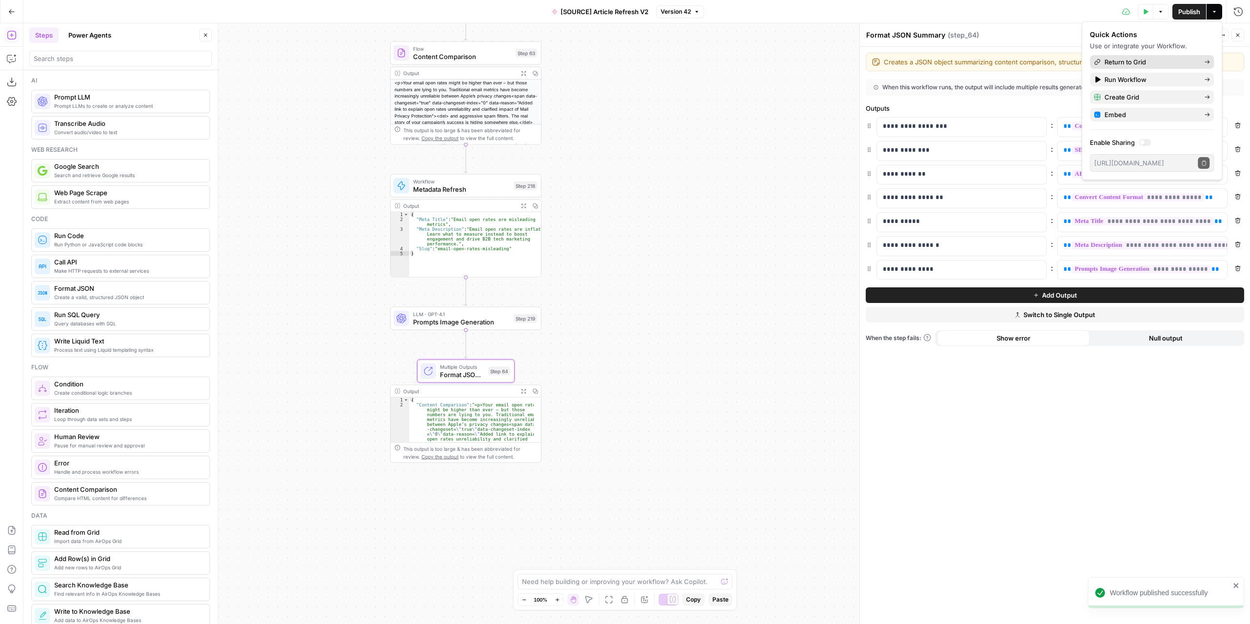
click at [1152, 58] on span "Return to Grid" at bounding box center [1150, 62] width 92 height 10
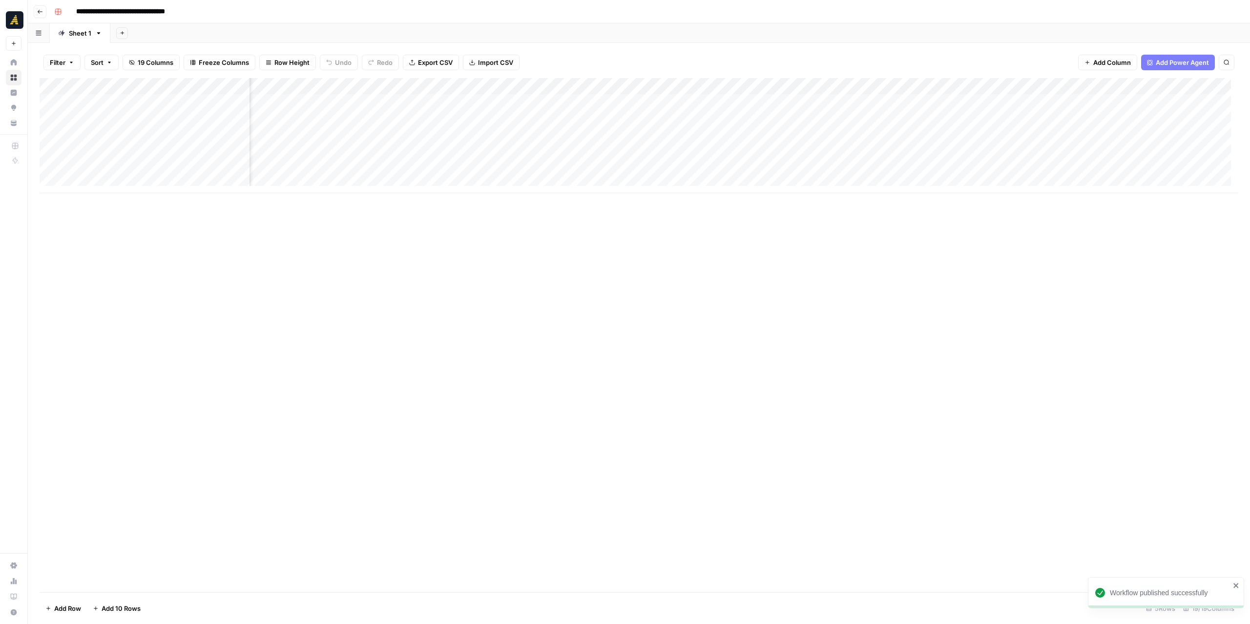
scroll to position [0, 726]
click at [612, 101] on div "Add Column" at bounding box center [639, 135] width 1199 height 115
click at [613, 119] on div "Add Column" at bounding box center [639, 135] width 1199 height 115
click at [564, 104] on div "Add Column" at bounding box center [639, 135] width 1199 height 115
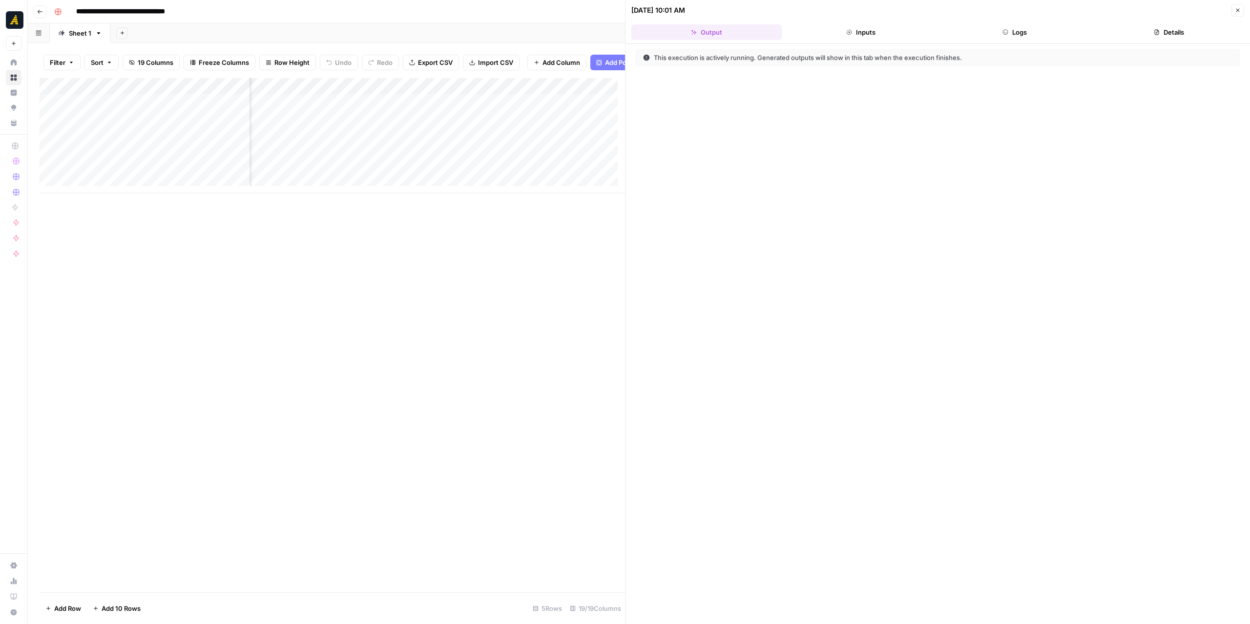
click at [1060, 37] on button "Logs" at bounding box center [1015, 32] width 150 height 16
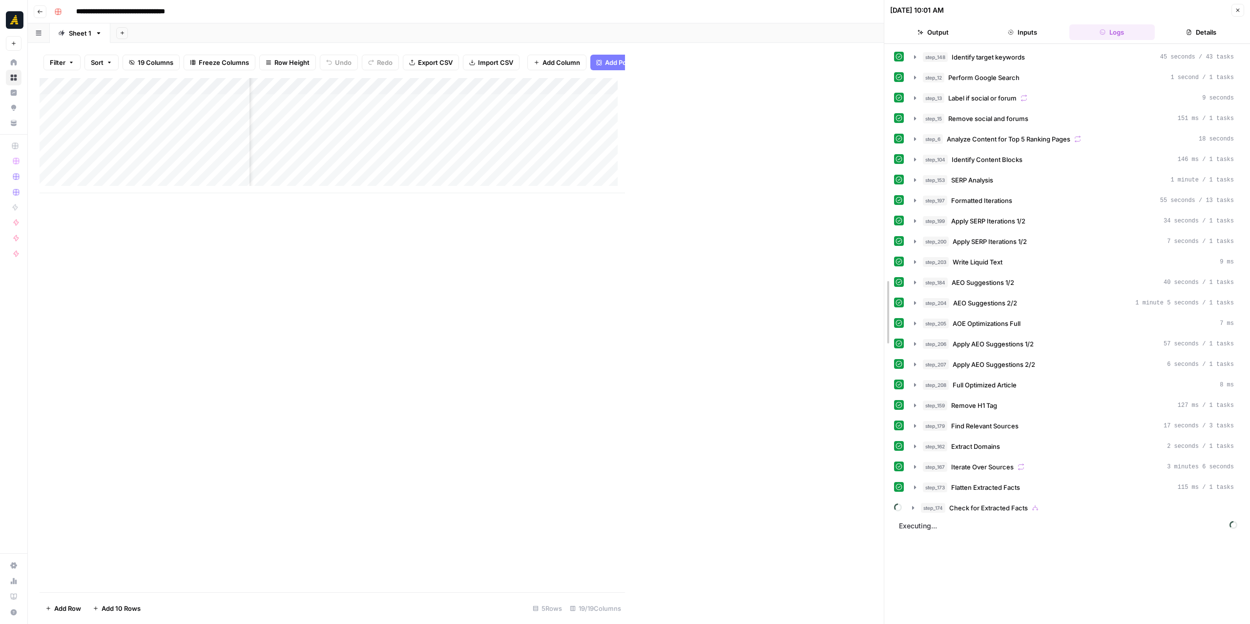
drag, startPoint x: 625, startPoint y: 264, endPoint x: 912, endPoint y: 282, distance: 287.7
drag, startPoint x: 772, startPoint y: 193, endPoint x: 853, endPoint y: 201, distance: 80.4
click at [853, 201] on div "Add Column" at bounding box center [462, 335] width 844 height 515
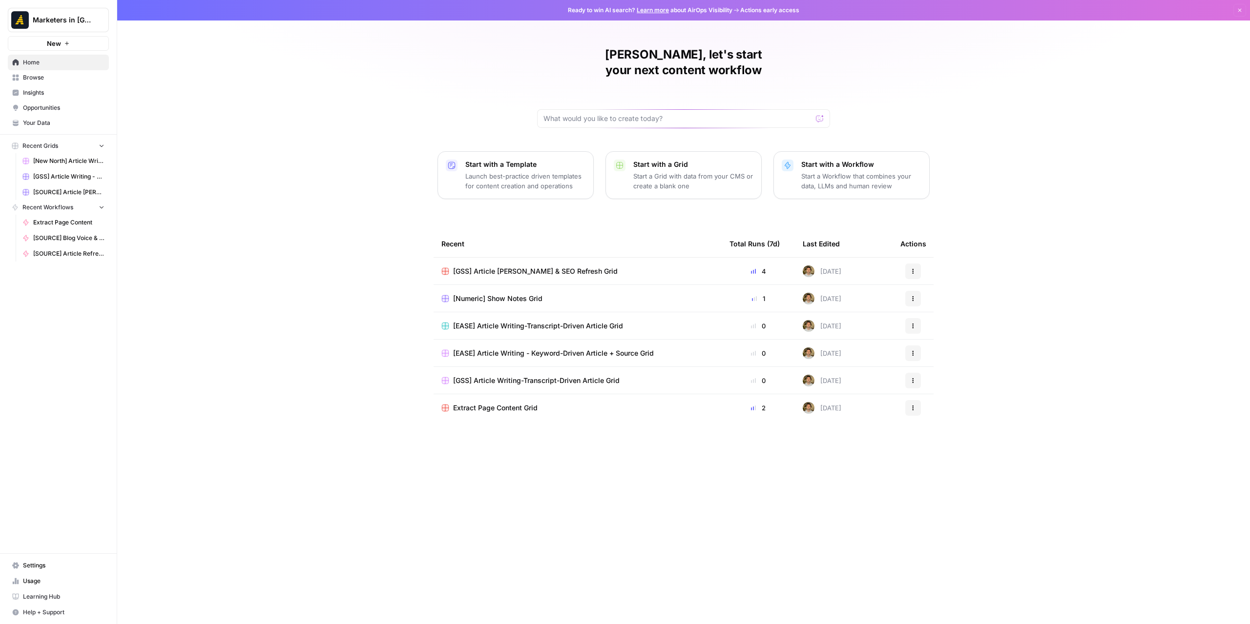
click at [55, 61] on span "Home" at bounding box center [64, 62] width 82 height 9
click at [61, 80] on span "Browse" at bounding box center [64, 77] width 82 height 9
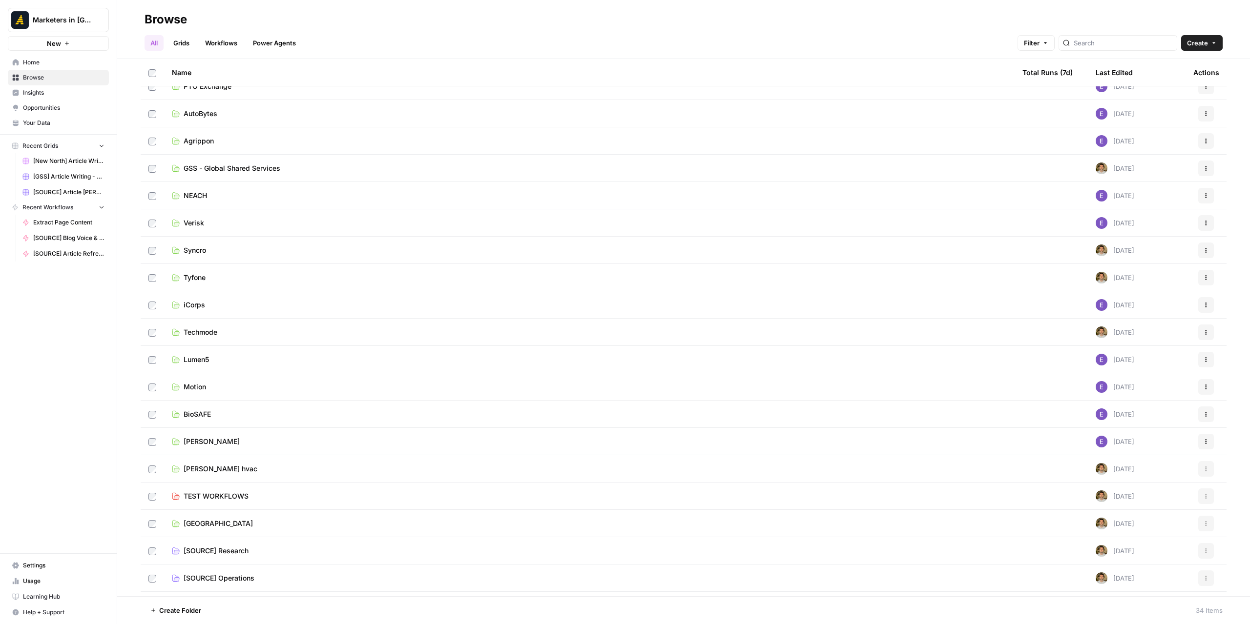
scroll to position [419, 0]
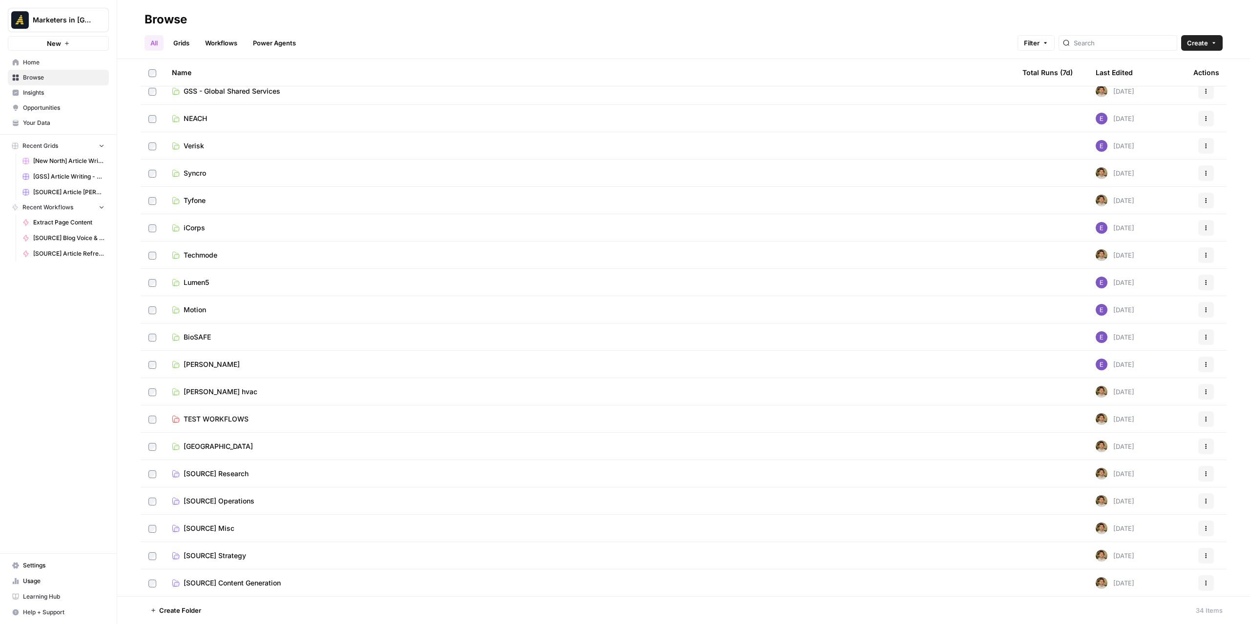
click at [256, 585] on span "[SOURCE] Content Generation" at bounding box center [232, 584] width 97 height 10
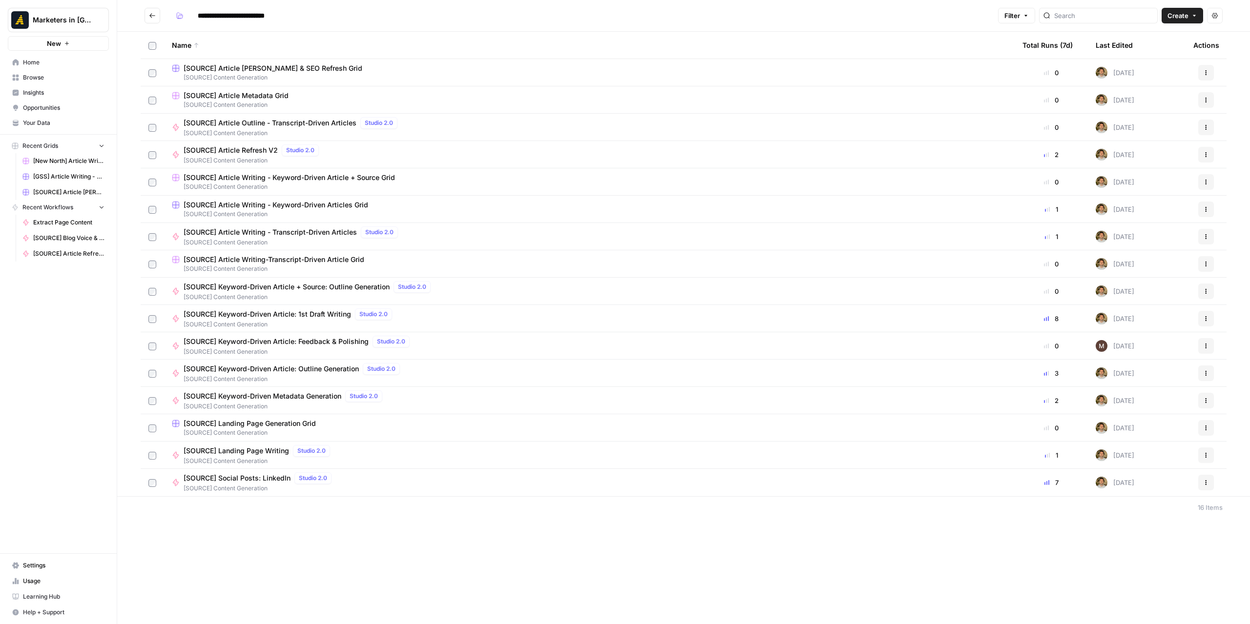
click at [300, 207] on span "[SOURCE] Article Writing - Keyword-Driven Articles Grid" at bounding box center [276, 205] width 185 height 10
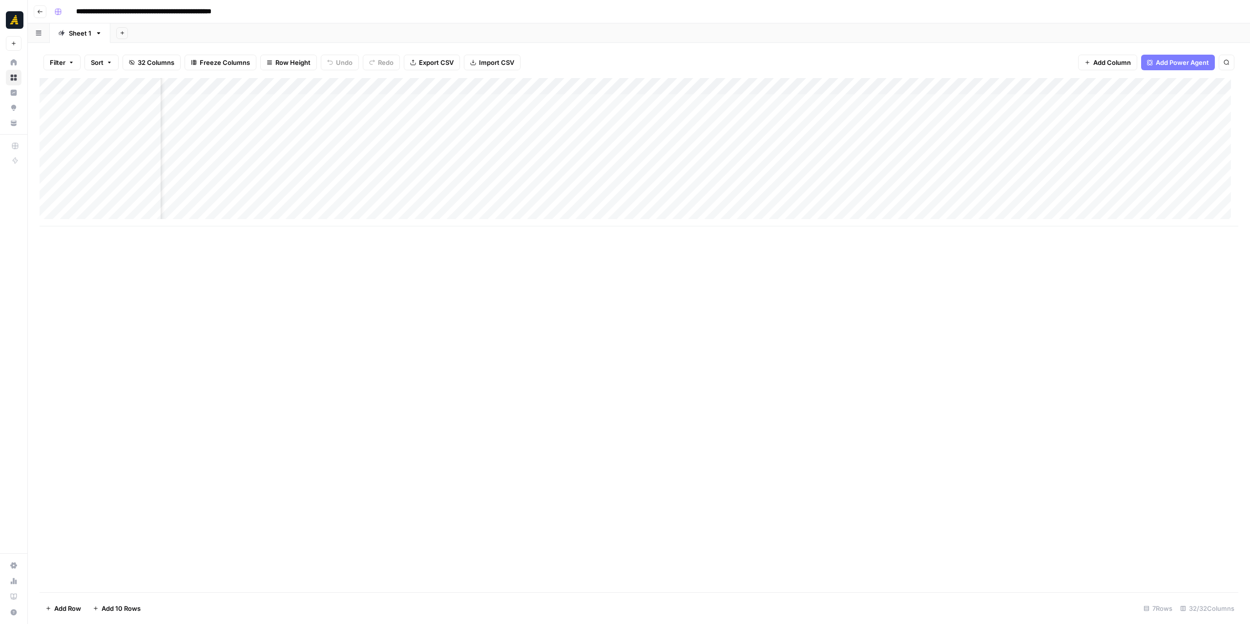
scroll to position [0, 1176]
click at [564, 91] on div "Add Column" at bounding box center [639, 152] width 1199 height 148
click at [536, 180] on span "Edit Workflow" at bounding box center [545, 182] width 85 height 10
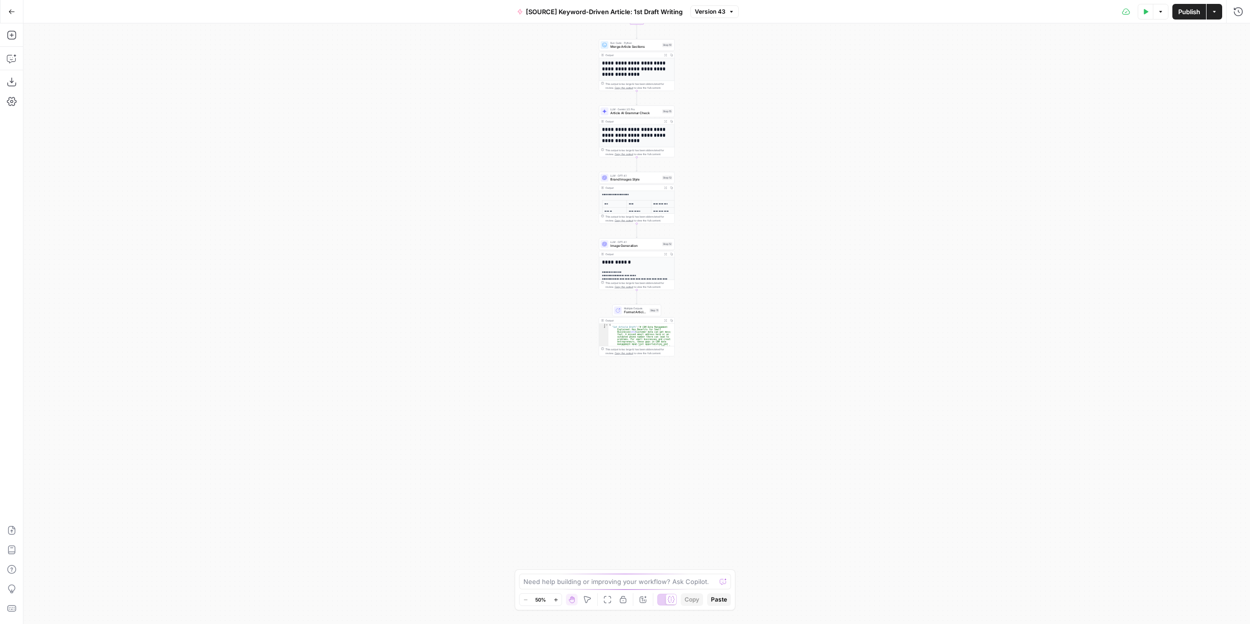
click at [729, 272] on div "Workflow Input Settings Inputs LLM · GPT-4.1 Extract Article Structure Step 1 O…" at bounding box center [636, 323] width 1227 height 601
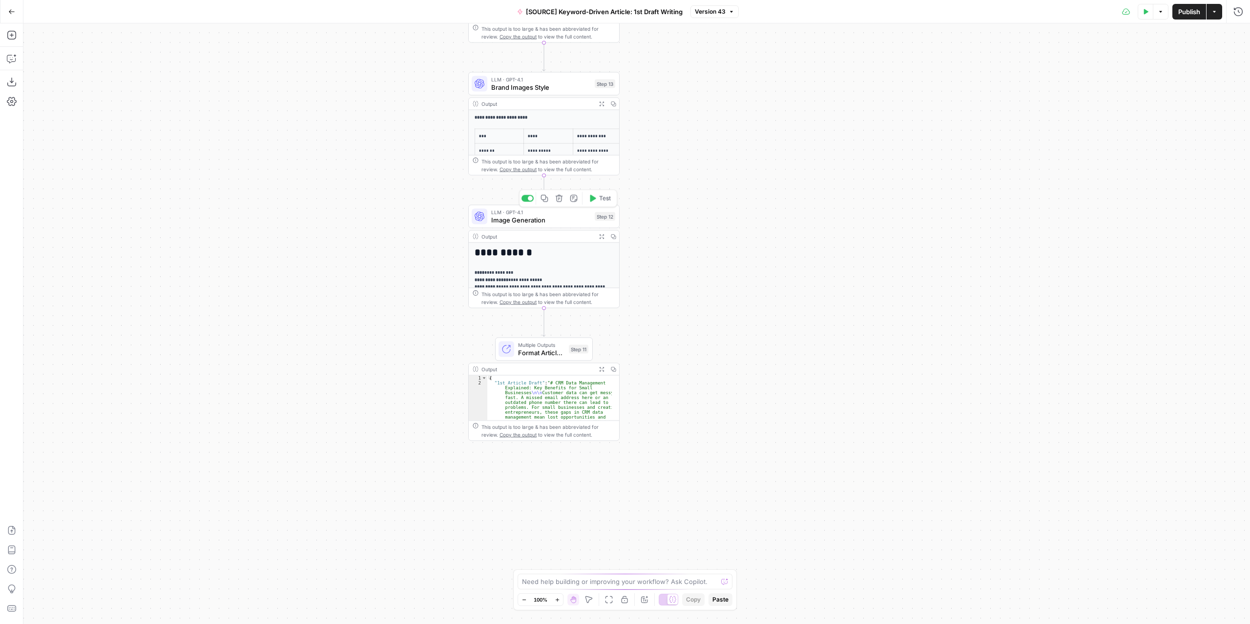
click at [552, 226] on div "LLM · GPT-4.1 Image Generation Step 12 Copy step Delete step Add Note Test" at bounding box center [543, 216] width 151 height 23
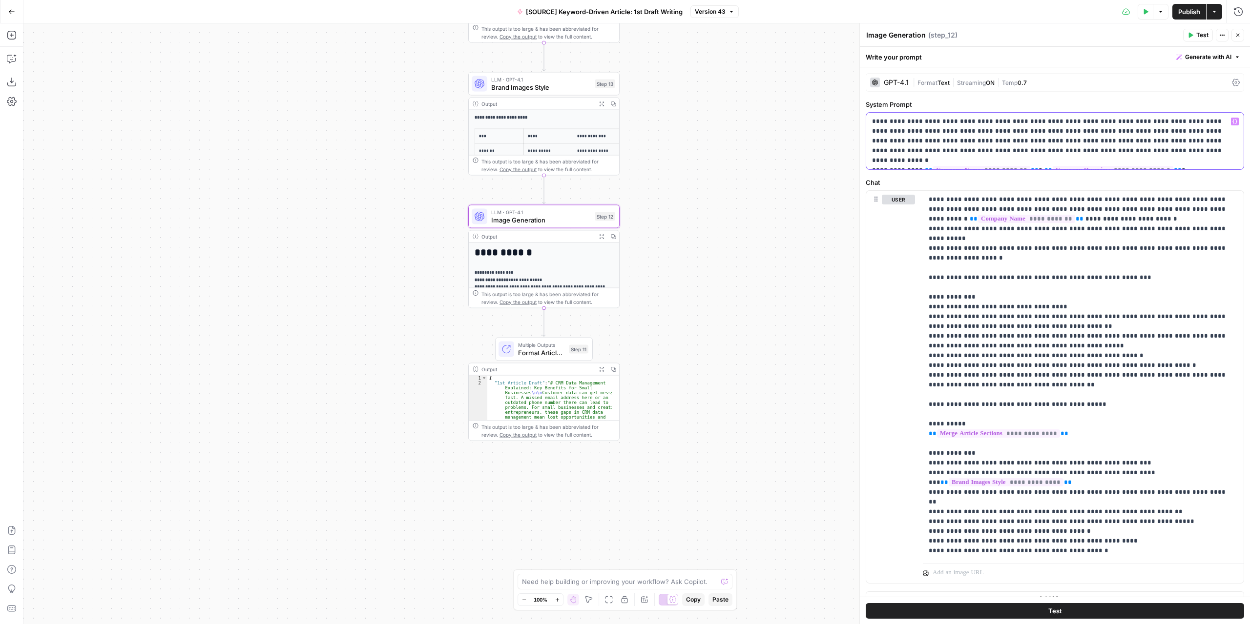
click at [974, 140] on p "**********" at bounding box center [1051, 141] width 359 height 49
click at [946, 246] on p "**********" at bounding box center [1080, 375] width 302 height 361
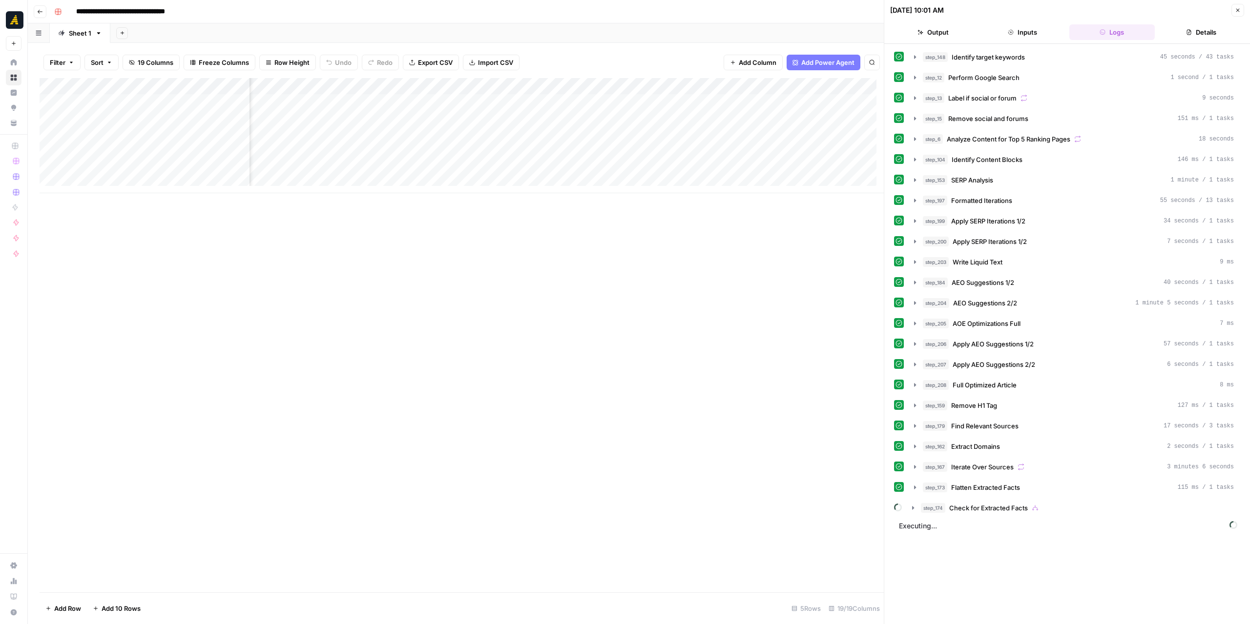
scroll to position [0, 344]
click at [640, 85] on div "Add Column" at bounding box center [462, 135] width 844 height 115
click at [675, 136] on span "Text" at bounding box center [663, 133] width 76 height 10
click at [745, 218] on span "Datetime" at bounding box center [751, 217] width 47 height 10
click at [697, 88] on div "Add Column" at bounding box center [462, 135] width 844 height 115
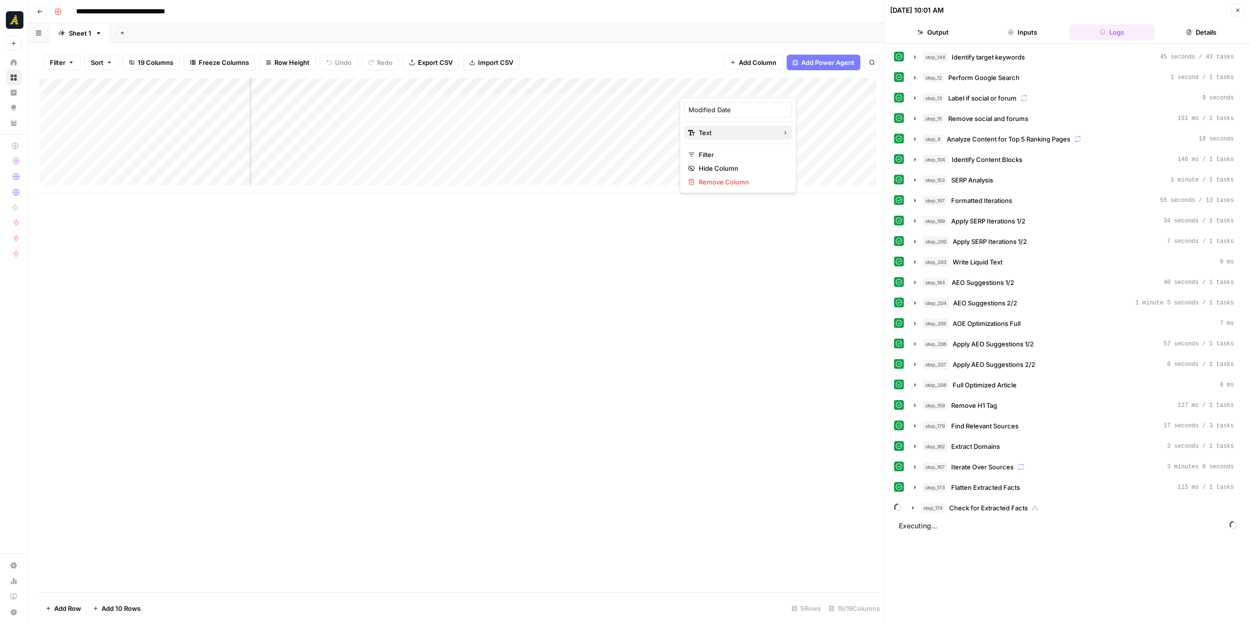
click at [744, 134] on span "Text" at bounding box center [737, 133] width 76 height 10
click at [814, 215] on span "Datetime" at bounding box center [824, 217] width 47 height 10
click at [382, 117] on div "Add Column" at bounding box center [462, 135] width 844 height 115
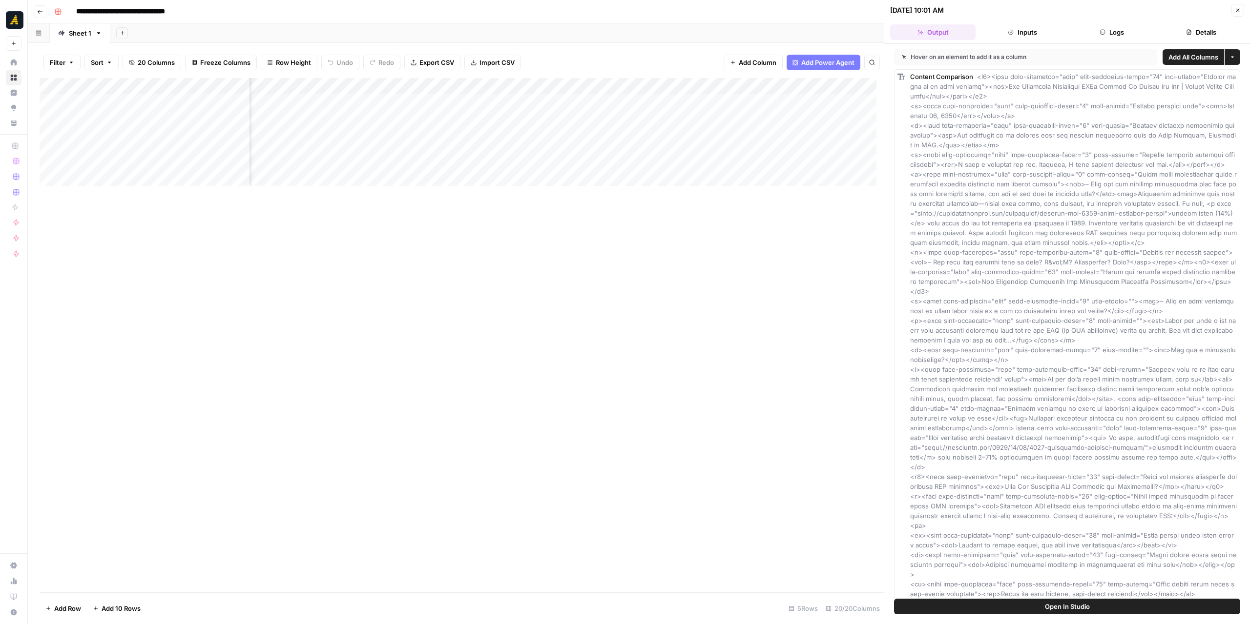
click at [1229, 54] on icon "button" at bounding box center [1232, 57] width 6 height 6
click at [1193, 55] on span "Add All Columns" at bounding box center [1193, 57] width 50 height 10
click at [433, 84] on div "Add Column" at bounding box center [462, 135] width 844 height 115
click at [441, 86] on div at bounding box center [408, 88] width 88 height 20
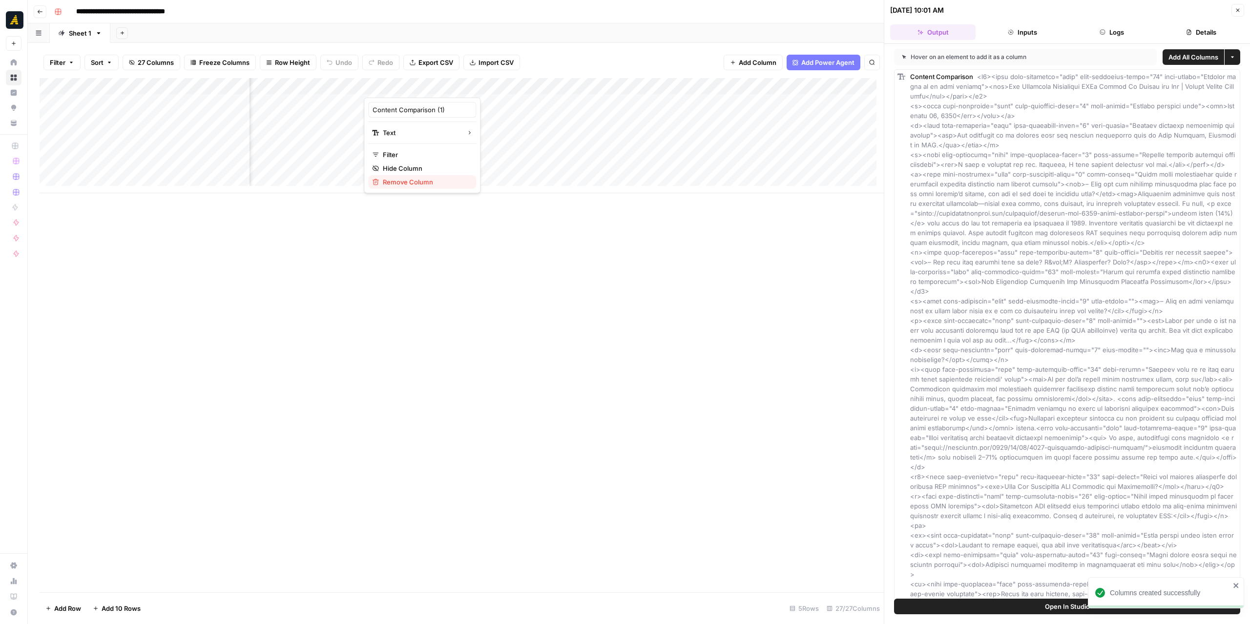
click at [436, 184] on span "Remove Column" at bounding box center [425, 182] width 85 height 10
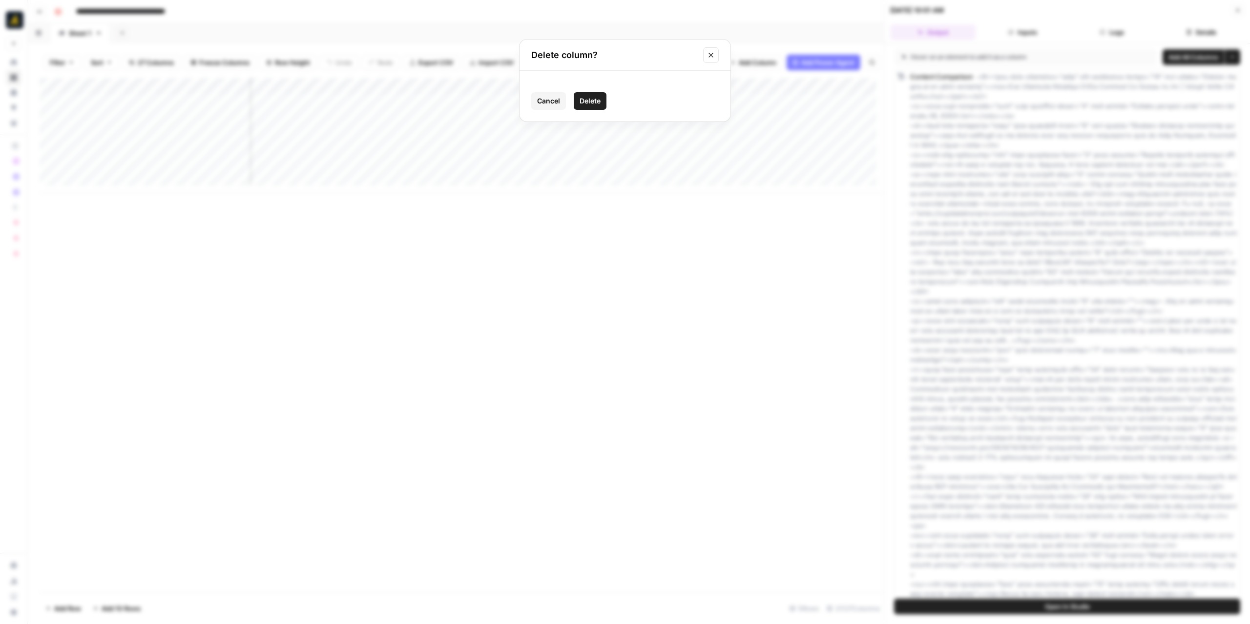
click at [595, 101] on span "Delete" at bounding box center [590, 101] width 21 height 10
click at [604, 86] on div "Add Column" at bounding box center [462, 135] width 844 height 115
click at [600, 184] on span "Remove Column" at bounding box center [584, 182] width 85 height 10
click at [595, 99] on span "Delete" at bounding box center [590, 101] width 21 height 10
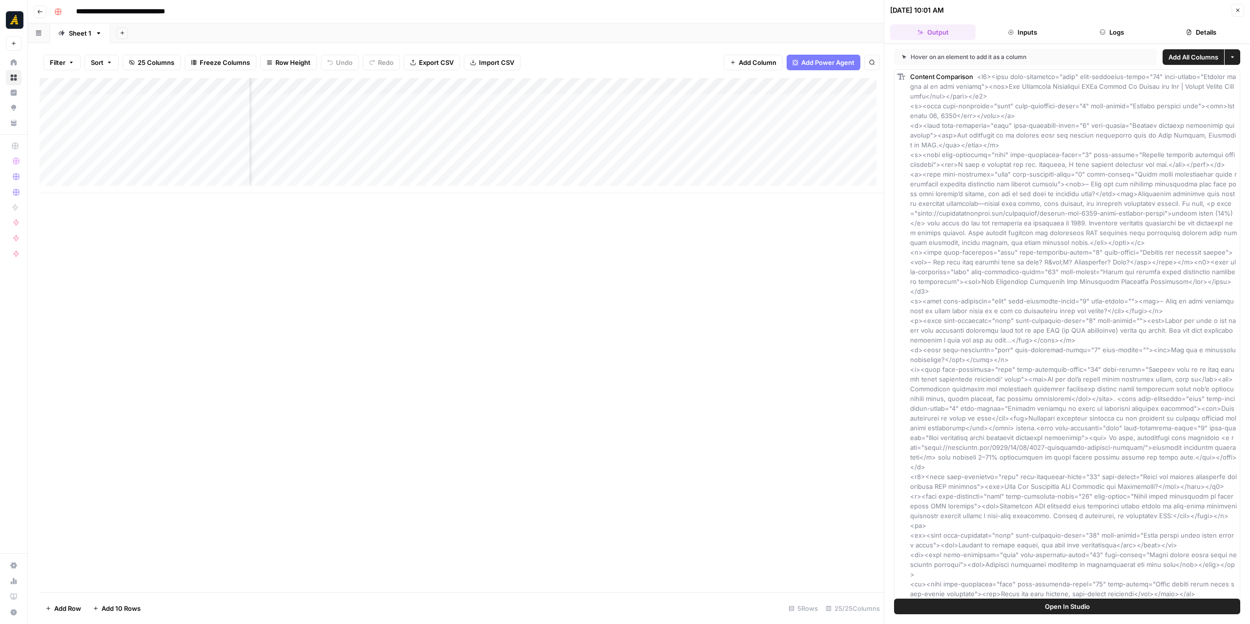
click at [607, 88] on div "Add Column" at bounding box center [462, 135] width 844 height 115
click at [580, 180] on span "Remove Column" at bounding box center [584, 182] width 85 height 10
click at [589, 98] on span "Delete" at bounding box center [590, 101] width 21 height 10
click at [605, 85] on div "Add Column" at bounding box center [462, 135] width 844 height 115
click at [579, 182] on span "Remove Column" at bounding box center [584, 182] width 85 height 10
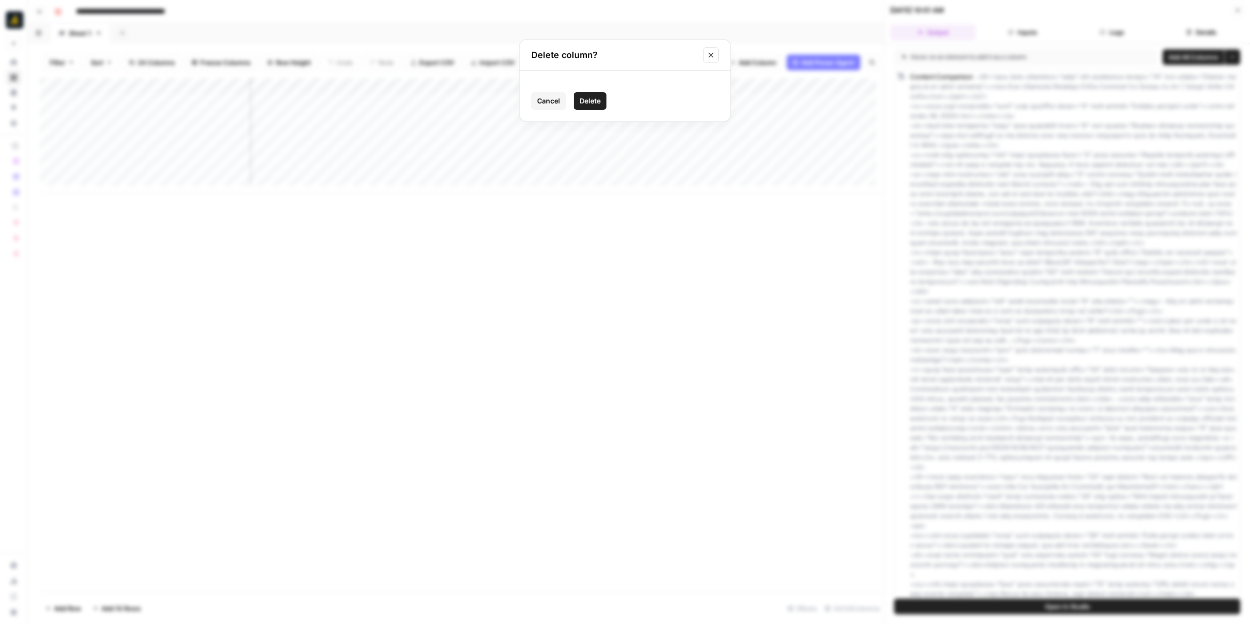
click at [588, 105] on span "Delete" at bounding box center [590, 101] width 21 height 10
click at [604, 84] on div "Add Column" at bounding box center [462, 135] width 844 height 115
click at [578, 180] on span "Remove Column" at bounding box center [584, 182] width 85 height 10
click at [589, 106] on button "Delete" at bounding box center [590, 101] width 33 height 18
click at [604, 86] on div "Add Column" at bounding box center [462, 135] width 844 height 115
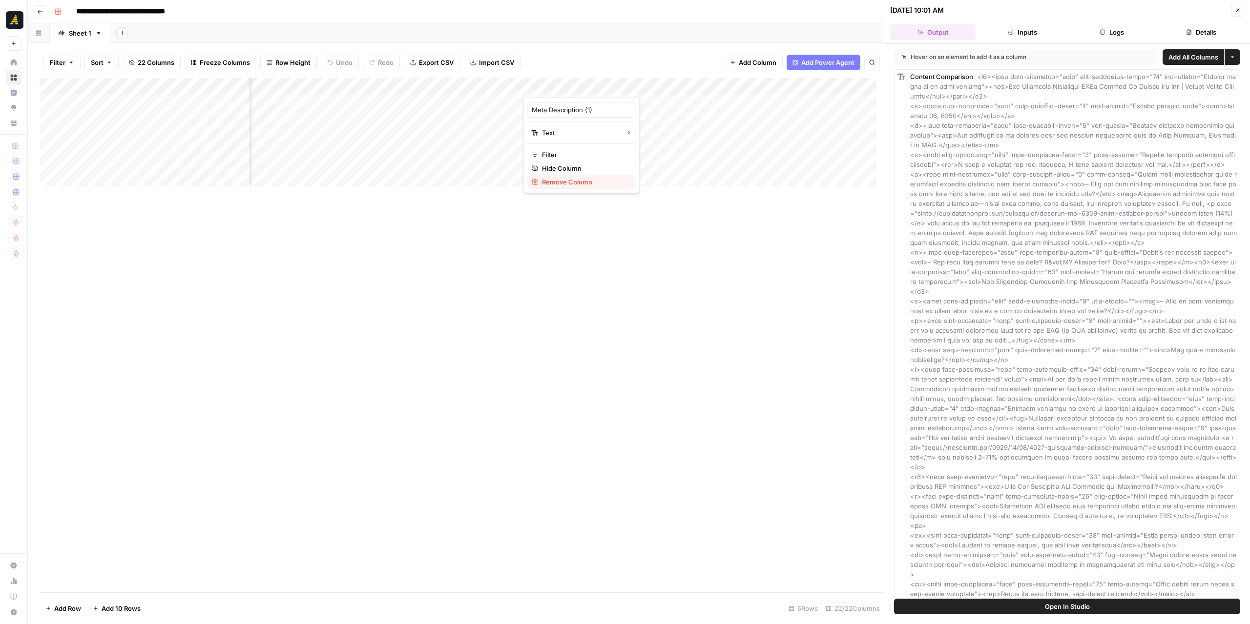
click at [574, 177] on span "Remove Column" at bounding box center [584, 182] width 85 height 10
click at [587, 105] on span "Delete" at bounding box center [590, 101] width 21 height 10
click at [604, 88] on div "Add Column" at bounding box center [462, 135] width 844 height 115
click at [596, 110] on input "Images Prompts (1)" at bounding box center [581, 110] width 99 height 10
type input "Images Prompts"
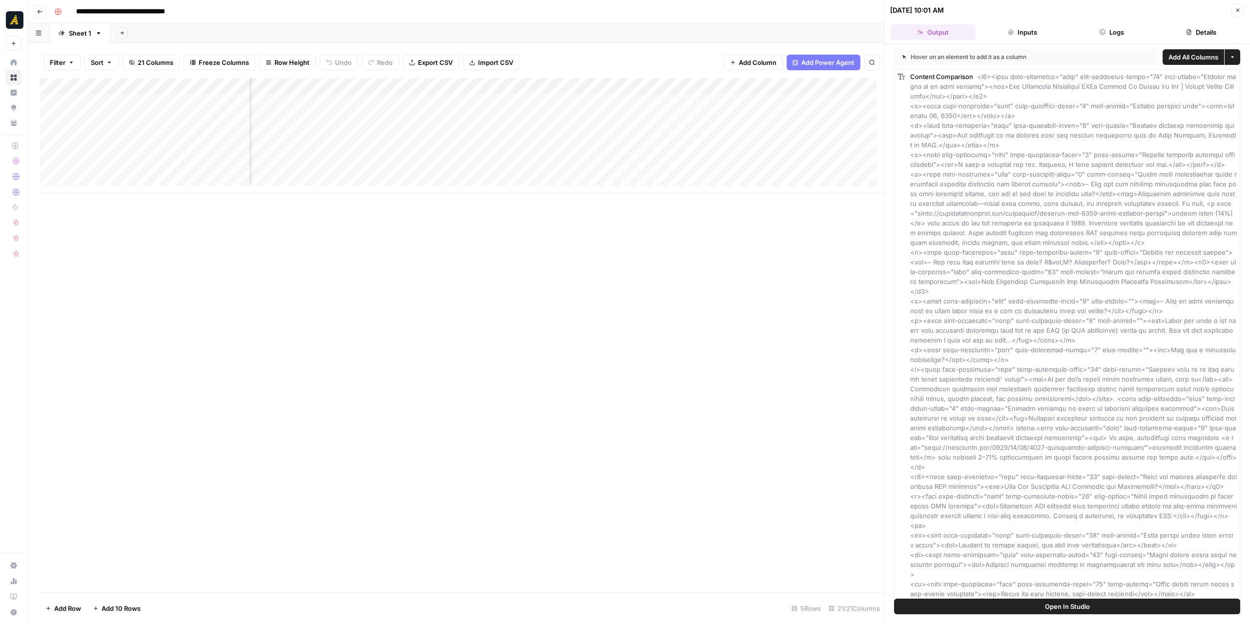
scroll to position [0, 892]
click at [533, 84] on div "Add Column" at bounding box center [462, 135] width 844 height 115
click at [525, 178] on span "Remove Column" at bounding box center [515, 182] width 85 height 10
click at [591, 93] on button "Delete" at bounding box center [590, 101] width 33 height 18
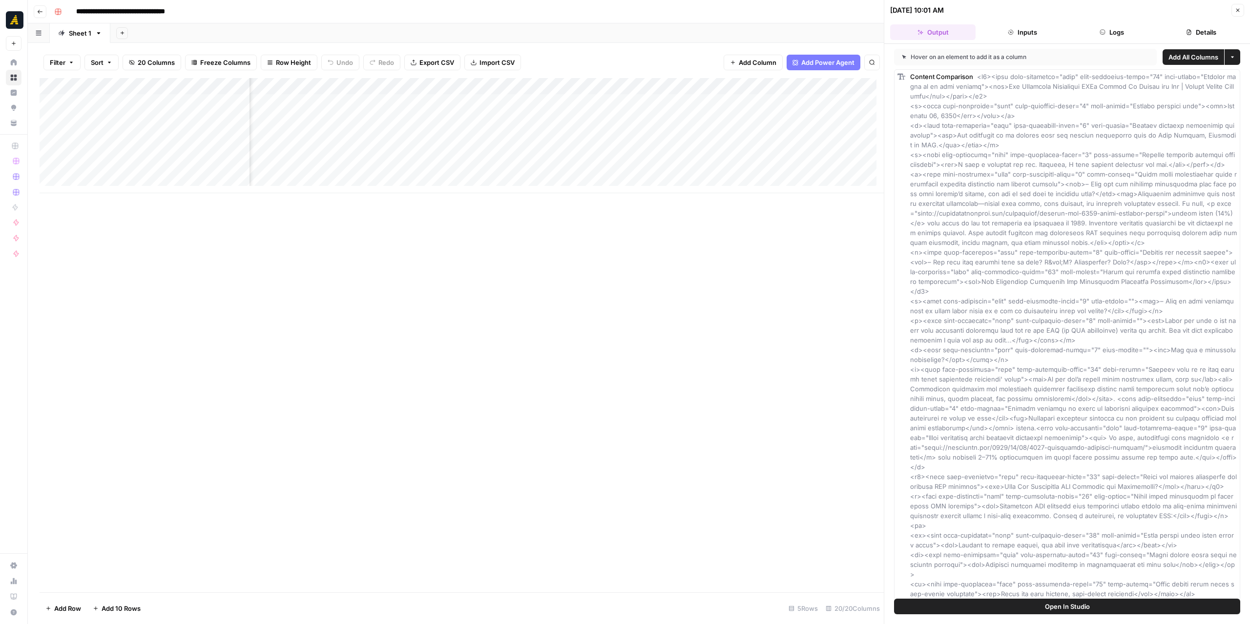
drag, startPoint x: 814, startPoint y: 84, endPoint x: 392, endPoint y: 87, distance: 422.9
click at [392, 87] on div "Add Column" at bounding box center [462, 135] width 844 height 115
drag, startPoint x: 518, startPoint y: 88, endPoint x: 829, endPoint y: 94, distance: 310.6
click at [829, 94] on div "Add Column" at bounding box center [462, 135] width 844 height 115
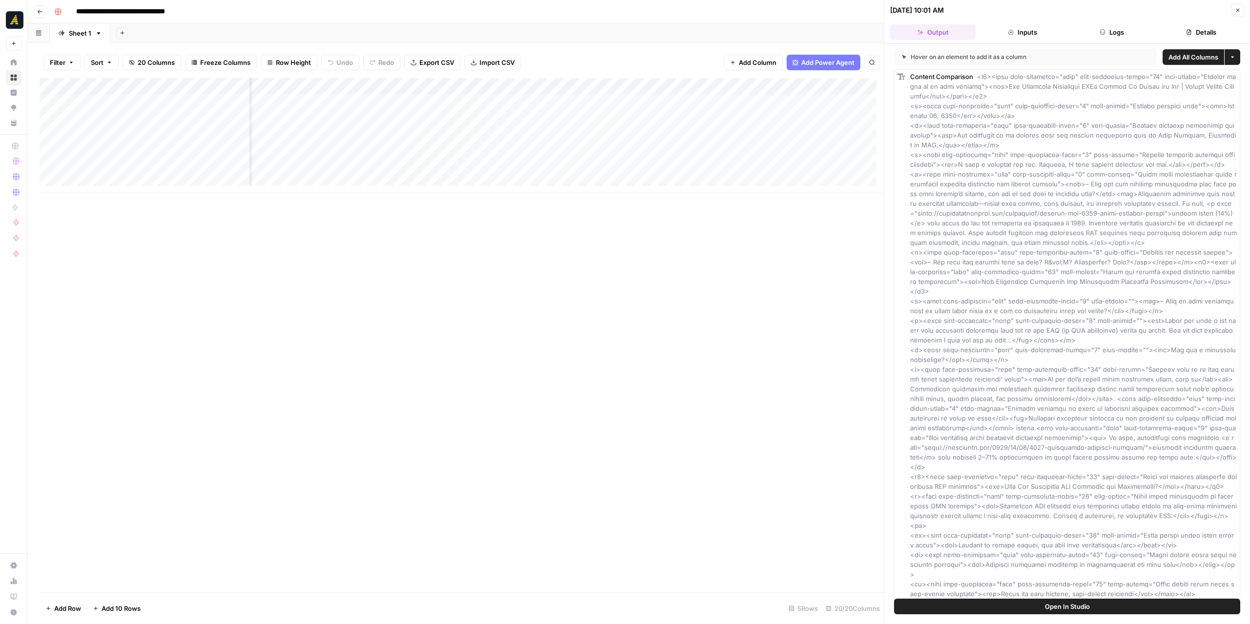
click at [836, 124] on div "Add Column" at bounding box center [462, 135] width 844 height 115
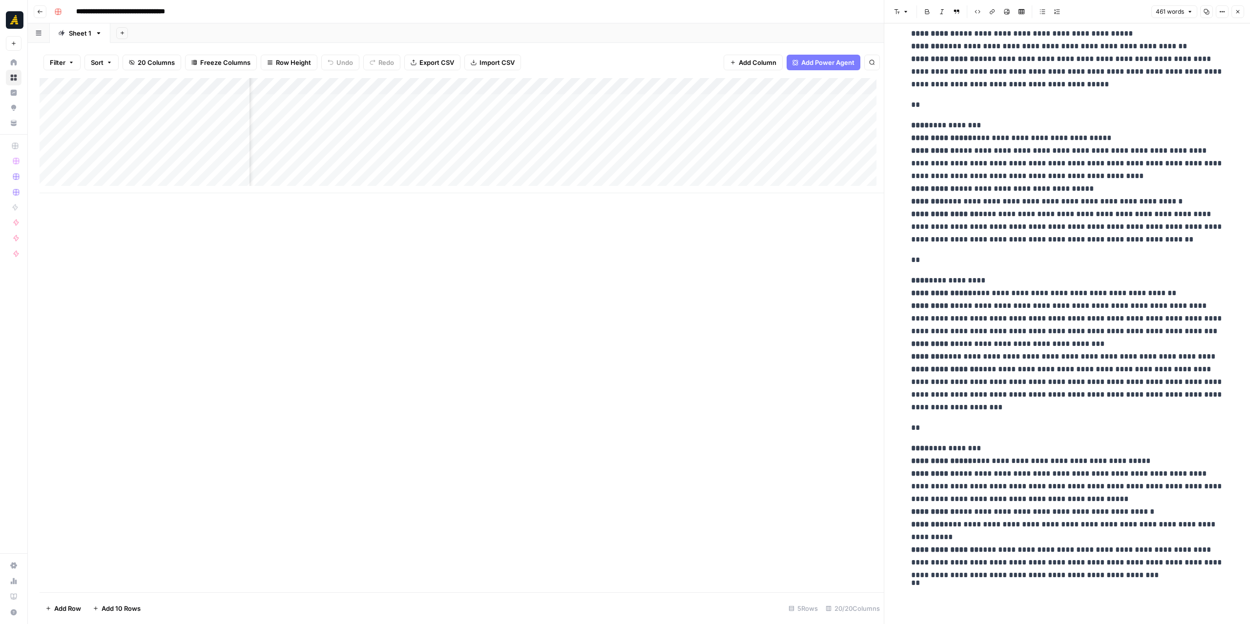
scroll to position [79, 0]
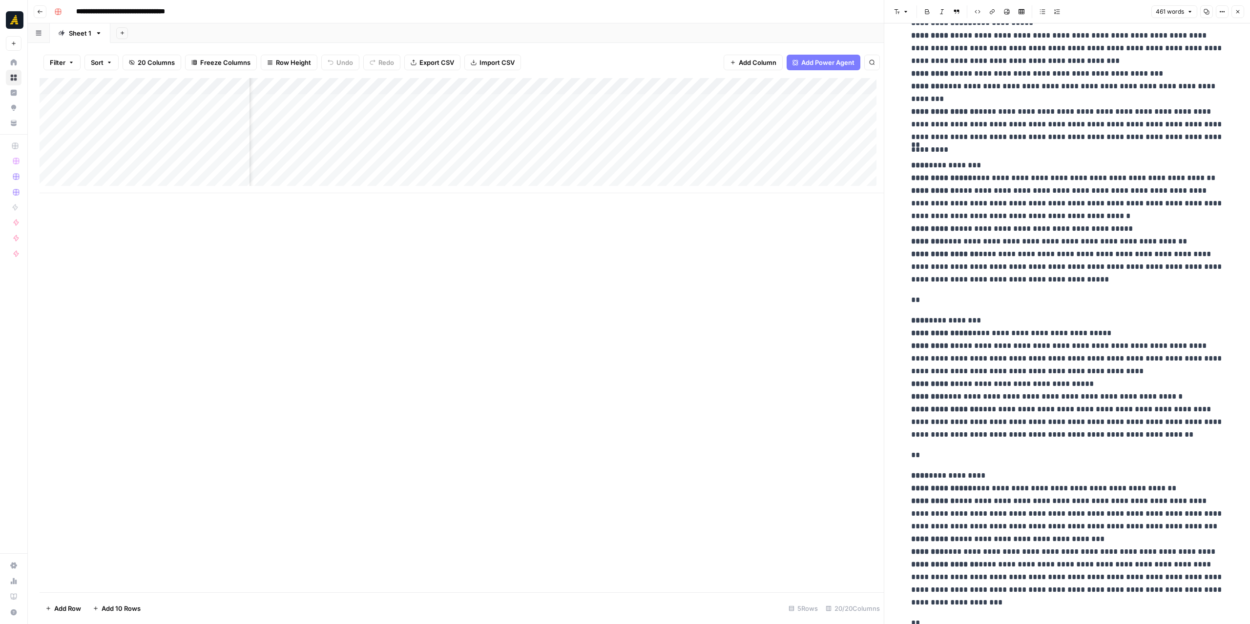
click at [529, 116] on div "Add Column" at bounding box center [462, 135] width 844 height 115
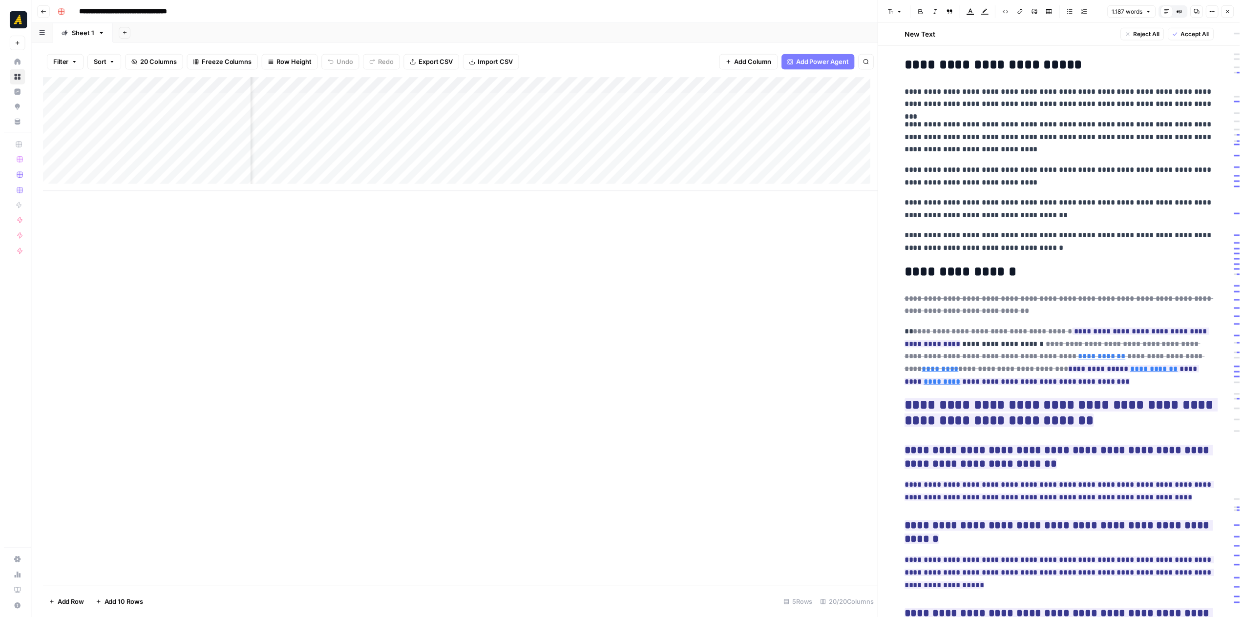
scroll to position [1788, 0]
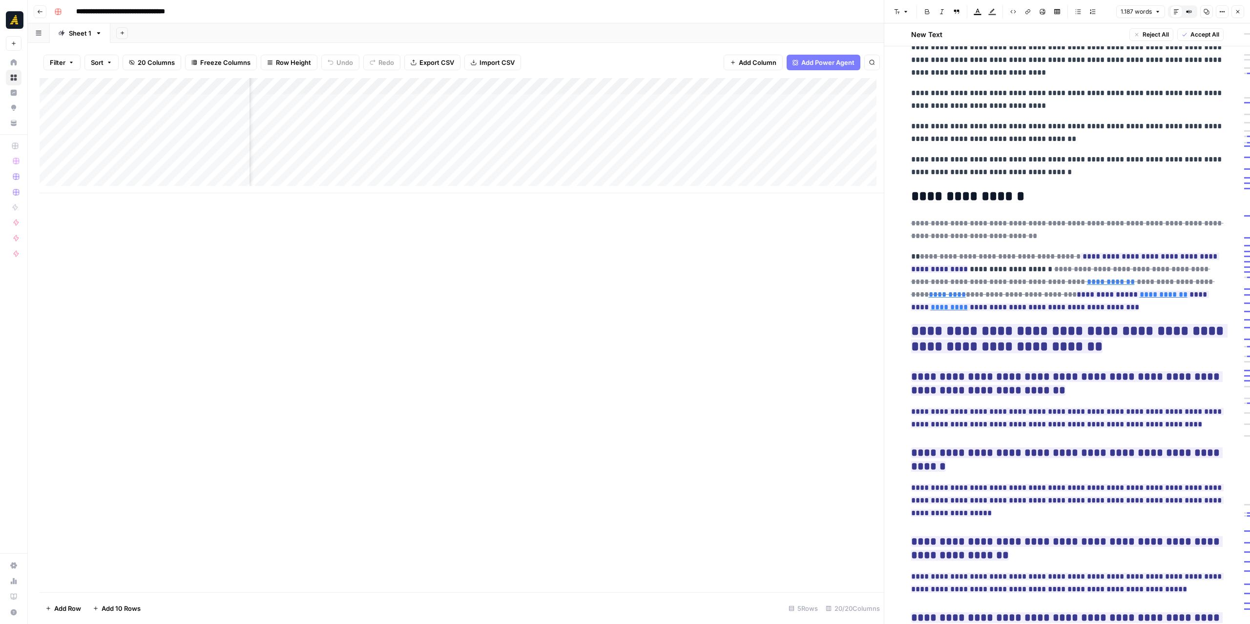
click at [1234, 13] on button "Close" at bounding box center [1237, 11] width 13 height 13
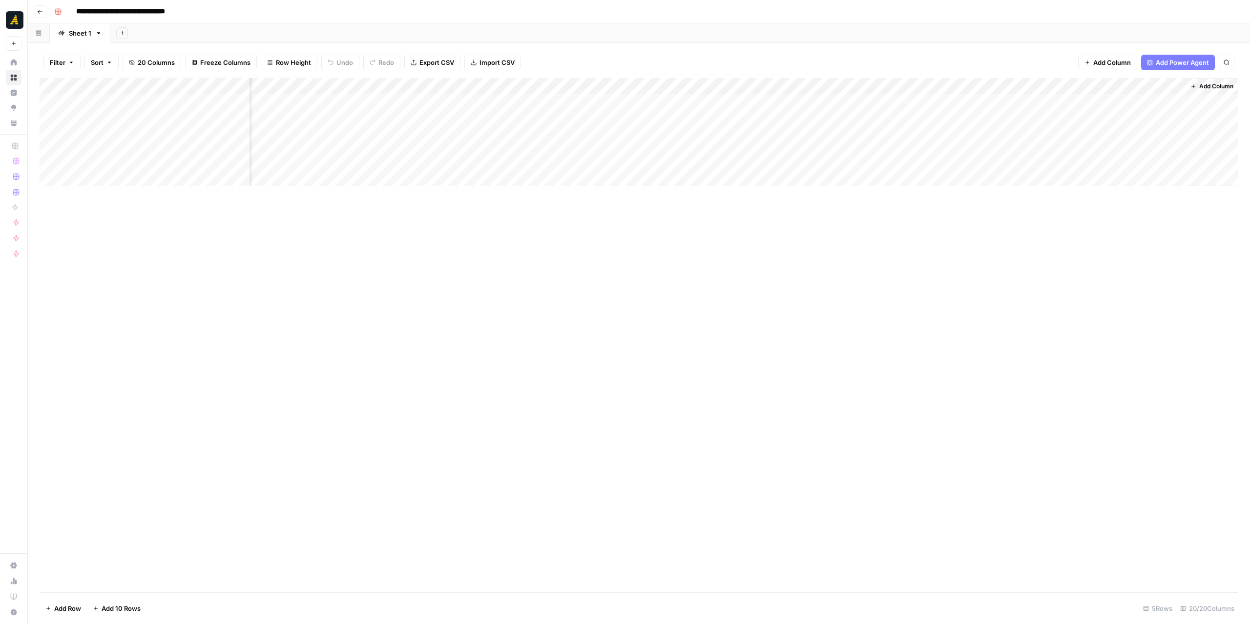
scroll to position [0, 836]
click at [646, 98] on div "Add Column" at bounding box center [639, 135] width 1199 height 115
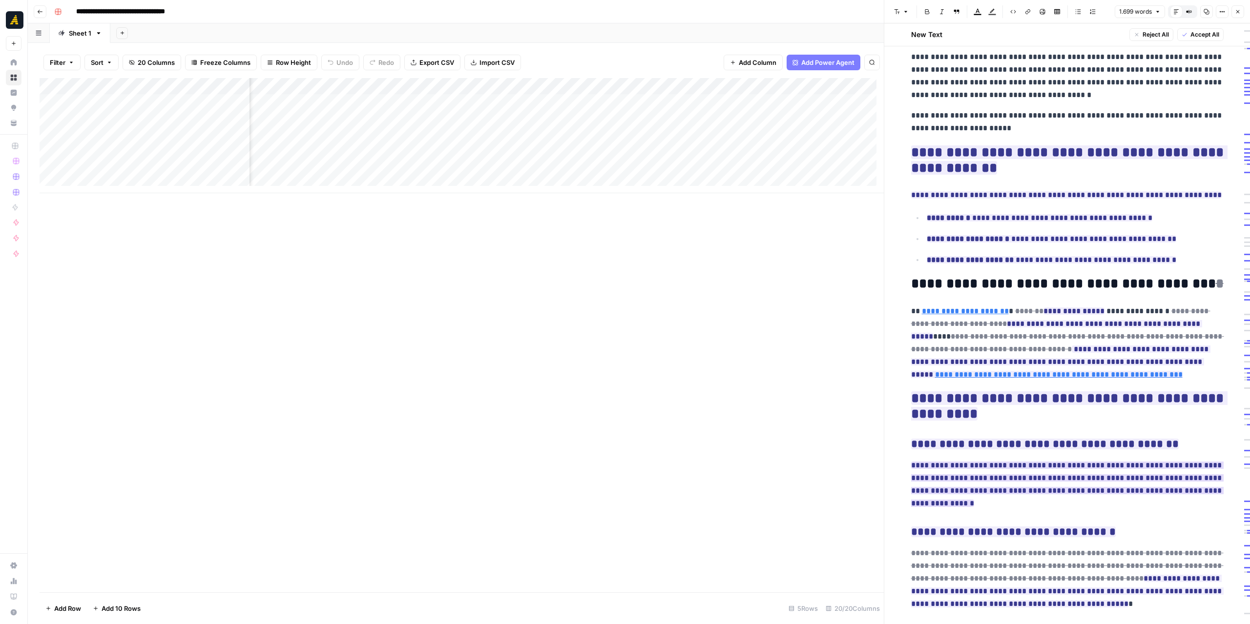
scroll to position [2631, 0]
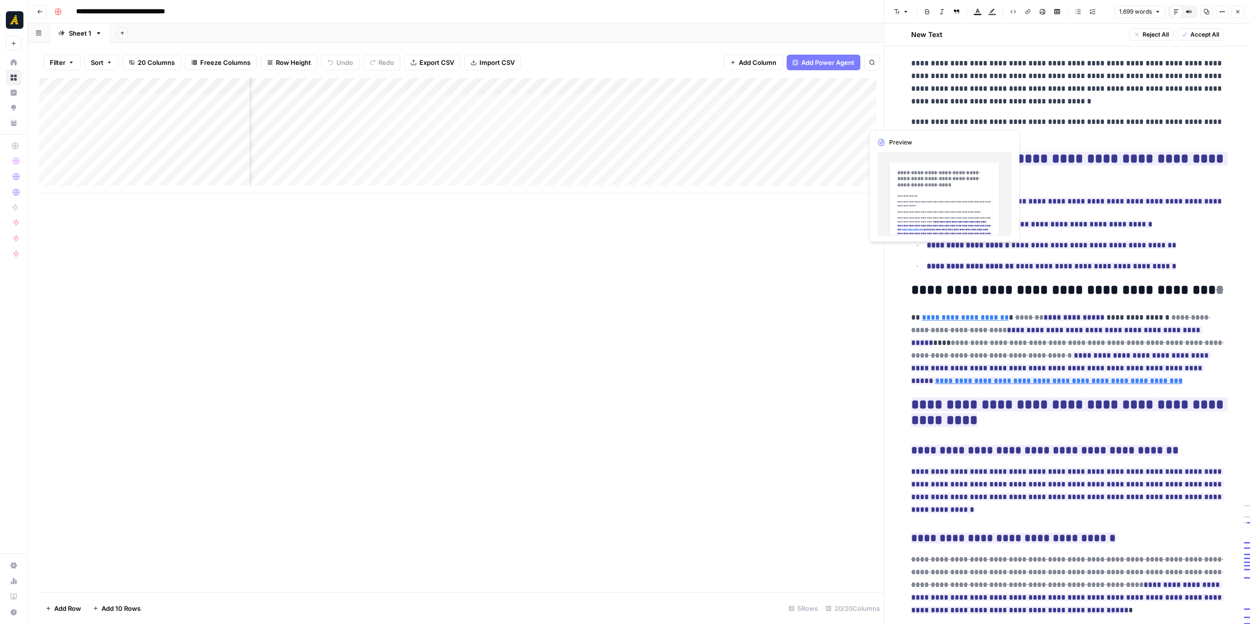
click at [866, 119] on div "Add Column" at bounding box center [462, 135] width 844 height 115
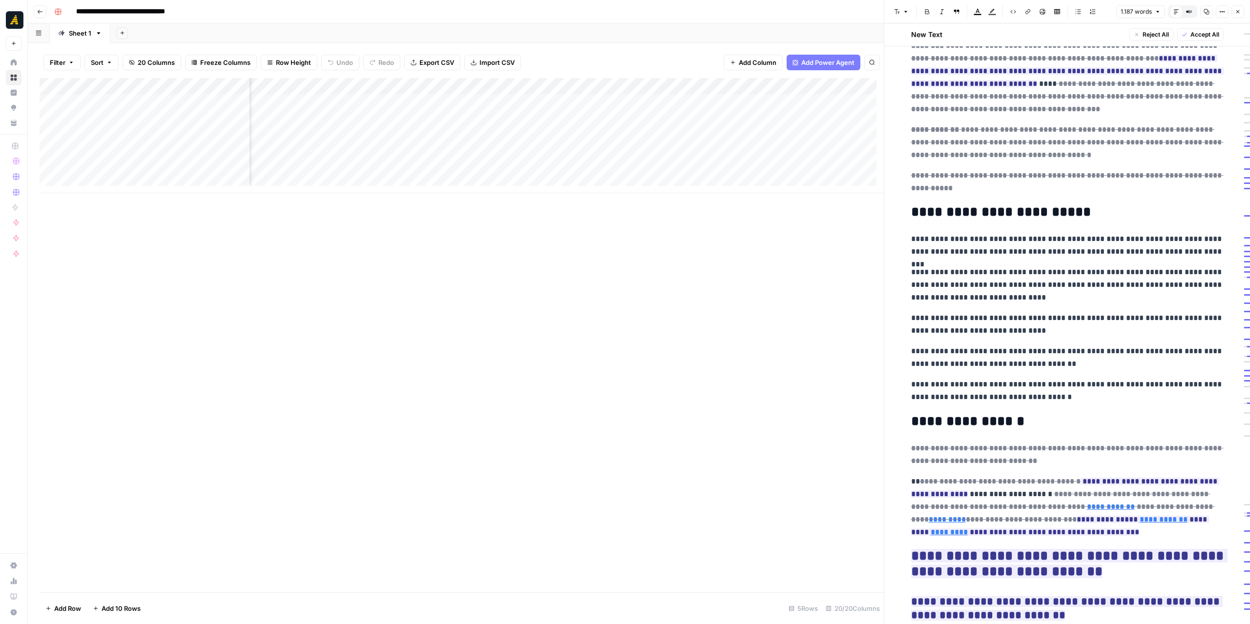
scroll to position [0, 288]
click at [307, 104] on div "Add Column" at bounding box center [462, 135] width 844 height 115
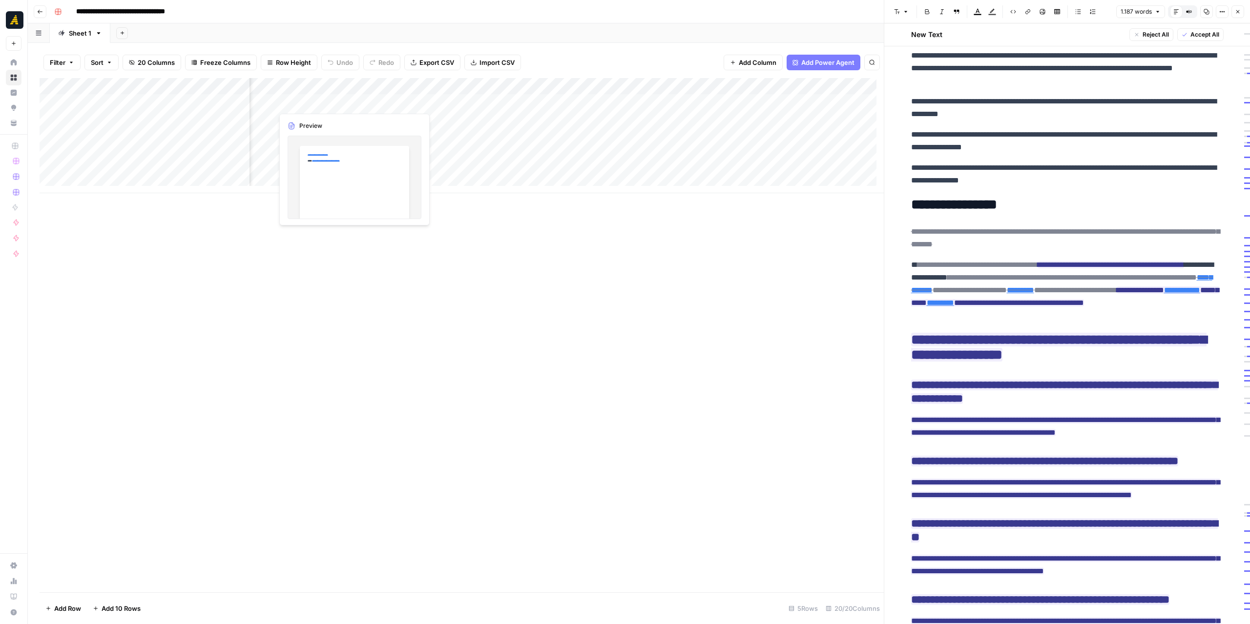
click at [307, 104] on div "Add Column" at bounding box center [462, 135] width 844 height 115
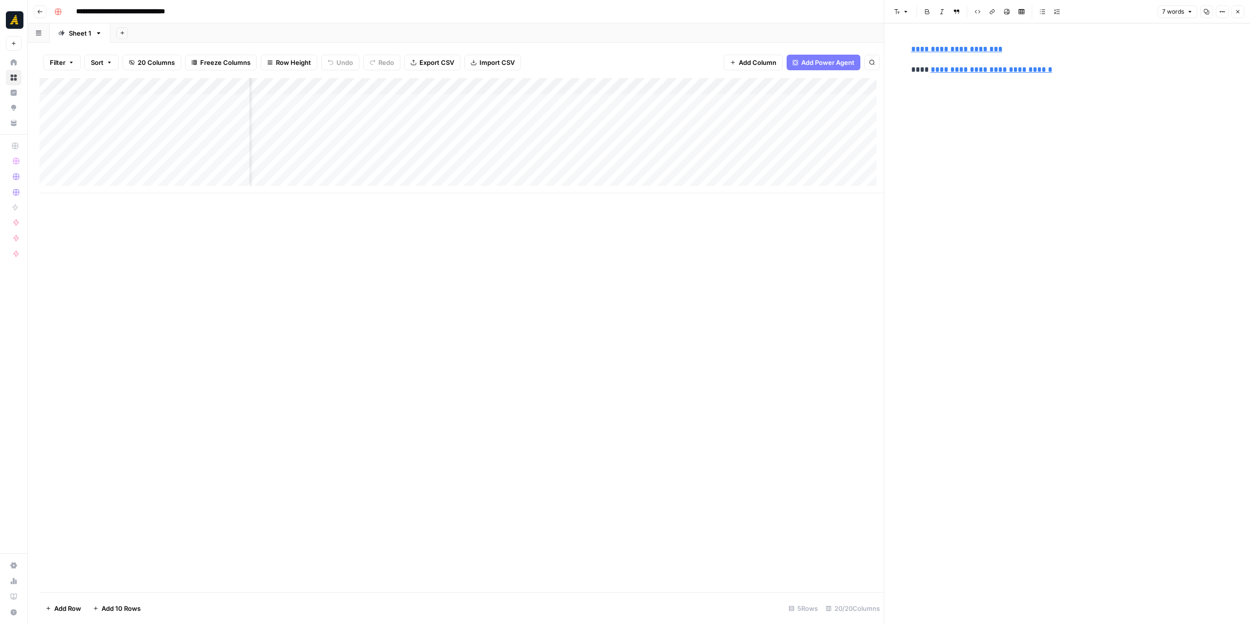
drag, startPoint x: 1017, startPoint y: 109, endPoint x: 968, endPoint y: 77, distance: 58.4
click at [1016, 108] on div "**********" at bounding box center [1067, 323] width 324 height 601
drag, startPoint x: 952, startPoint y: 49, endPoint x: 904, endPoint y: 50, distance: 48.4
click at [904, 50] on div "**********" at bounding box center [1067, 323] width 366 height 601
drag, startPoint x: 932, startPoint y: 50, endPoint x: 914, endPoint y: 50, distance: 18.6
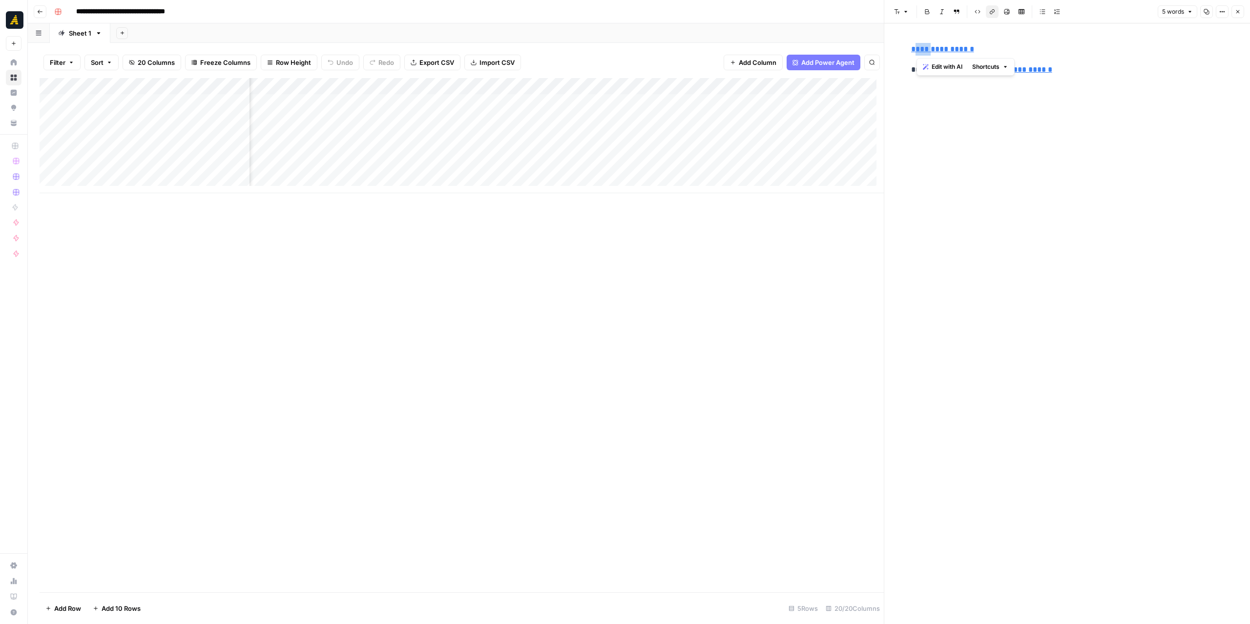
click at [914, 50] on link "**********" at bounding box center [942, 48] width 63 height 7
click at [934, 49] on link "**********" at bounding box center [942, 48] width 63 height 7
click at [1065, 36] on icon "button" at bounding box center [1067, 36] width 6 height 6
click at [1111, 164] on div "**********" at bounding box center [1067, 323] width 324 height 601
